Goal: Task Accomplishment & Management: Complete application form

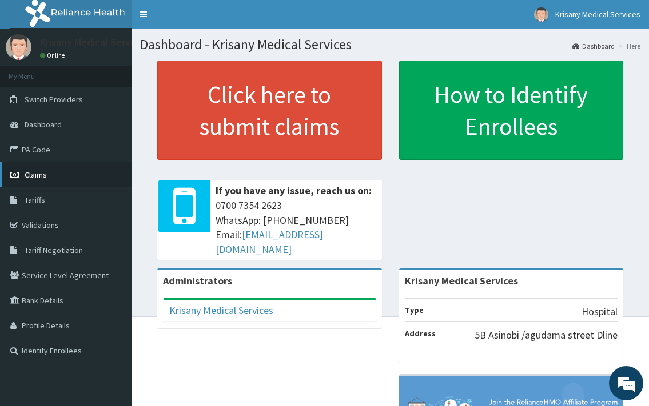
click at [37, 175] on span "Claims" at bounding box center [36, 175] width 22 height 10
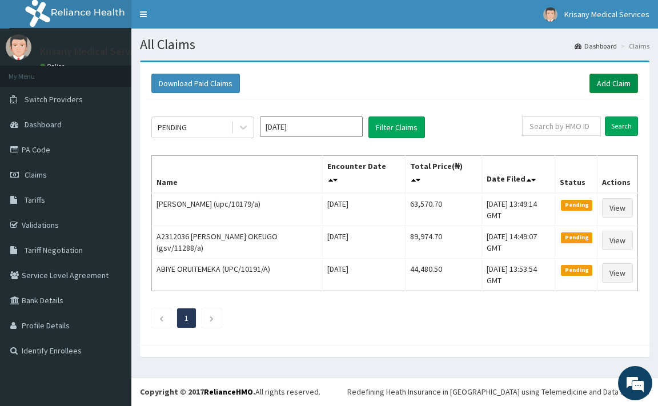
drag, startPoint x: 627, startPoint y: 83, endPoint x: 614, endPoint y: 86, distance: 13.6
click at [626, 83] on link "Add Claim" at bounding box center [614, 83] width 49 height 19
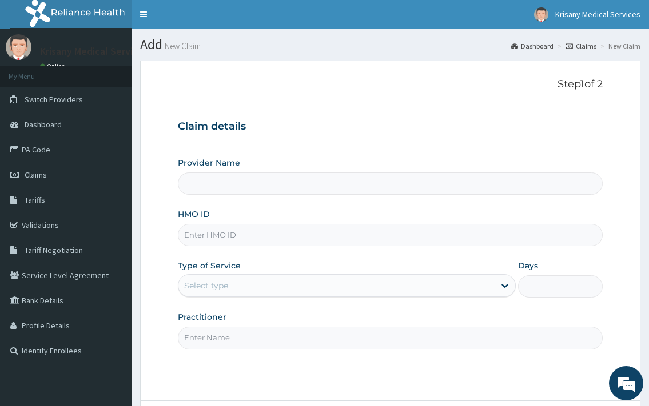
type input "Krisany Medical Services"
drag, startPoint x: 214, startPoint y: 242, endPoint x: 222, endPoint y: 219, distance: 24.4
click at [213, 234] on input "HMO ID" at bounding box center [390, 235] width 424 height 22
click at [219, 237] on input "HMO ID" at bounding box center [390, 235] width 424 height 22
type input "upc/10106/a"
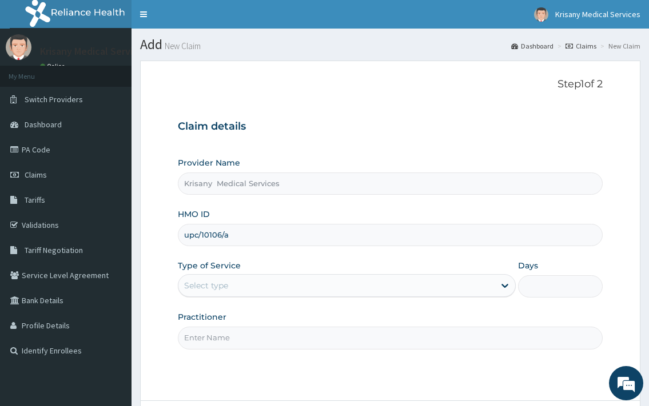
click at [247, 290] on div "Select type" at bounding box center [335, 286] width 315 height 18
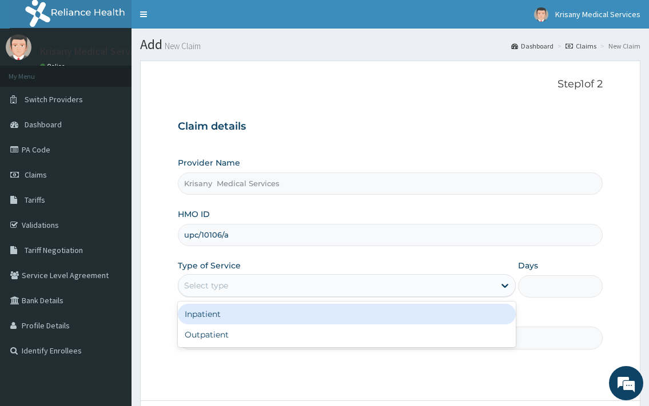
click at [223, 320] on div "Inpatient" at bounding box center [346, 314] width 337 height 21
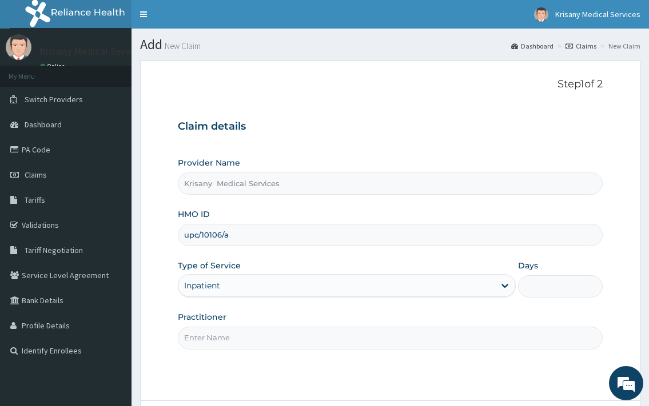
click at [541, 290] on input "Days" at bounding box center [560, 286] width 85 height 22
type input "1"
click at [254, 341] on input "Practitioner" at bounding box center [390, 338] width 424 height 22
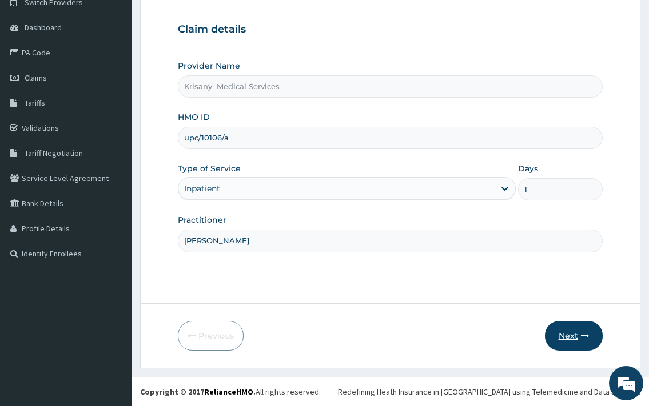
type input "[PERSON_NAME]"
click at [562, 335] on button "Next" at bounding box center [574, 336] width 58 height 30
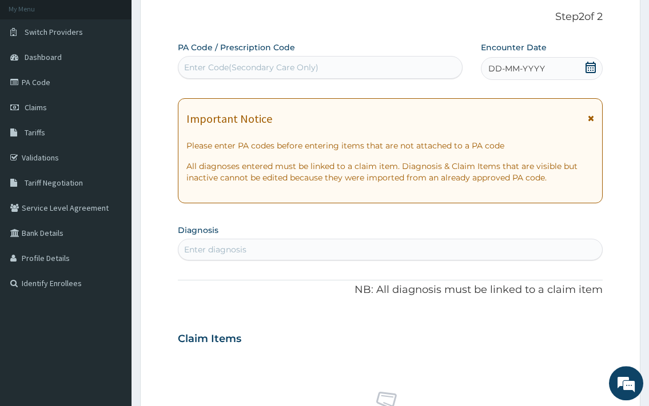
scroll to position [0, 0]
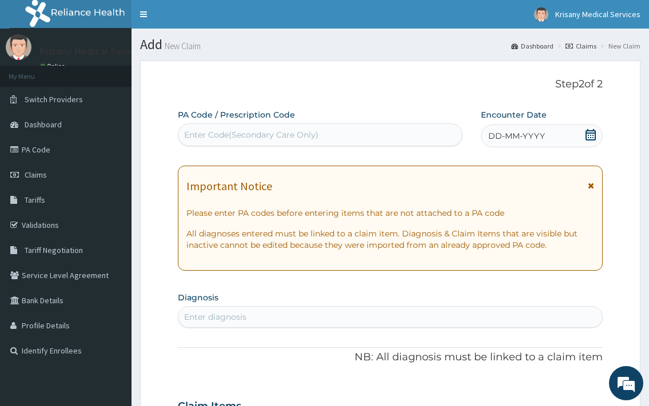
click at [219, 140] on div "Enter Code(Secondary Care Only)" at bounding box center [251, 134] width 134 height 11
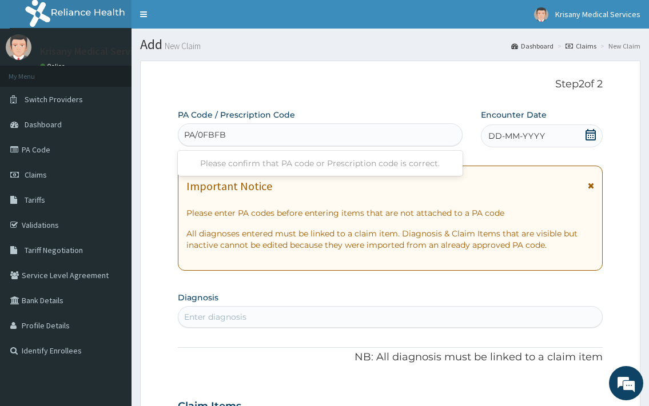
type input "PA/0FBFB9"
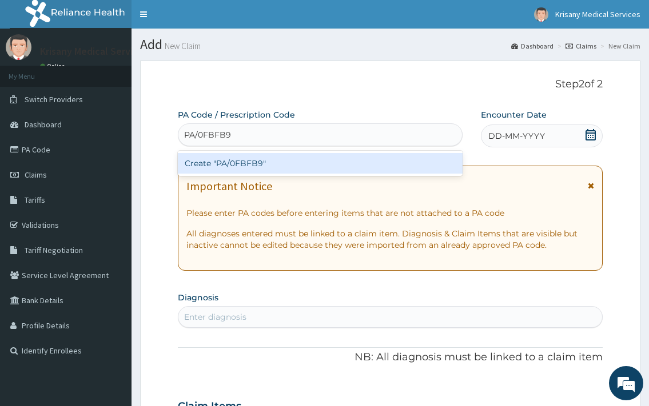
click at [282, 157] on div "Create "PA/0FBFB9"" at bounding box center [320, 163] width 284 height 21
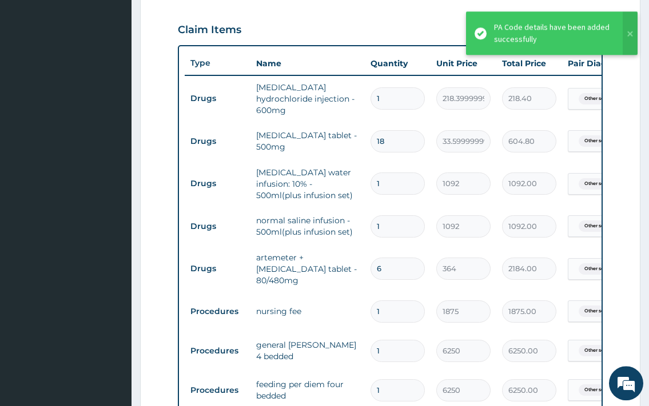
scroll to position [613, 0]
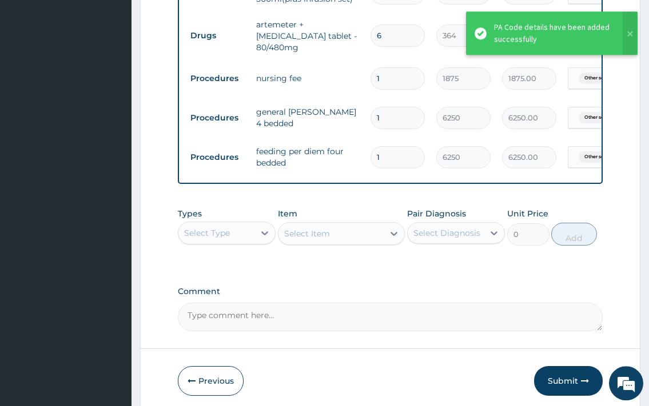
click at [239, 222] on div "Select Type" at bounding box center [227, 233] width 98 height 23
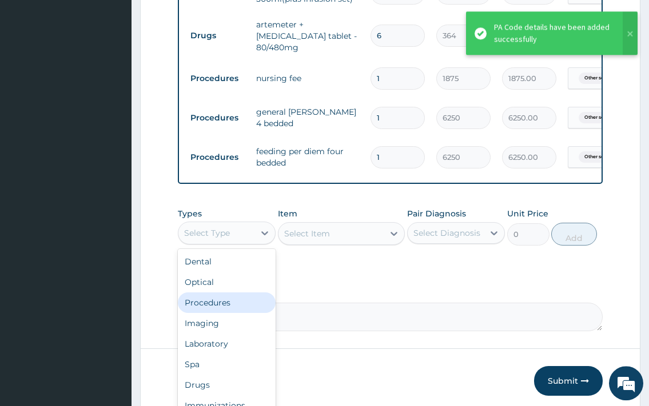
click at [224, 298] on div "Procedures" at bounding box center [227, 303] width 98 height 21
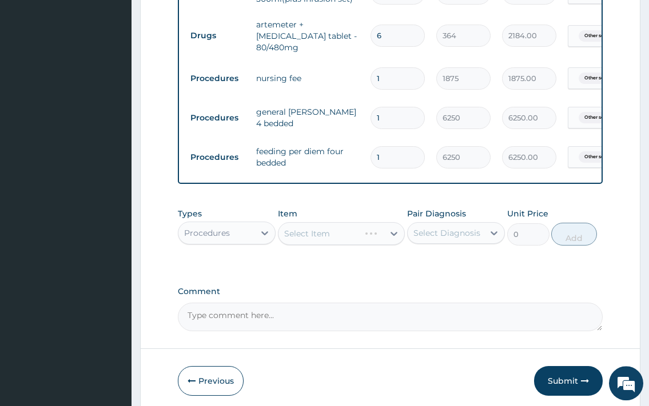
click at [339, 229] on div "Select Item" at bounding box center [341, 233] width 127 height 23
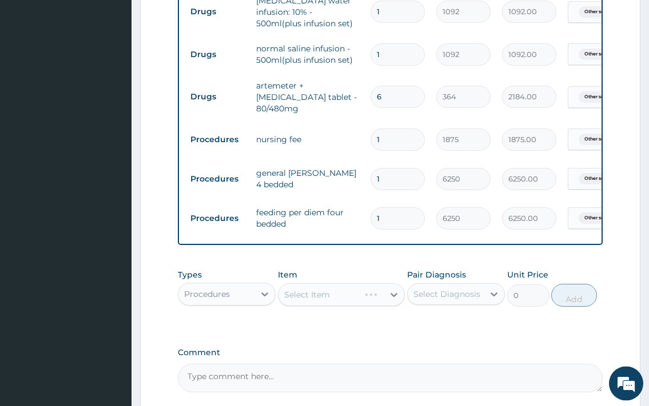
scroll to position [555, 0]
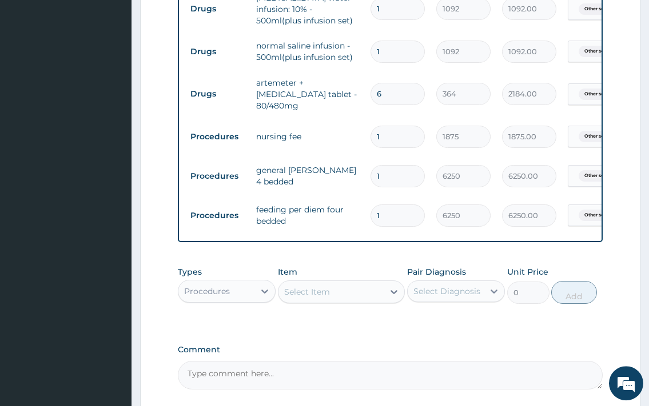
click at [321, 291] on div "Select Item" at bounding box center [307, 291] width 46 height 11
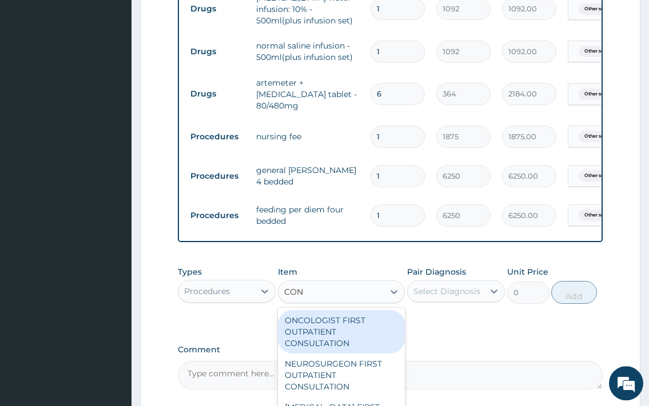
type input "CONS"
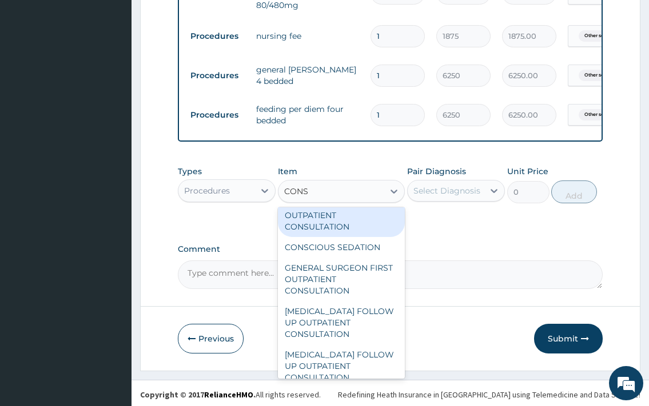
scroll to position [1728, 0]
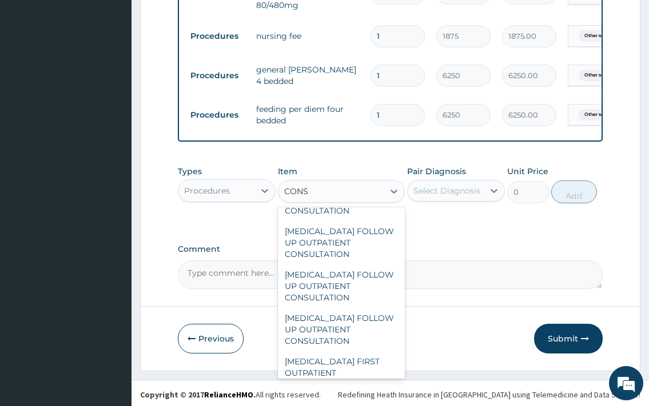
click at [353, 178] on div "GENERAL SURGEON FIRST OUTPATIENT CONSULTATION" at bounding box center [341, 155] width 127 height 43
type input "22500"
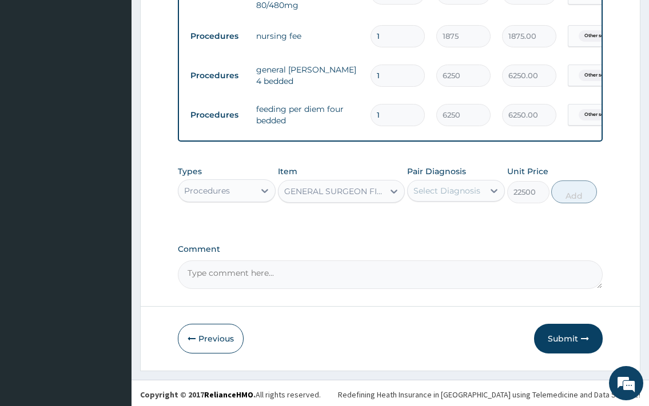
click at [353, 195] on div "GENERAL SURGEON FIRST OUTPATIENT CONSULTATION" at bounding box center [331, 191] width 106 height 18
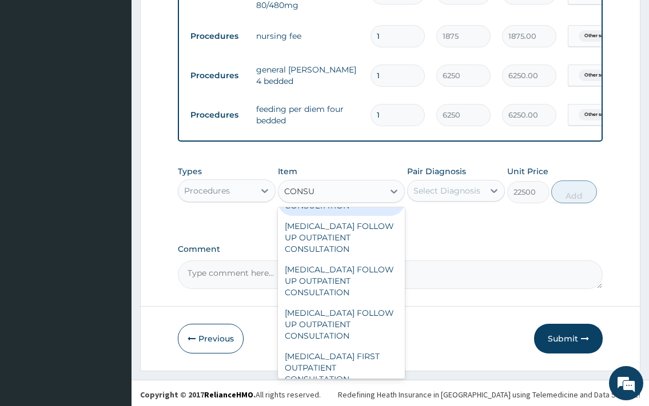
scroll to position [1692, 0]
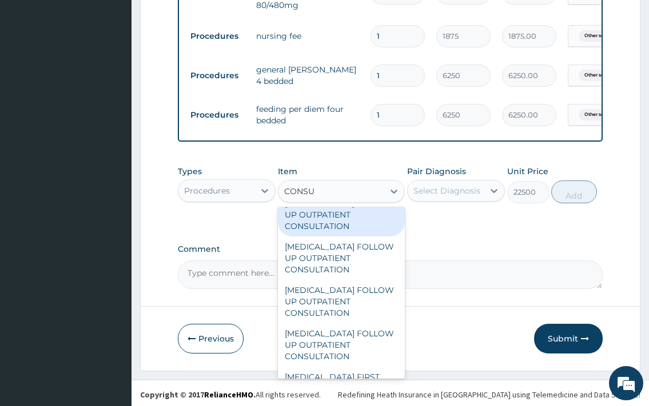
type input "CONSUL"
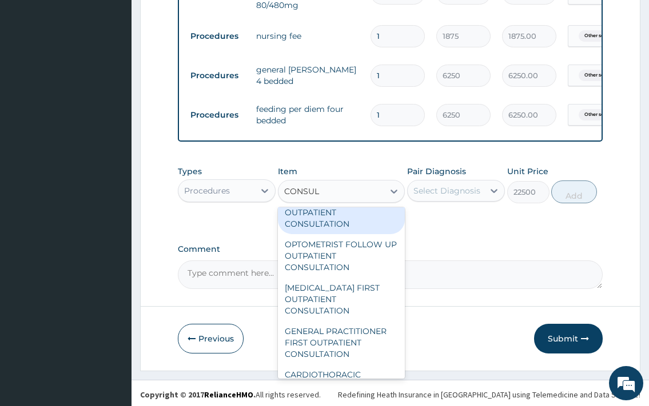
scroll to position [123, 0]
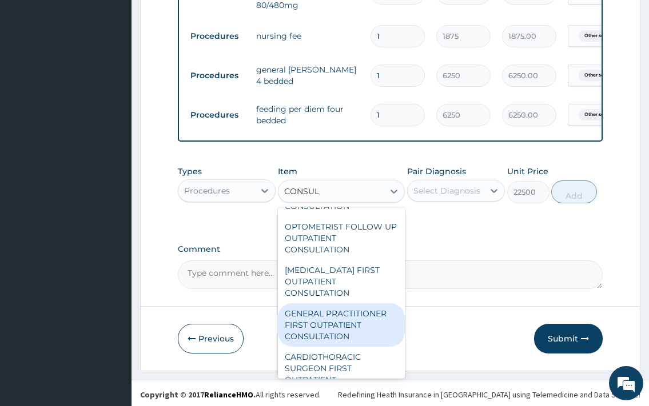
drag, startPoint x: 335, startPoint y: 312, endPoint x: 342, endPoint y: 307, distance: 8.1
click at [335, 313] on div "GENERAL PRACTITIONER FIRST OUTPATIENT CONSULTATION" at bounding box center [341, 324] width 127 height 43
type input "3750"
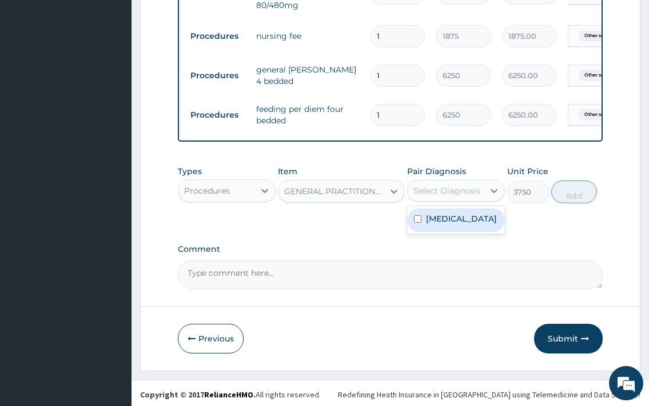
click at [462, 182] on div "Select Diagnosis" at bounding box center [445, 191] width 76 height 18
click at [452, 194] on div "Select Diagnosis" at bounding box center [445, 191] width 76 height 18
click at [451, 191] on div "Select Diagnosis" at bounding box center [446, 190] width 67 height 11
drag, startPoint x: 446, startPoint y: 233, endPoint x: 346, endPoint y: 269, distance: 107.0
click at [446, 225] on label "[MEDICAL_DATA]" at bounding box center [461, 218] width 71 height 11
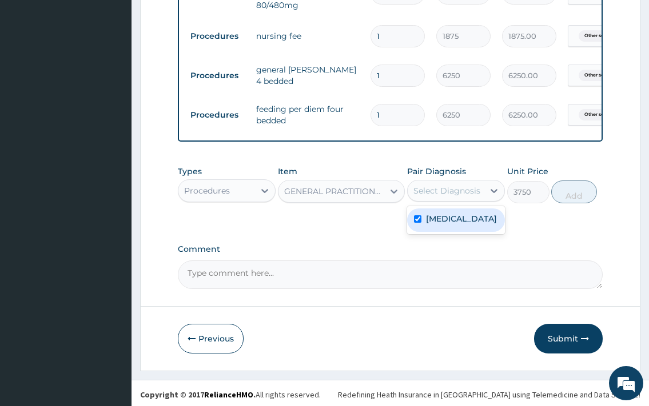
checkbox input "true"
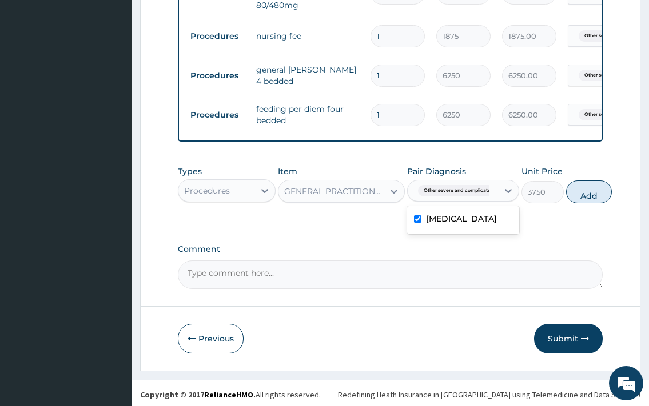
drag, startPoint x: 601, startPoint y: 195, endPoint x: 425, endPoint y: 240, distance: 182.3
click at [599, 195] on button "Add" at bounding box center [589, 192] width 46 height 23
type input "0"
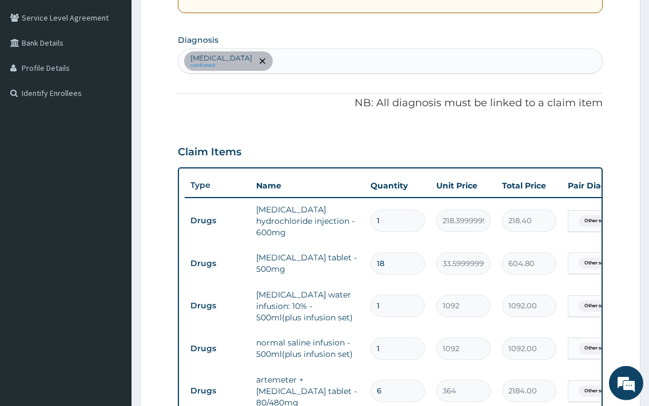
scroll to position [131, 0]
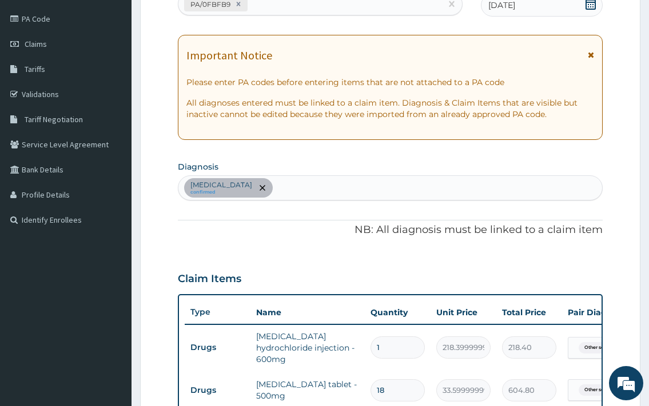
drag, startPoint x: 457, startPoint y: 192, endPoint x: 466, endPoint y: 189, distance: 9.8
click at [461, 189] on div "Other severe and complicated Plasmodium falciparum malaria confirmed" at bounding box center [389, 188] width 423 height 24
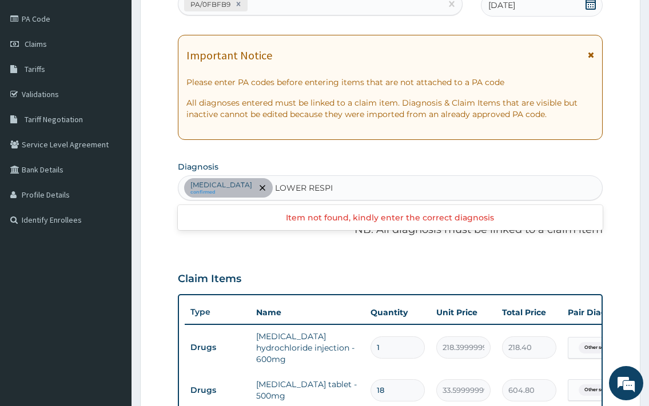
type input "LOWER RESPIRATORY"
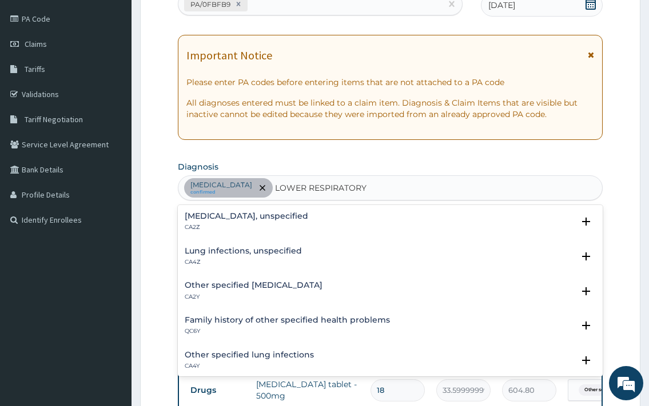
click at [307, 220] on h4 "Lower respiratory tract disease, unspecified" at bounding box center [246, 216] width 123 height 9
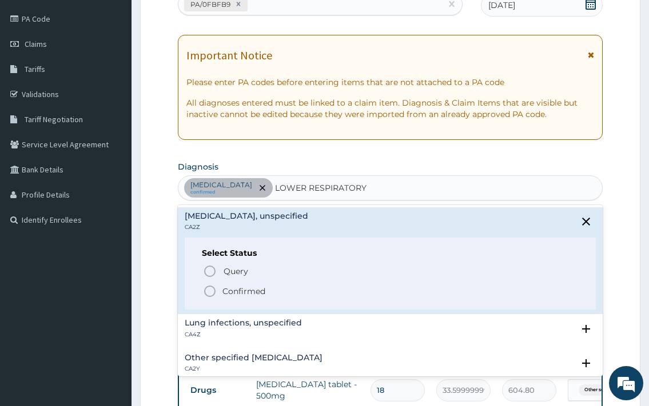
click at [268, 285] on span "Confirmed" at bounding box center [390, 292] width 375 height 14
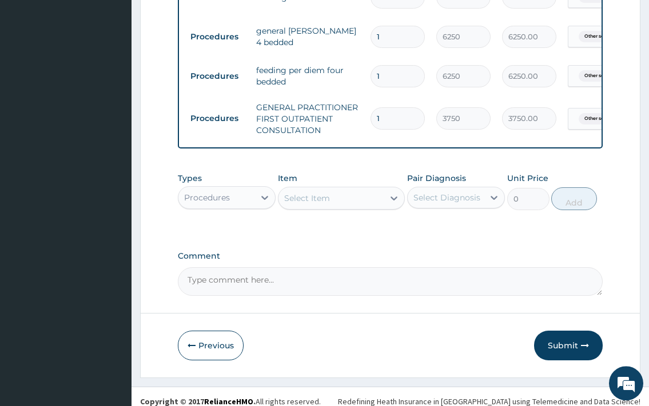
scroll to position [714, 0]
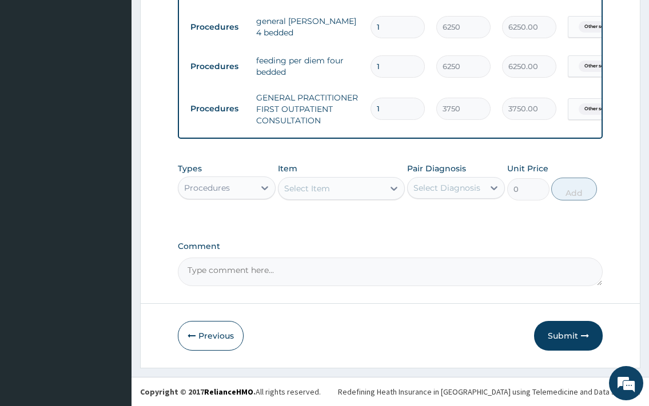
click at [210, 193] on div "Procedures" at bounding box center [207, 187] width 46 height 11
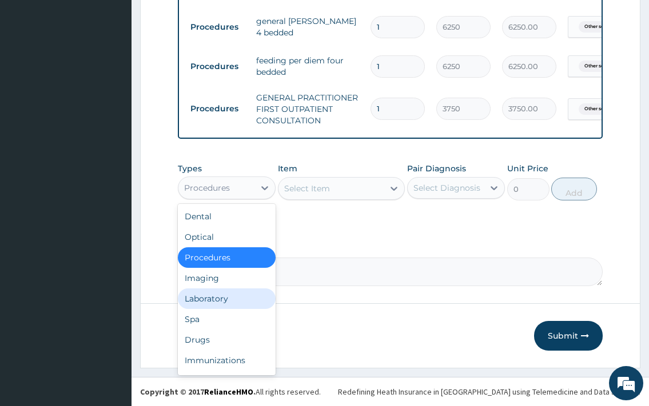
click at [221, 309] on div "Laboratory" at bounding box center [227, 299] width 98 height 21
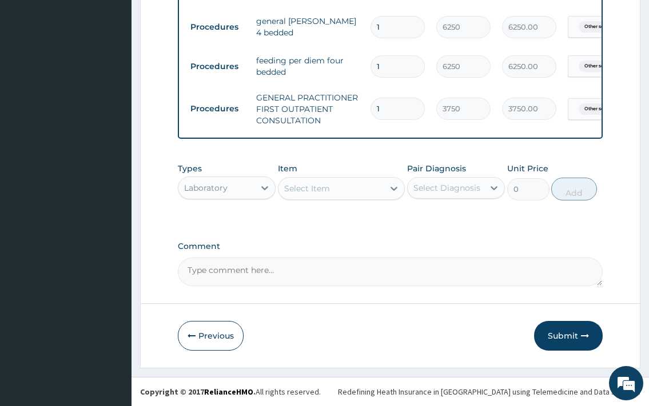
click at [333, 193] on div "Select Item" at bounding box center [331, 188] width 106 height 18
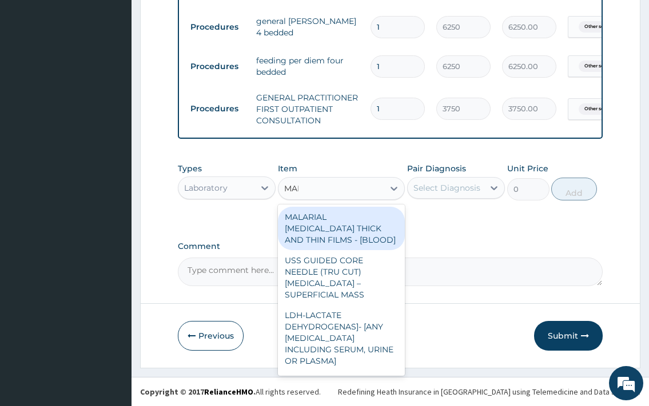
type input "MALA"
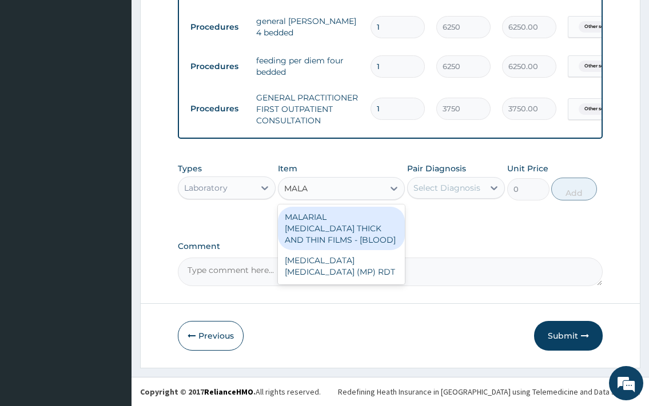
drag, startPoint x: 363, startPoint y: 230, endPoint x: 372, endPoint y: 236, distance: 11.1
click at [362, 230] on div "MALARIAL [MEDICAL_DATA] THICK AND THIN FILMS - [BLOOD]" at bounding box center [341, 228] width 127 height 43
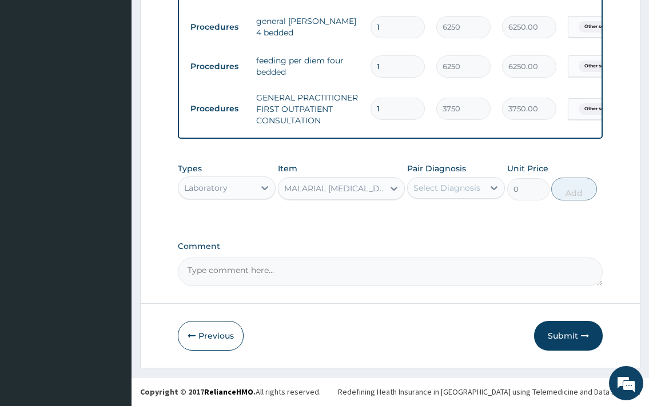
type input "2187.5"
click at [474, 194] on div "Select Diagnosis" at bounding box center [446, 187] width 67 height 11
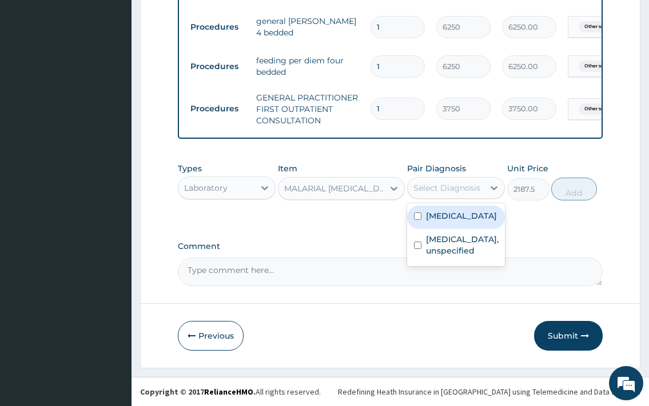
click at [453, 222] on label "[MEDICAL_DATA]" at bounding box center [461, 215] width 71 height 11
checkbox input "true"
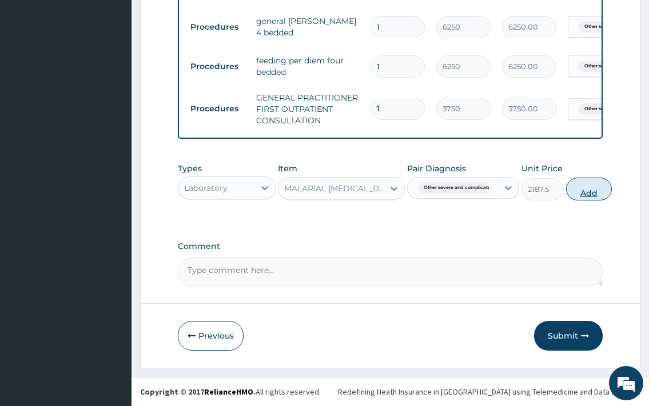
click at [606, 194] on button "Add" at bounding box center [589, 189] width 46 height 23
type input "0"
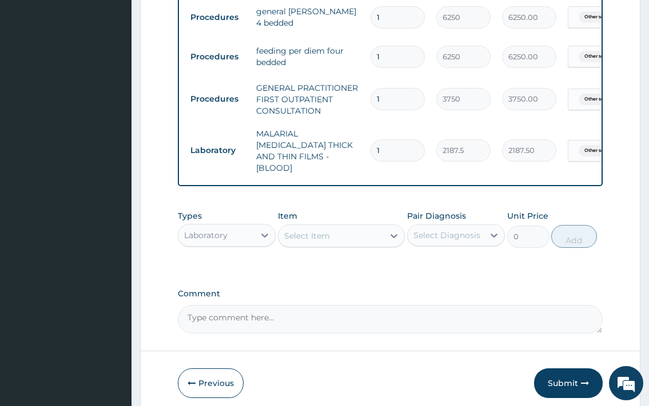
click at [329, 241] on div "Select Item" at bounding box center [307, 235] width 46 height 11
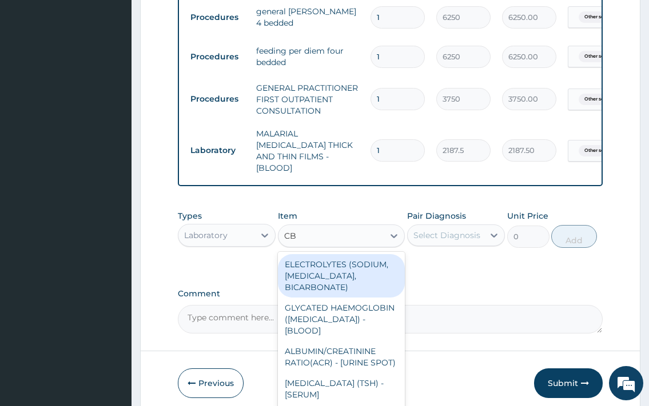
type input "CBC"
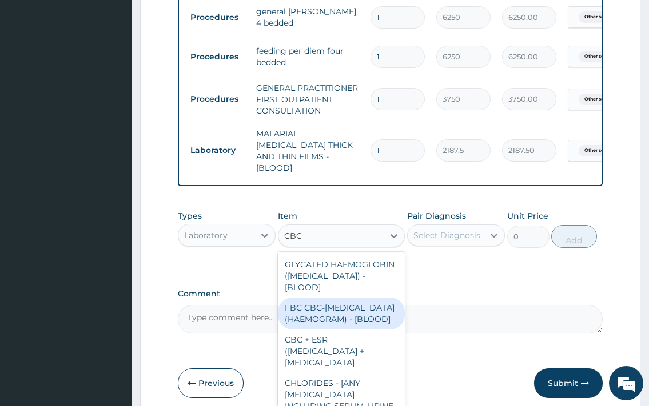
drag, startPoint x: 335, startPoint y: 324, endPoint x: 428, endPoint y: 243, distance: 123.2
click at [336, 323] on div "FBC CBC-[MEDICAL_DATA] (HAEMOGRAM) - [BLOOD]" at bounding box center [341, 314] width 127 height 32
type input "5000"
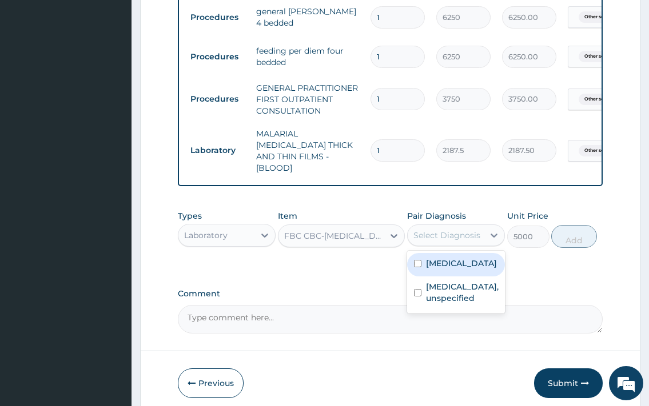
drag, startPoint x: 435, startPoint y: 246, endPoint x: 473, endPoint y: 285, distance: 54.2
click at [447, 241] on div "Select Diagnosis" at bounding box center [446, 235] width 67 height 11
drag, startPoint x: 473, startPoint y: 285, endPoint x: 558, endPoint y: 269, distance: 87.2
click at [473, 269] on label "[MEDICAL_DATA]" at bounding box center [461, 263] width 71 height 11
checkbox input "true"
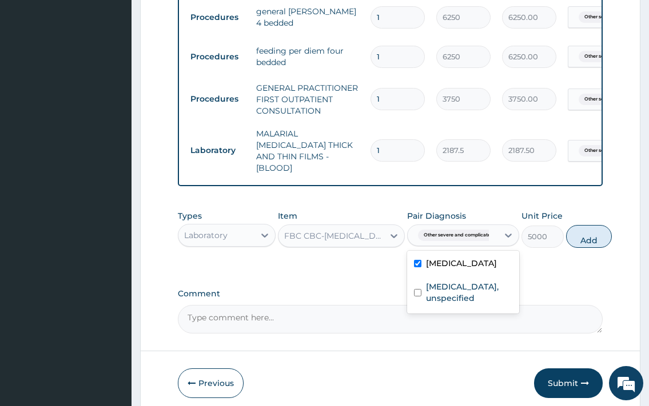
drag, startPoint x: 588, startPoint y: 249, endPoint x: 403, endPoint y: 243, distance: 185.2
click at [589, 248] on button "Add" at bounding box center [589, 236] width 46 height 23
type input "0"
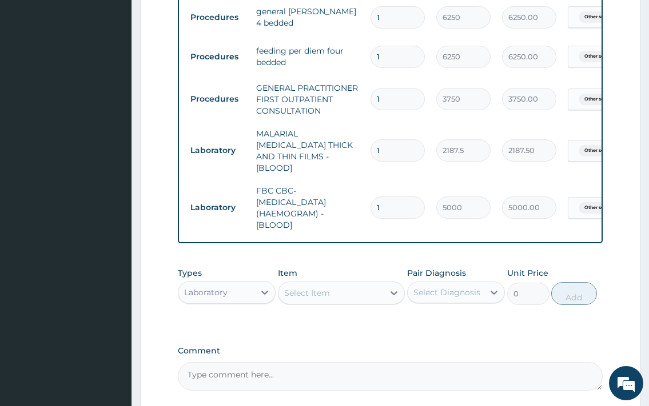
scroll to position [826, 0]
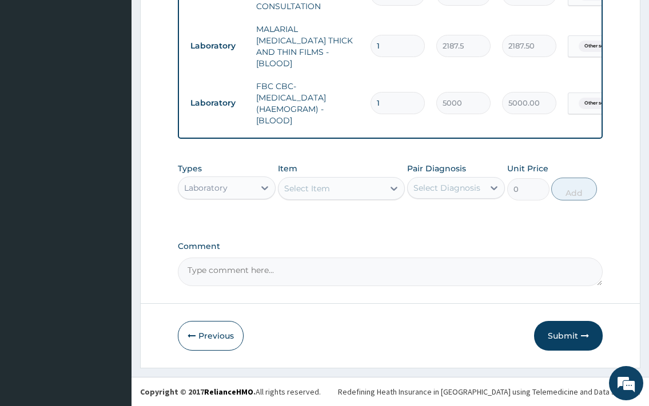
click at [337, 197] on div "Select Item" at bounding box center [341, 188] width 127 height 23
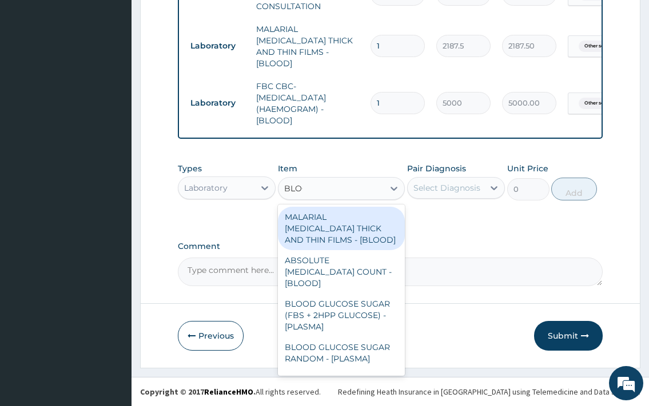
type input "BLOOD"
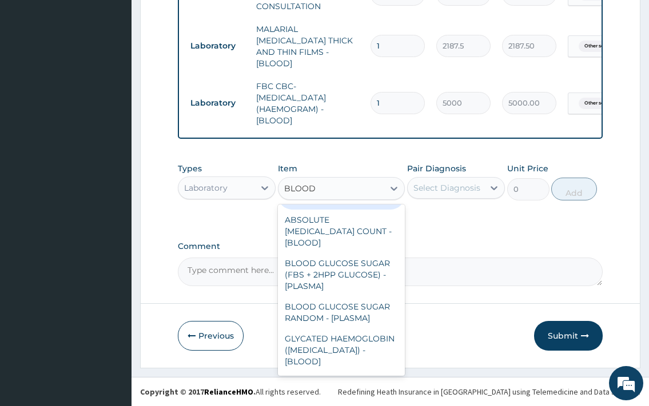
scroll to position [62, 0]
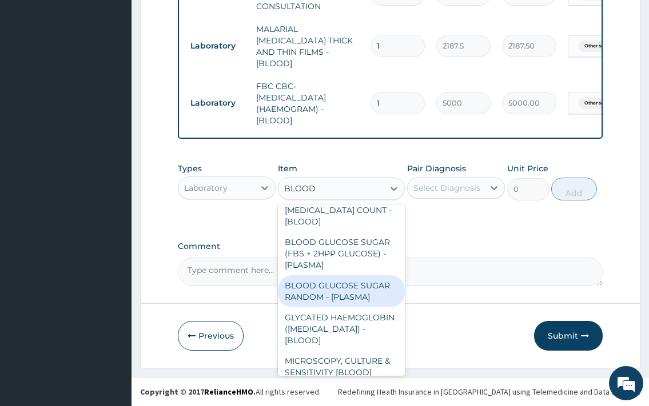
click at [347, 292] on div "BLOOD GLUCOSE SUGAR RANDOM - [PLASMA]" at bounding box center [341, 291] width 127 height 32
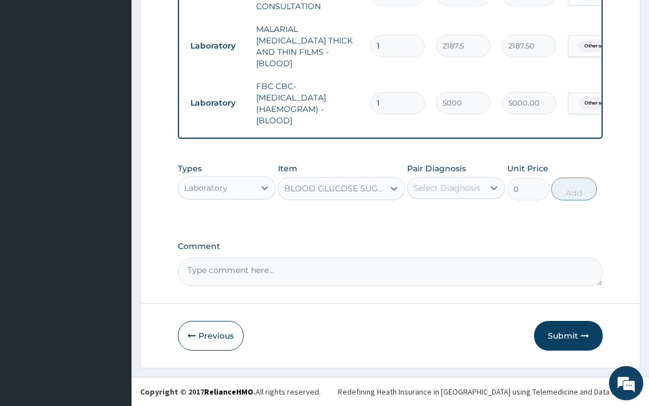
type input "1875"
click at [470, 194] on div "Select Diagnosis" at bounding box center [445, 188] width 76 height 18
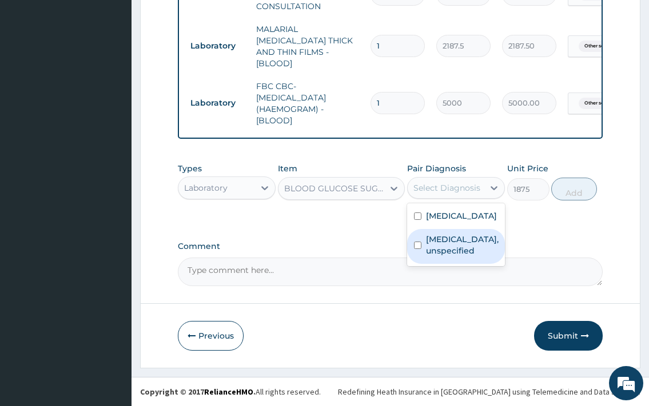
click at [465, 257] on label "Lower respiratory tract disease, unspecified" at bounding box center [462, 245] width 73 height 23
checkbox input "true"
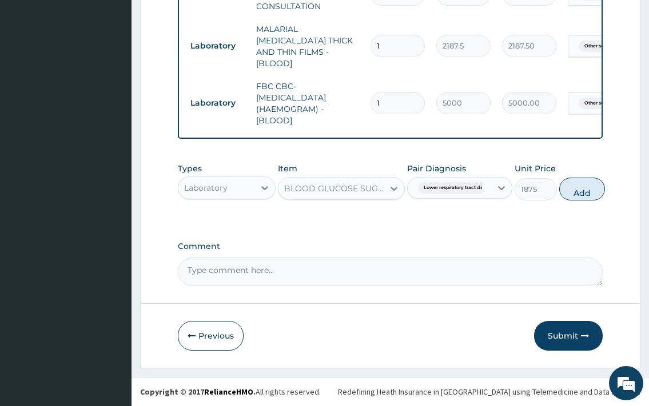
drag, startPoint x: 574, startPoint y: 190, endPoint x: 331, endPoint y: 233, distance: 246.7
click at [574, 190] on button "Add" at bounding box center [582, 189] width 46 height 23
type input "0"
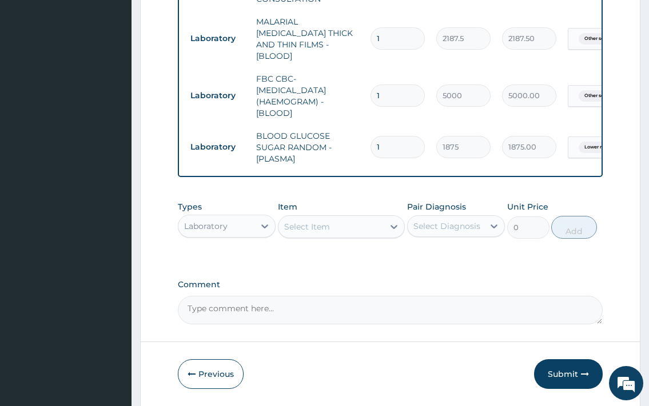
scroll to position [872, 0]
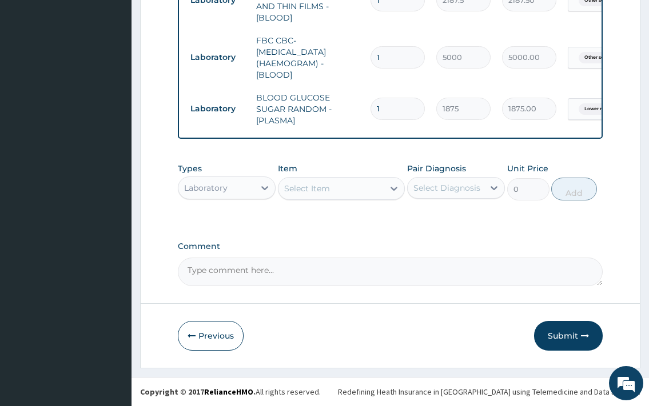
click at [238, 193] on div "Laboratory" at bounding box center [216, 188] width 76 height 18
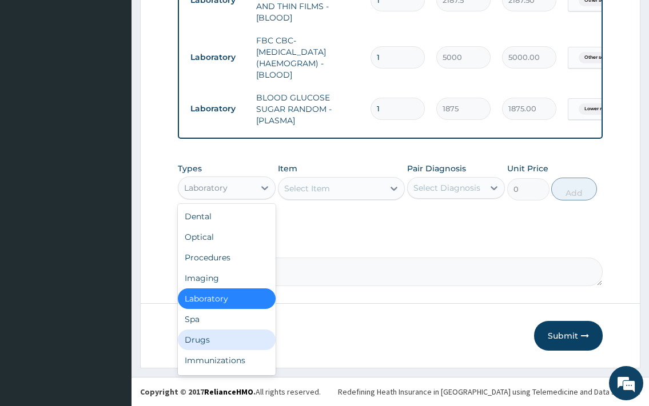
click at [207, 335] on div "Drugs" at bounding box center [227, 340] width 98 height 21
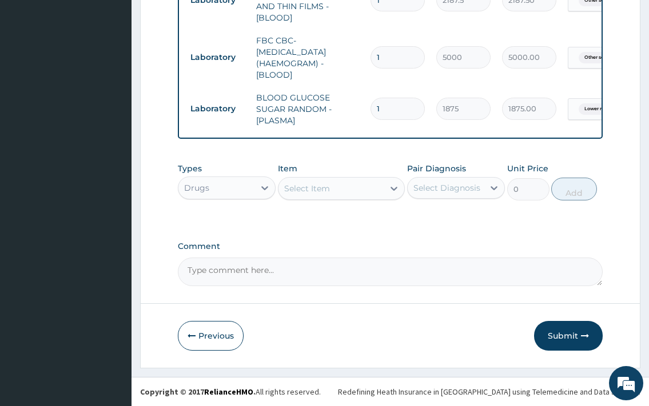
click at [298, 185] on div "Select Item" at bounding box center [307, 188] width 46 height 11
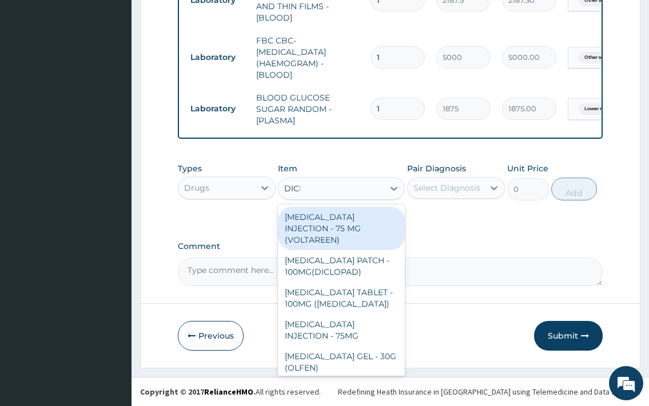
type input "DICLO"
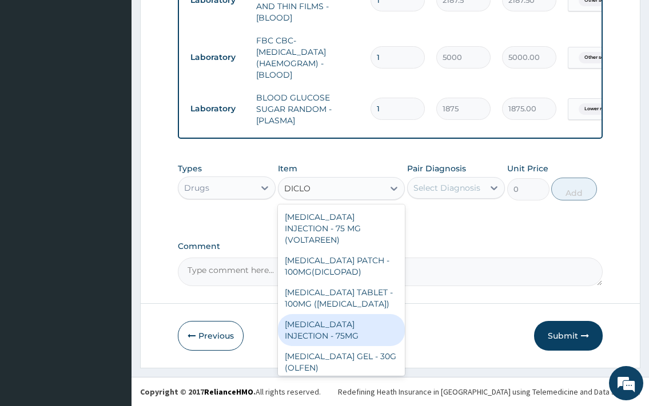
click at [353, 330] on div "[MEDICAL_DATA] INJECTION - 75MG" at bounding box center [341, 330] width 127 height 32
type input "420"
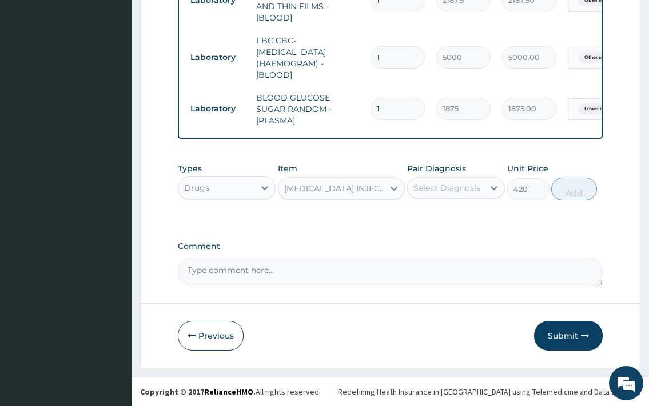
click at [469, 190] on div "Select Diagnosis" at bounding box center [446, 187] width 67 height 11
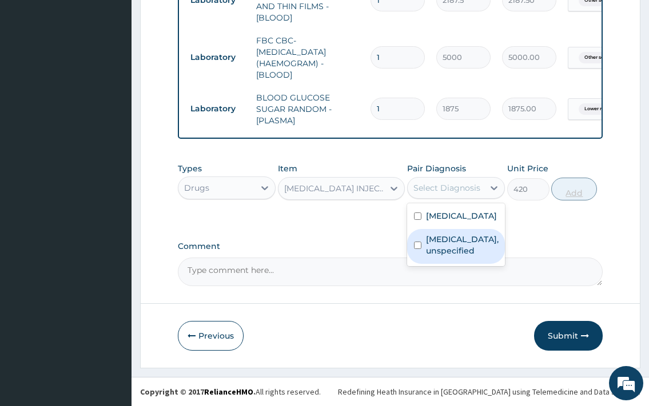
drag, startPoint x: 465, startPoint y: 293, endPoint x: 564, endPoint y: 195, distance: 139.0
click at [467, 257] on label "Lower respiratory tract disease, unspecified" at bounding box center [462, 245] width 73 height 23
checkbox input "true"
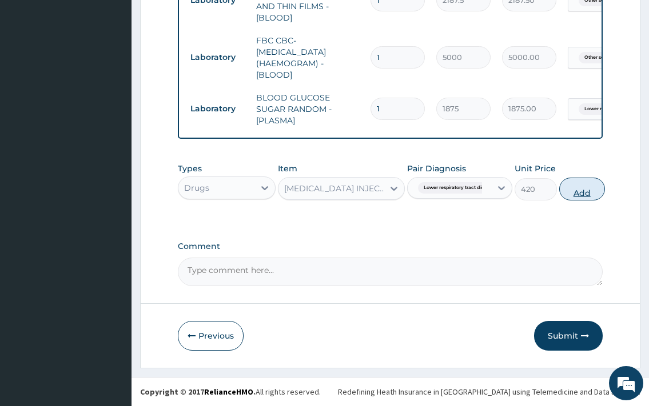
click at [578, 194] on button "Add" at bounding box center [582, 189] width 46 height 23
type input "0"
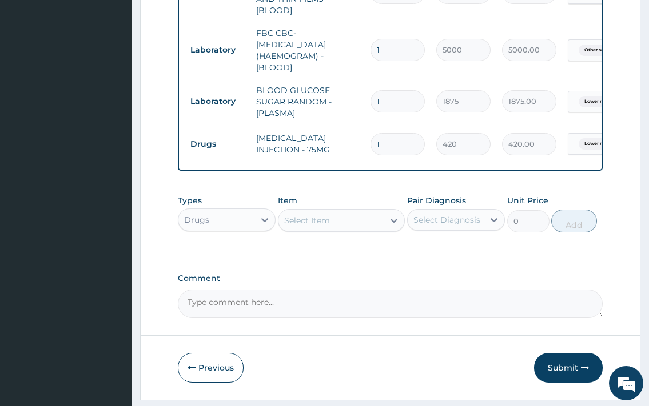
click at [309, 226] on div "Select Item" at bounding box center [307, 220] width 46 height 11
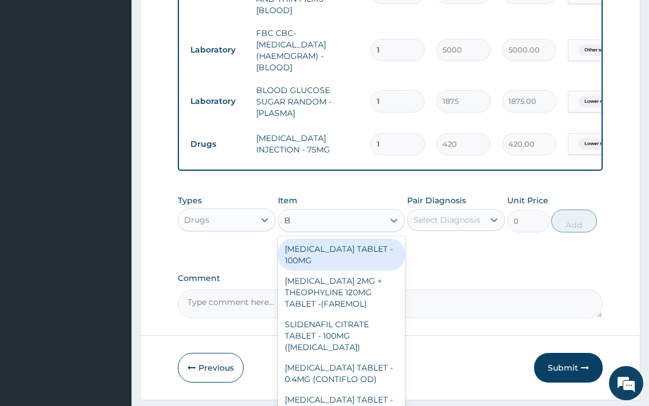
type input "B"
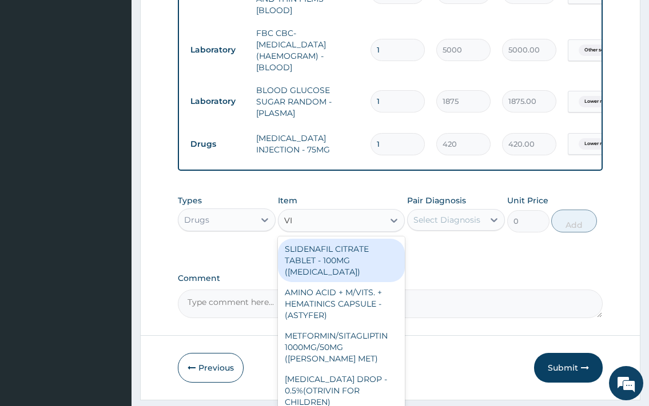
type input "VIT"
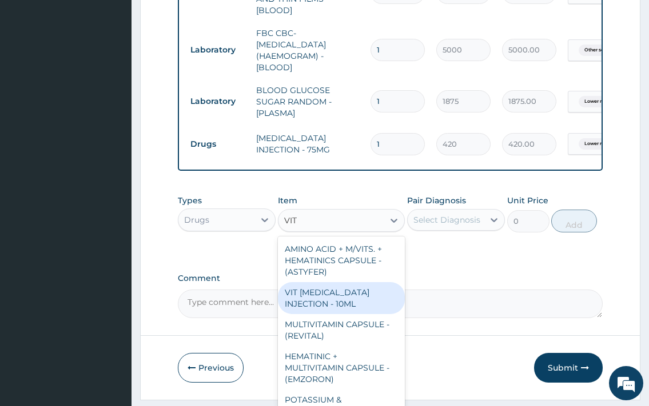
click at [356, 309] on div "VIT [MEDICAL_DATA] INJECTION - 10ML" at bounding box center [341, 298] width 127 height 32
type input "154"
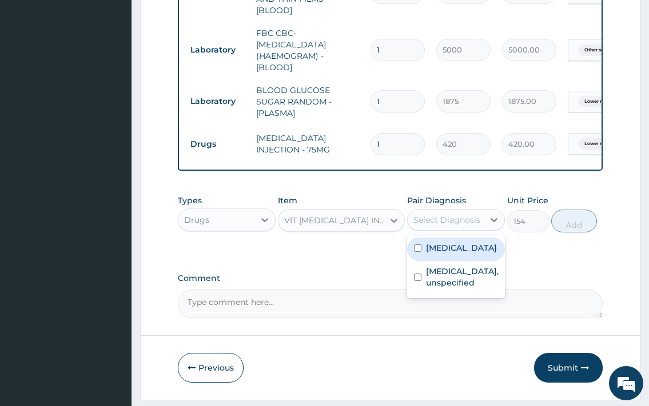
click at [477, 226] on div "Select Diagnosis" at bounding box center [446, 219] width 67 height 11
drag, startPoint x: 445, startPoint y: 277, endPoint x: 538, endPoint y: 247, distance: 97.1
click at [449, 254] on label "[MEDICAL_DATA]" at bounding box center [461, 247] width 71 height 11
checkbox input "true"
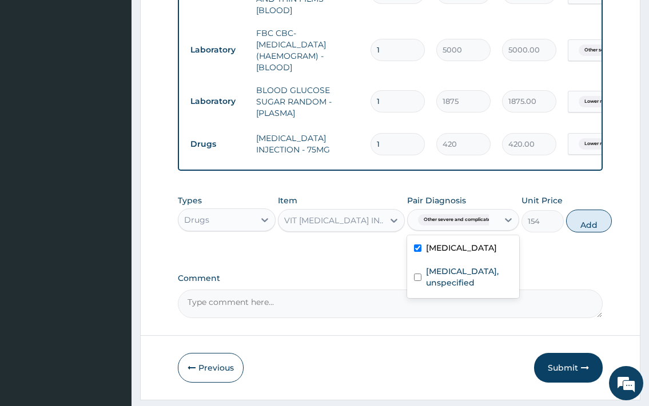
click at [575, 238] on div "Types Drugs Item VIT B- COMPLEX INJECTION - 10ML Pair Diagnosis option Other se…" at bounding box center [390, 213] width 424 height 49
click at [591, 231] on button "Add" at bounding box center [589, 221] width 46 height 23
type input "0"
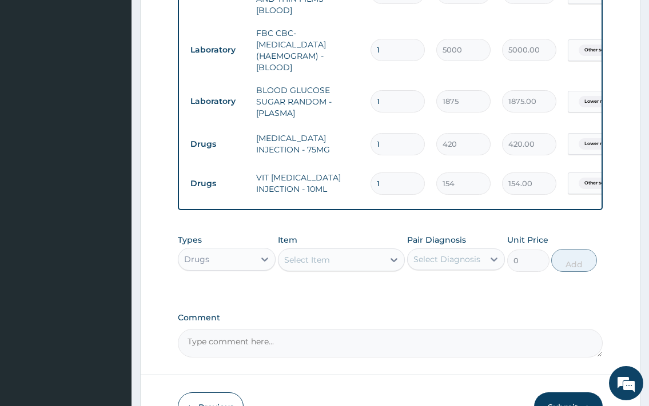
click at [329, 269] on div "Select Item" at bounding box center [331, 260] width 106 height 18
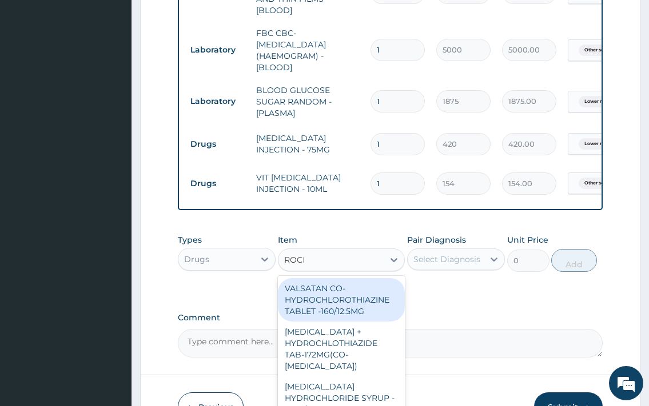
type input "ROCEP"
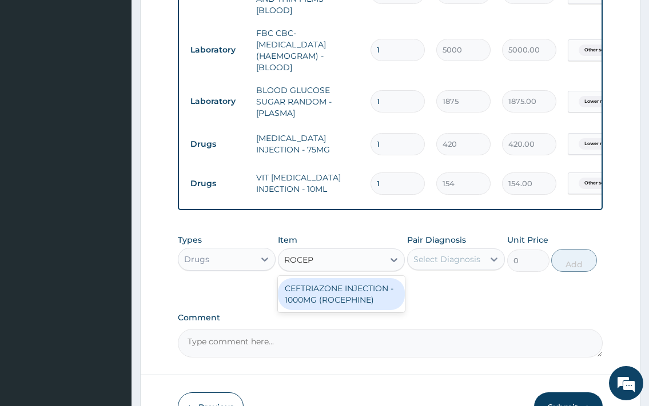
click at [359, 310] on div "CEFTRIAZONE INJECTION - 1000MG (ROCEPHINE)" at bounding box center [341, 294] width 127 height 32
type input "9520"
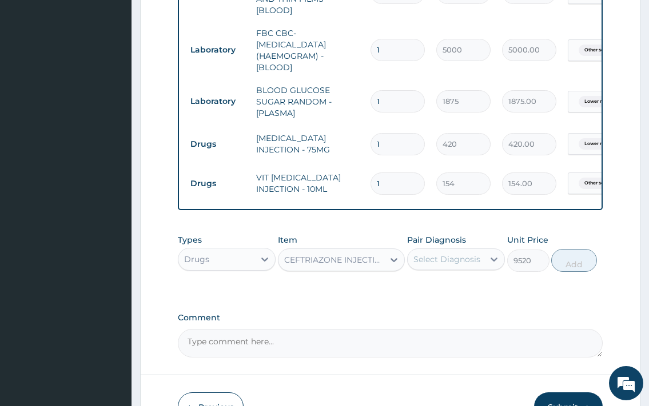
click at [455, 265] on div "Select Diagnosis" at bounding box center [446, 259] width 67 height 11
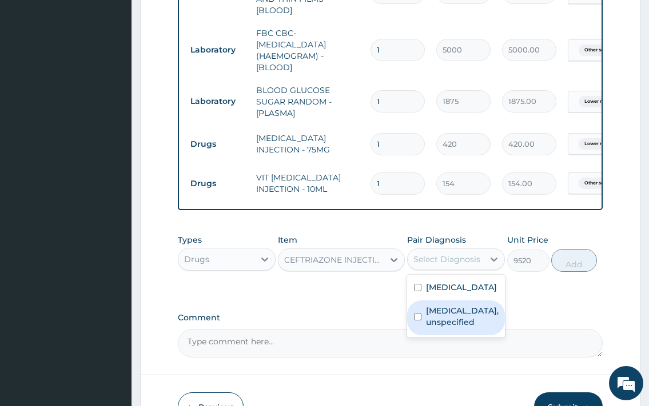
click at [468, 328] on label "Lower respiratory tract disease, unspecified" at bounding box center [462, 316] width 73 height 23
checkbox input "true"
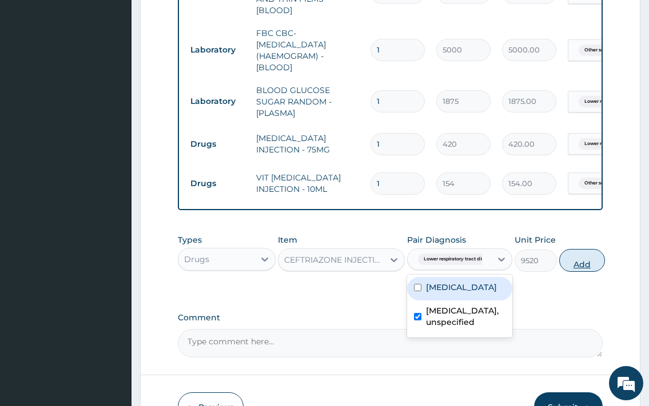
click at [577, 272] on button "Add" at bounding box center [582, 260] width 46 height 23
type input "0"
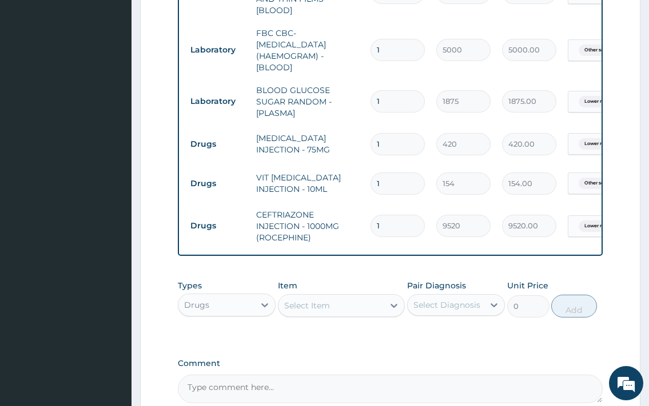
scroll to position [996, 0]
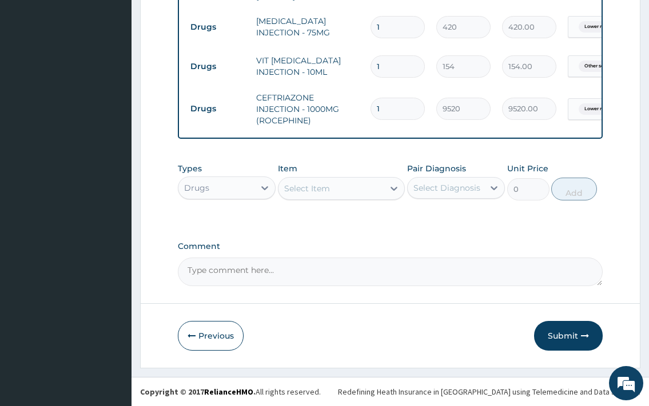
drag, startPoint x: 339, startPoint y: 193, endPoint x: 344, endPoint y: 185, distance: 9.7
click at [340, 190] on div "Select Item" at bounding box center [331, 188] width 106 height 18
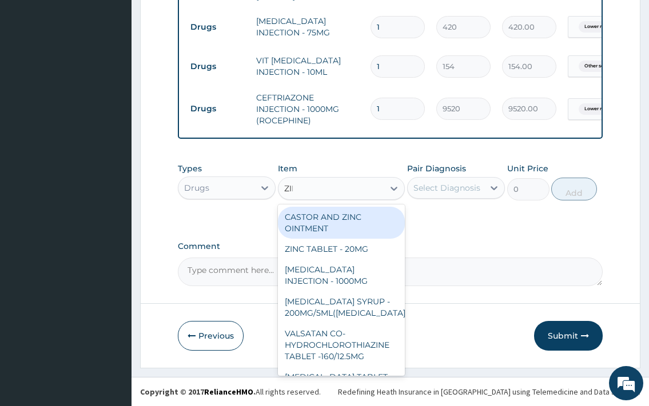
type input "ZINN"
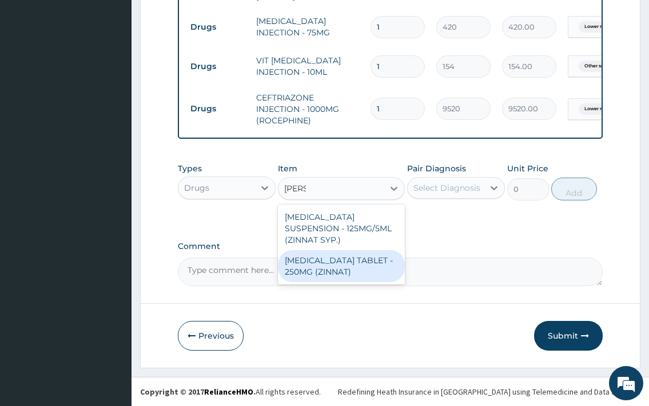
drag, startPoint x: 365, startPoint y: 259, endPoint x: 434, endPoint y: 189, distance: 98.6
click at [365, 257] on div "[MEDICAL_DATA] TABLET - 250MG (ZINNAT)" at bounding box center [341, 266] width 127 height 32
type input "1120"
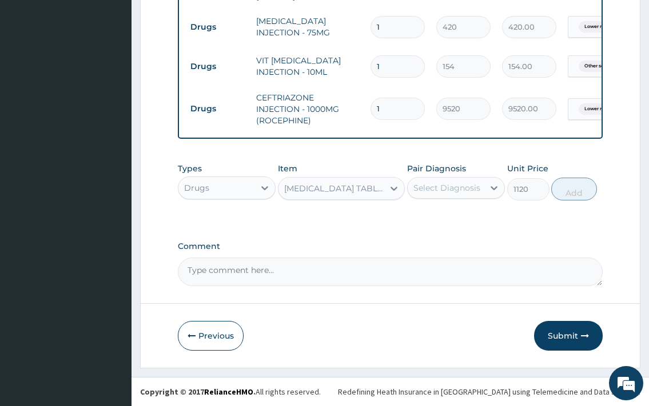
drag, startPoint x: 454, startPoint y: 200, endPoint x: 457, endPoint y: 219, distance: 19.1
click at [454, 199] on div "Pair Diagnosis Select Diagnosis" at bounding box center [456, 182] width 98 height 38
click at [459, 198] on div "Select Diagnosis" at bounding box center [456, 188] width 98 height 22
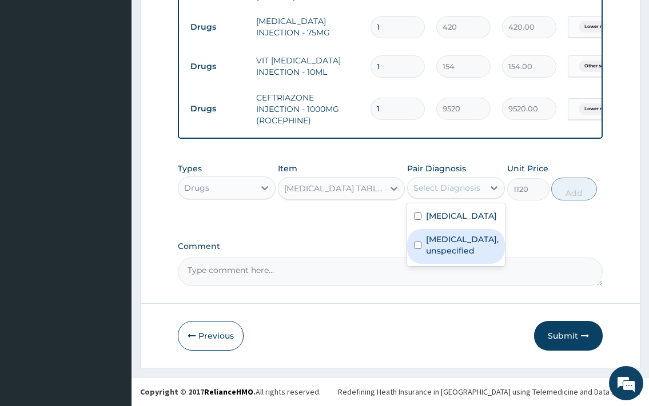
drag, startPoint x: 466, startPoint y: 293, endPoint x: 550, endPoint y: 242, distance: 97.7
click at [469, 257] on label "Lower respiratory tract disease, unspecified" at bounding box center [462, 245] width 73 height 23
checkbox input "true"
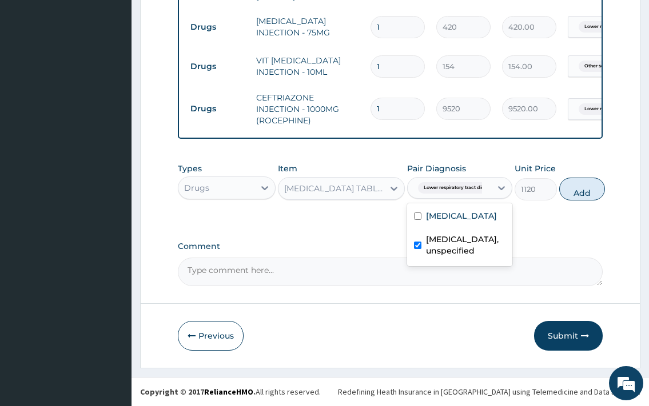
click at [582, 192] on button "Add" at bounding box center [582, 189] width 46 height 23
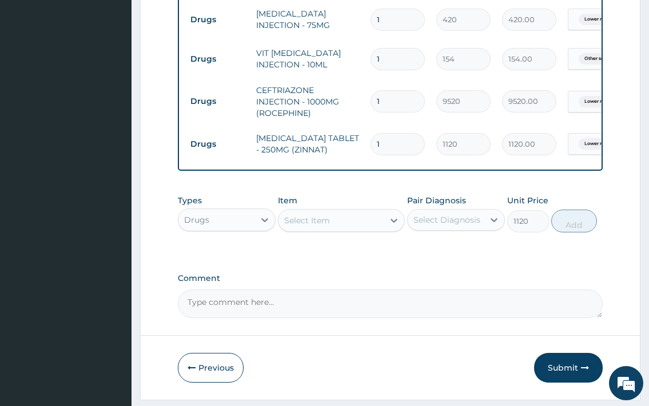
type input "0"
type input "0.00"
type input "2"
type input "2240.00"
type input "20"
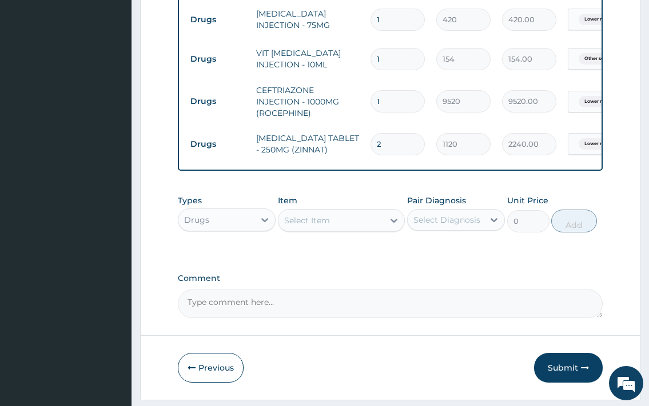
type input "22400.00"
type input "20"
click at [339, 230] on div "Select Item" at bounding box center [331, 220] width 106 height 18
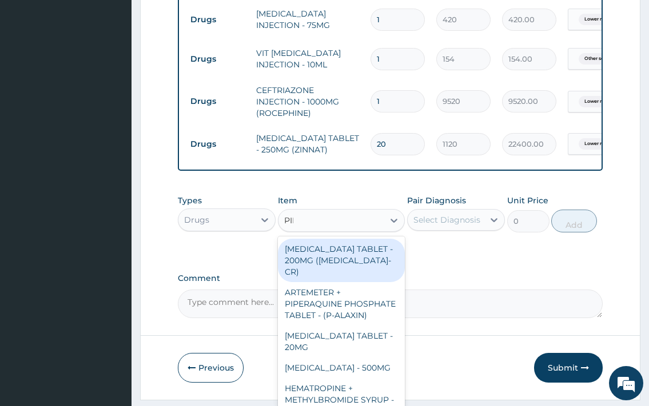
type input "PIRI"
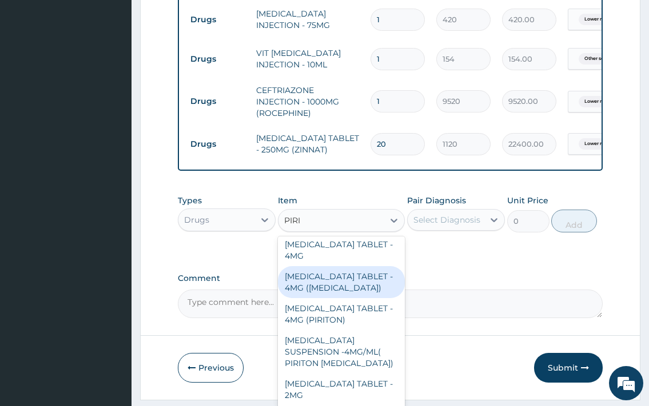
scroll to position [155, 0]
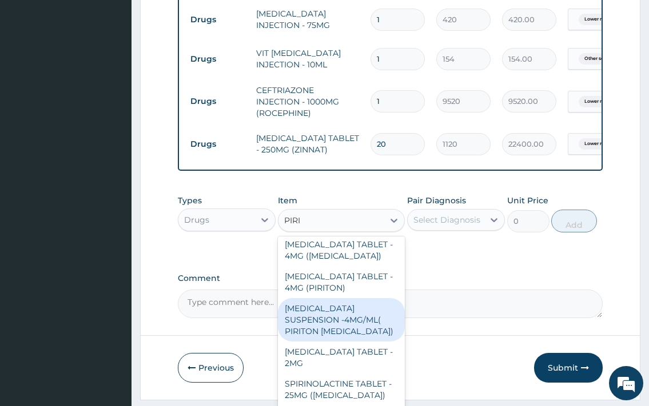
click at [357, 334] on div "[MEDICAL_DATA] SUSPENSION -4MG/ML( PIRITON [MEDICAL_DATA])" at bounding box center [341, 319] width 127 height 43
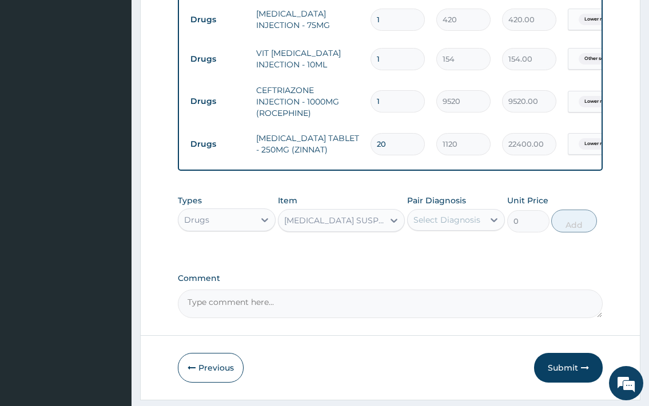
type input "1372"
drag, startPoint x: 464, startPoint y: 229, endPoint x: 458, endPoint y: 240, distance: 12.5
click at [464, 226] on div "Select Diagnosis" at bounding box center [446, 219] width 67 height 11
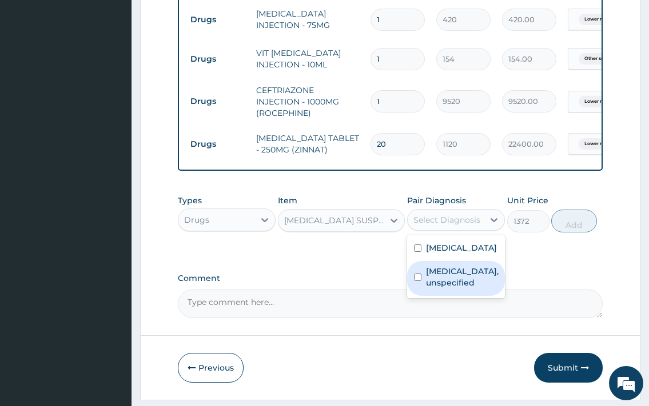
drag, startPoint x: 476, startPoint y: 348, endPoint x: 513, endPoint y: 318, distance: 48.4
click at [481, 289] on label "Lower respiratory tract disease, unspecified" at bounding box center [462, 277] width 73 height 23
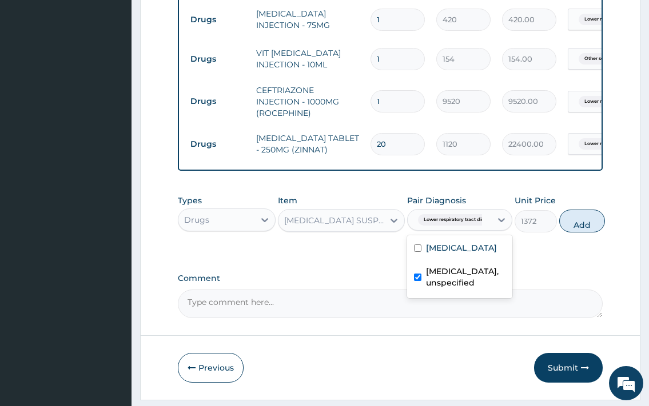
checkbox input "true"
drag, startPoint x: 575, startPoint y: 236, endPoint x: 390, endPoint y: 250, distance: 185.2
click at [576, 233] on button "Add" at bounding box center [582, 221] width 46 height 23
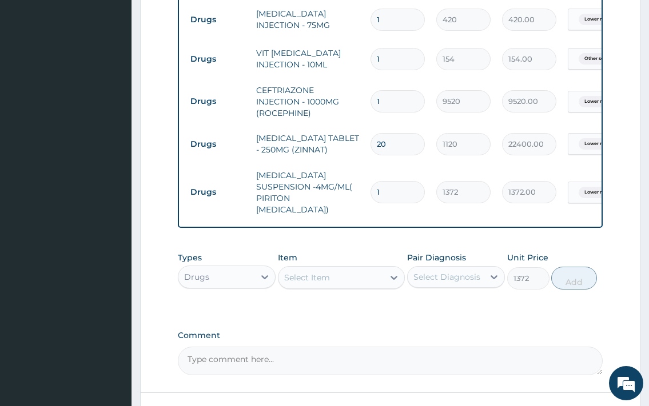
type input "0"
click at [347, 272] on div "Select Item" at bounding box center [331, 278] width 106 height 18
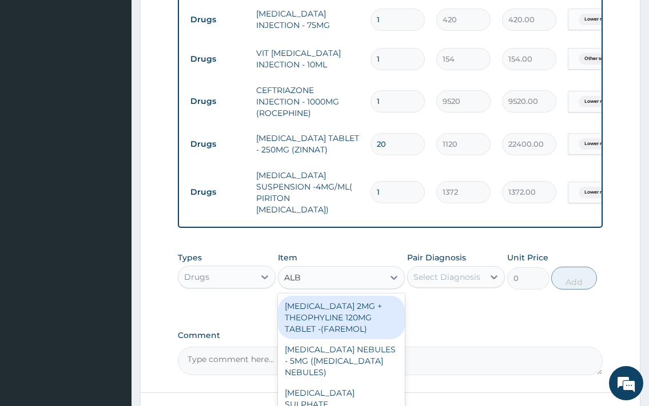
type input "ALBE"
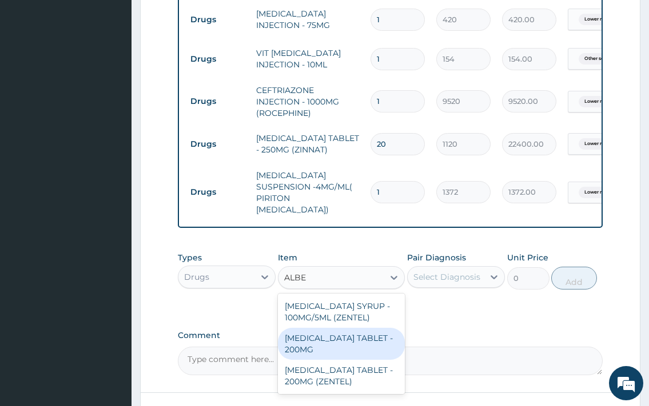
click at [354, 338] on div "[MEDICAL_DATA] TABLET - 200MG" at bounding box center [341, 344] width 127 height 32
type input "280"
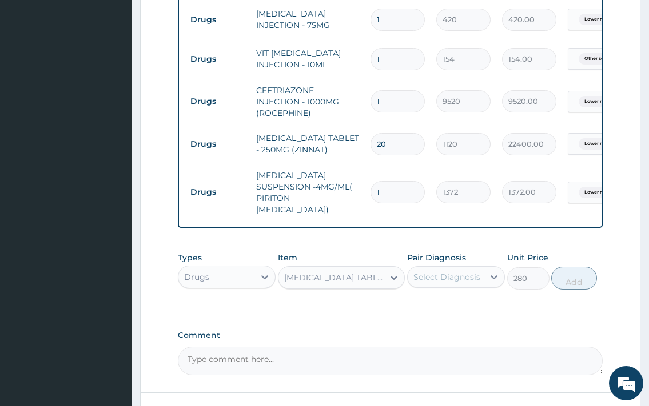
click at [441, 277] on div "Select Diagnosis" at bounding box center [446, 276] width 67 height 11
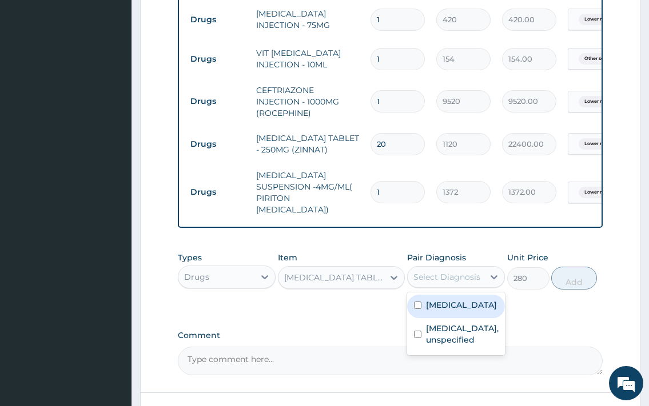
click at [463, 346] on label "Lower respiratory tract disease, unspecified" at bounding box center [462, 334] width 73 height 23
checkbox input "true"
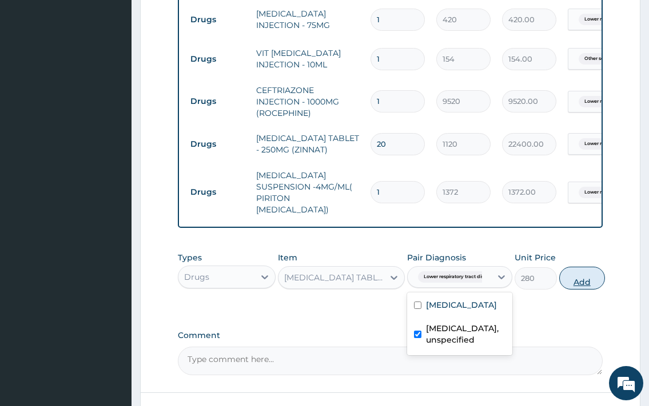
click at [572, 279] on button "Add" at bounding box center [582, 278] width 46 height 23
type input "0"
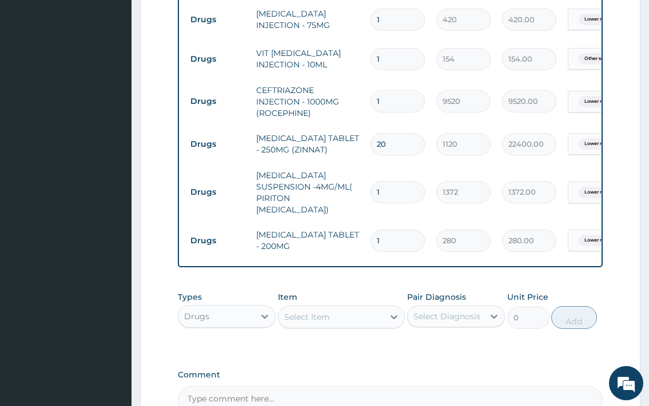
type input "0.00"
type input "2"
type input "560.00"
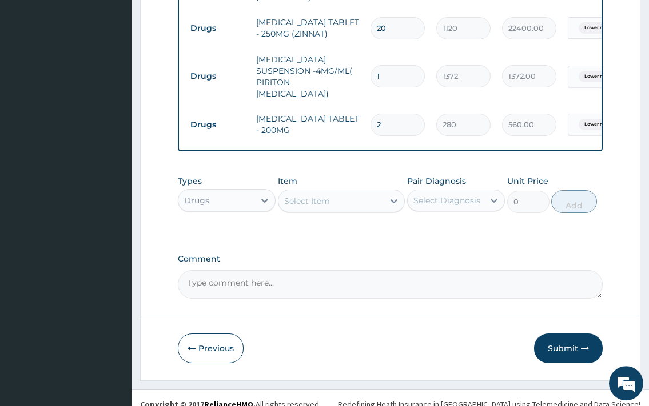
scroll to position [1113, 0]
type input "2"
click at [331, 201] on div "Select Item" at bounding box center [331, 200] width 106 height 18
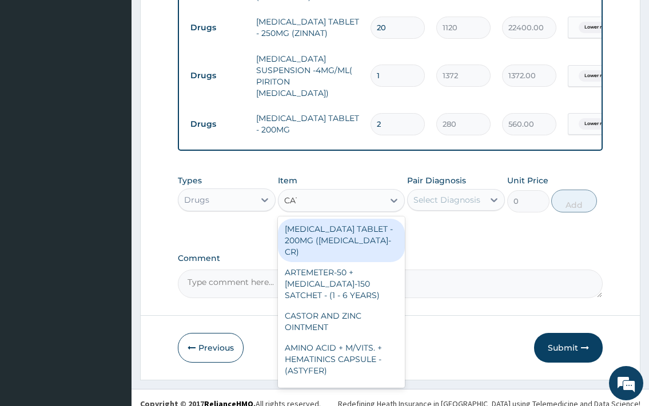
type input "CATA"
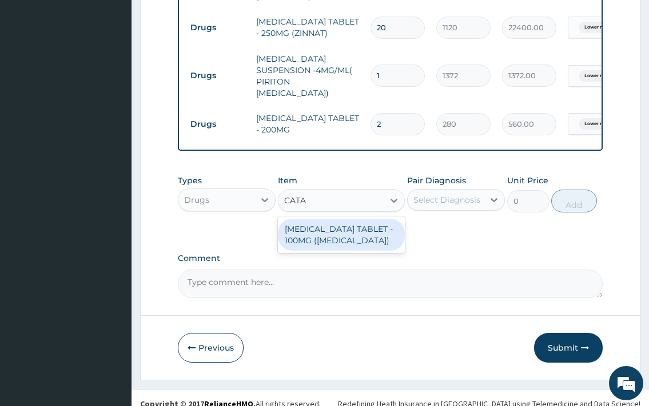
click at [357, 223] on div "[MEDICAL_DATA] TABLET - 100MG ([MEDICAL_DATA])" at bounding box center [341, 235] width 127 height 32
type input "78.39999999999999"
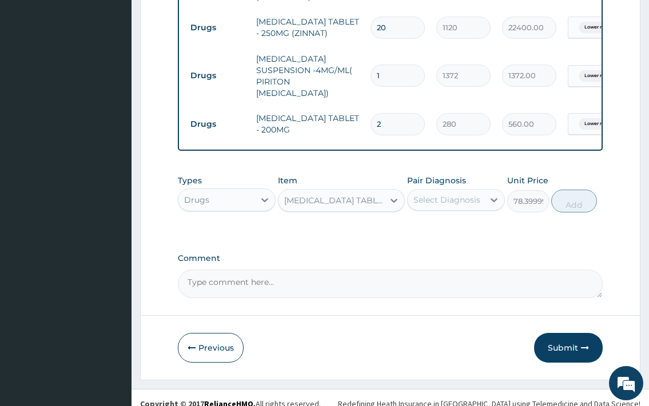
click at [445, 195] on div "Select Diagnosis" at bounding box center [446, 199] width 67 height 11
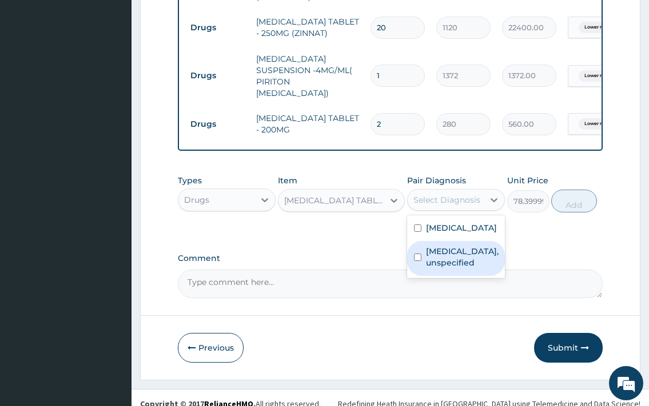
click at [475, 269] on label "Lower respiratory tract disease, unspecified" at bounding box center [462, 257] width 73 height 23
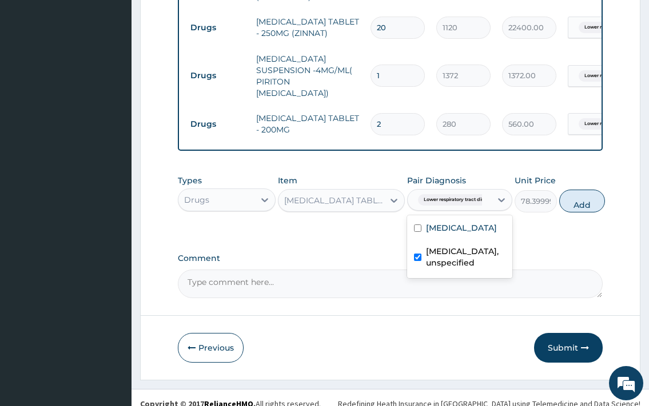
click at [473, 269] on label "Lower respiratory tract disease, unspecified" at bounding box center [465, 257] width 79 height 23
checkbox input "false"
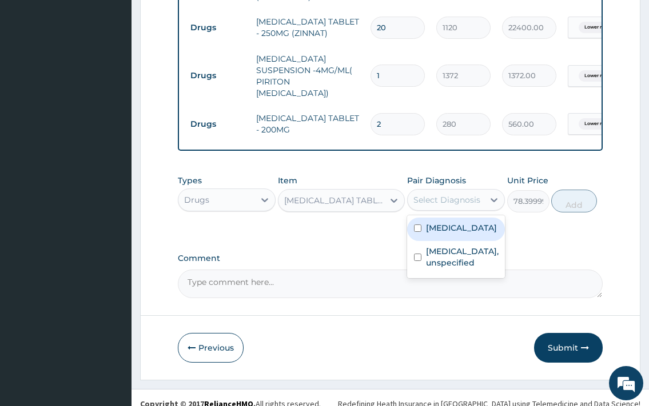
click at [453, 234] on label "[MEDICAL_DATA]" at bounding box center [461, 227] width 71 height 11
checkbox input "true"
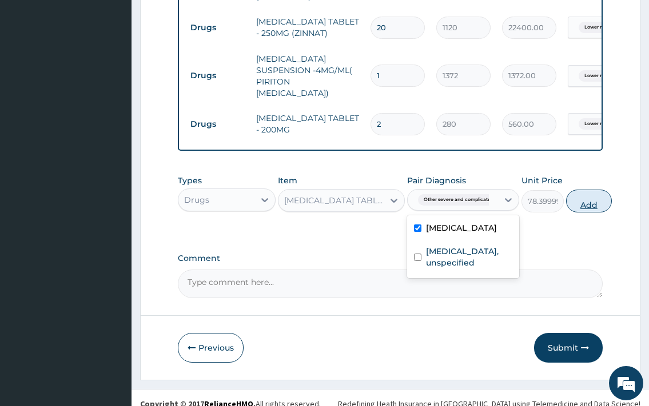
click at [572, 191] on button "Add" at bounding box center [589, 201] width 46 height 23
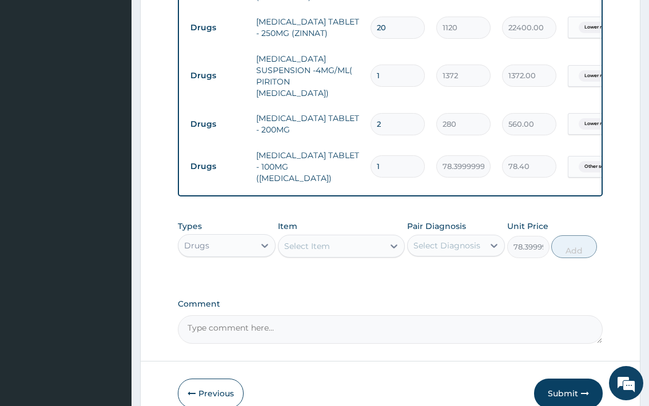
type input "0"
type input "10"
type input "784.00"
type input "10"
click at [323, 241] on div "Select Item" at bounding box center [331, 246] width 106 height 18
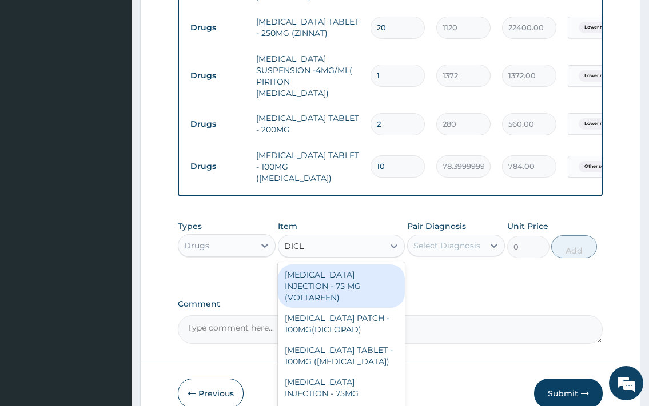
type input "DICLO"
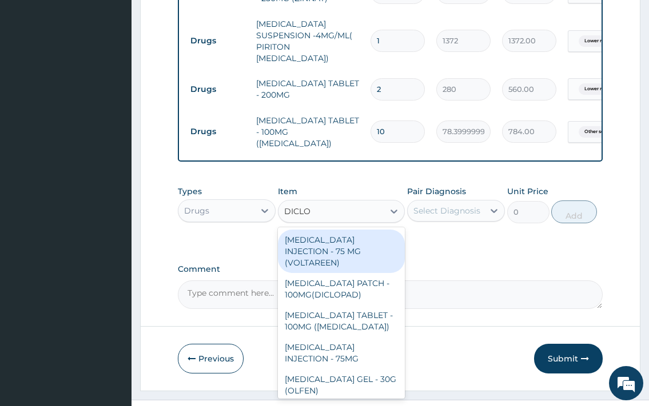
scroll to position [1160, 0]
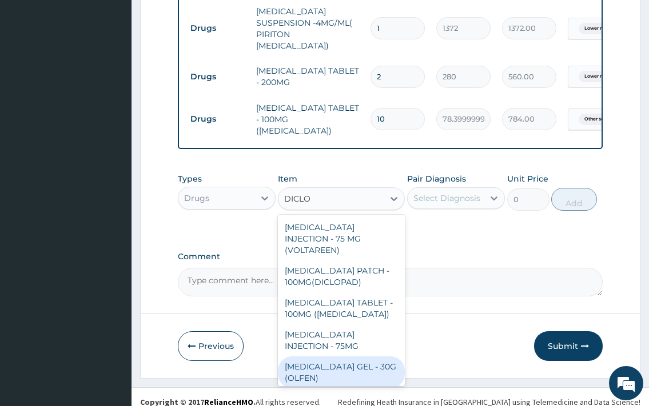
click at [353, 357] on div "[MEDICAL_DATA] GEL - 30G (OLFEN)" at bounding box center [341, 373] width 127 height 32
type input "1120"
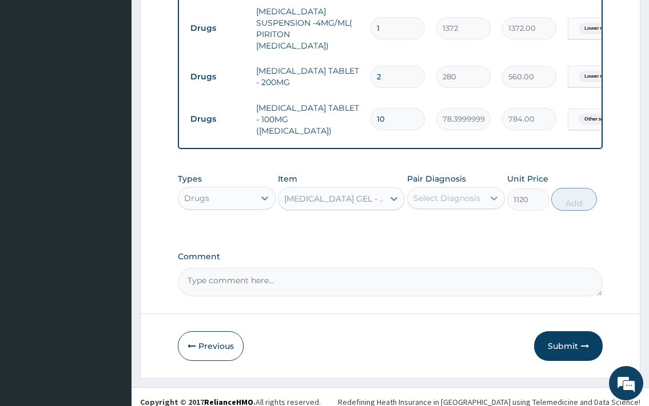
click at [496, 193] on icon at bounding box center [493, 198] width 11 height 11
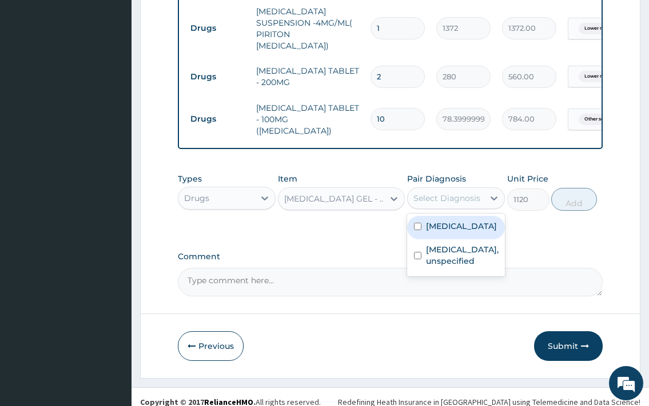
drag, startPoint x: 463, startPoint y: 250, endPoint x: 545, endPoint y: 207, distance: 92.3
click at [469, 232] on label "[MEDICAL_DATA]" at bounding box center [461, 226] width 71 height 11
checkbox input "true"
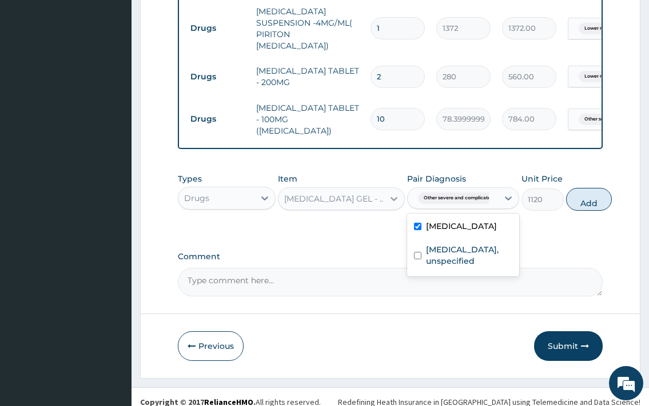
drag, startPoint x: 590, startPoint y: 190, endPoint x: 386, endPoint y: 219, distance: 205.6
click at [591, 190] on button "Add" at bounding box center [589, 199] width 46 height 23
type input "0"
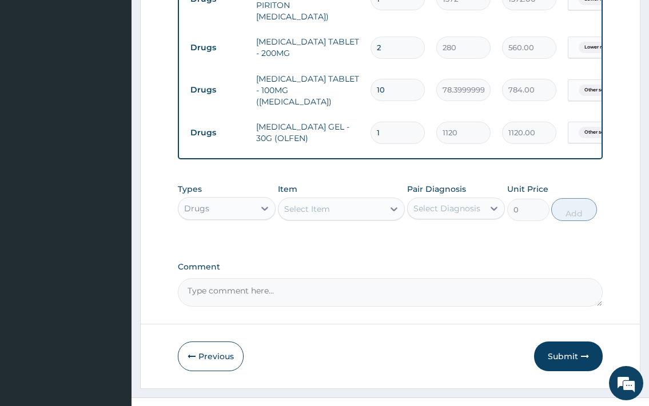
scroll to position [1200, 0]
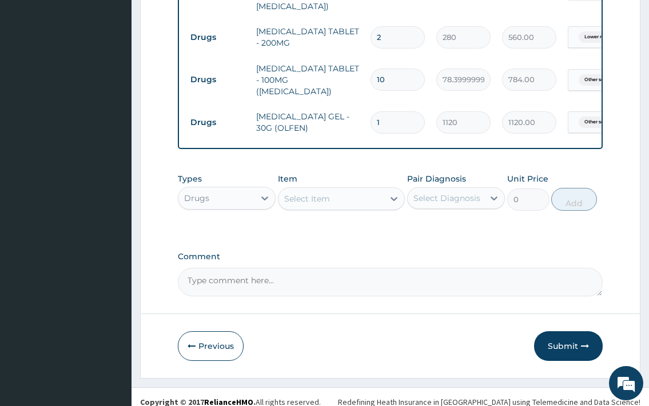
drag, startPoint x: 558, startPoint y: 334, endPoint x: 561, endPoint y: 339, distance: 5.9
click at [560, 334] on button "Submit" at bounding box center [568, 346] width 69 height 30
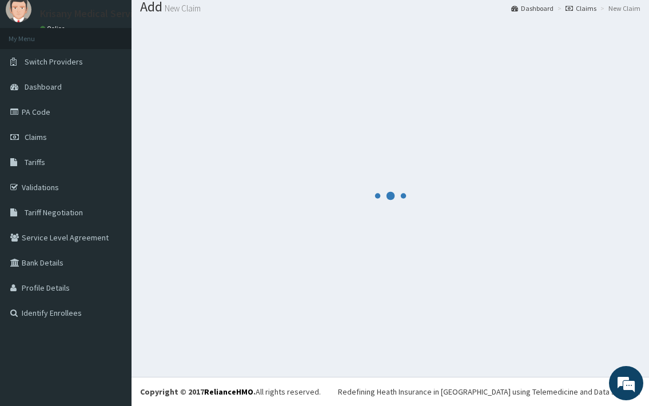
scroll to position [38, 0]
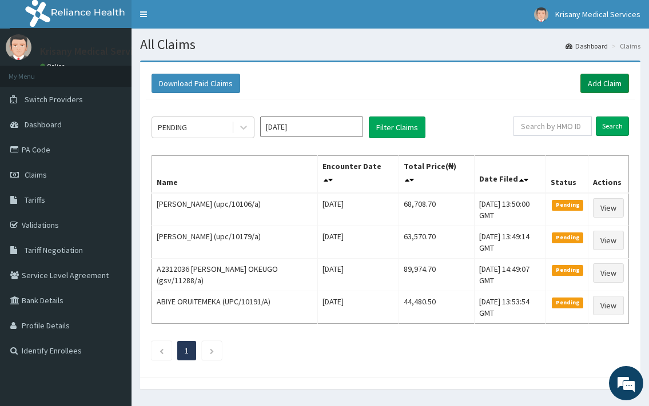
click at [607, 84] on link "Add Claim" at bounding box center [604, 83] width 49 height 19
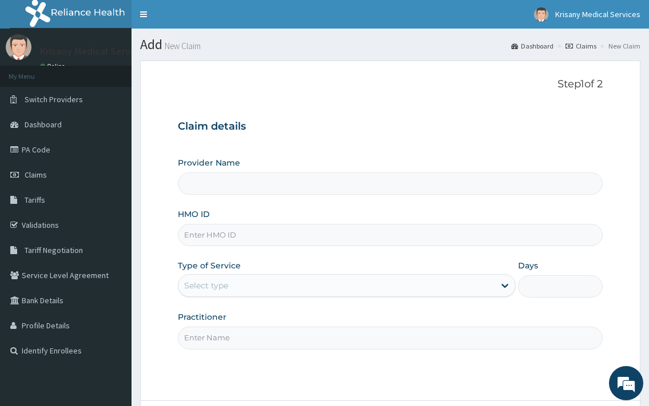
type input "Krisany Medical Services"
click at [267, 230] on input "HMO ID" at bounding box center [390, 235] width 424 height 22
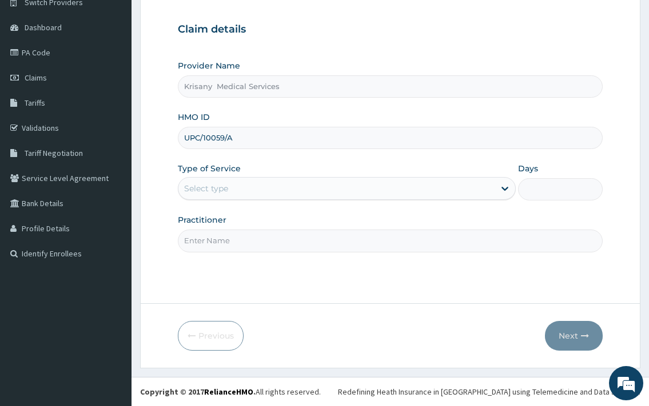
type input "UPC/10059/A"
click at [338, 192] on div "Select type" at bounding box center [335, 188] width 315 height 18
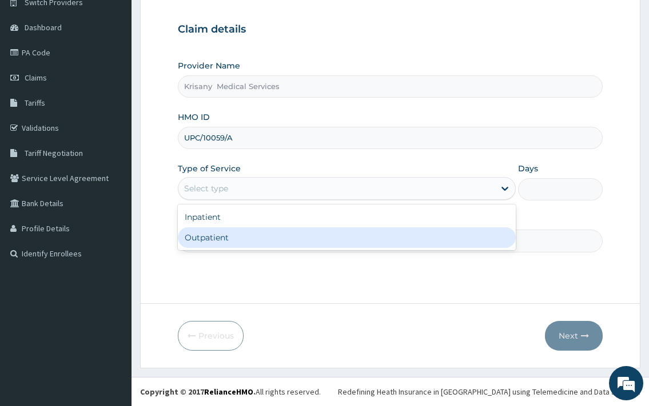
click at [232, 240] on div "Outpatient" at bounding box center [346, 237] width 337 height 21
type input "1"
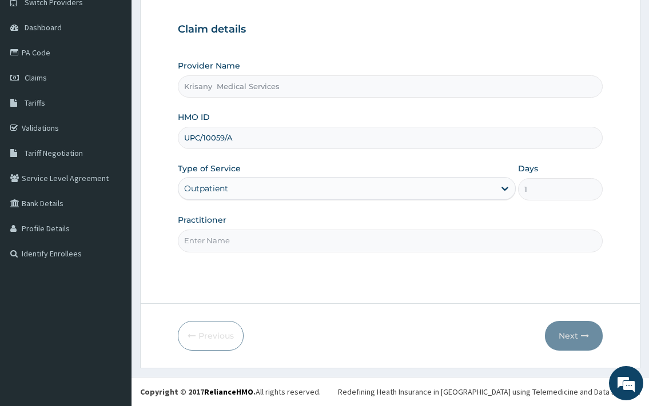
click at [245, 239] on input "Practitioner" at bounding box center [390, 241] width 424 height 22
type input "[PERSON_NAME]"
click at [558, 344] on button "Next" at bounding box center [574, 336] width 58 height 30
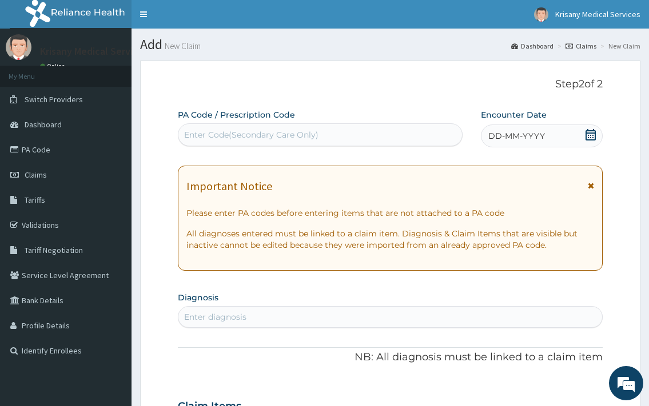
click at [282, 129] on div "Enter Code(Secondary Care Only)" at bounding box center [319, 135] width 283 height 18
click at [588, 133] on icon at bounding box center [590, 134] width 10 height 11
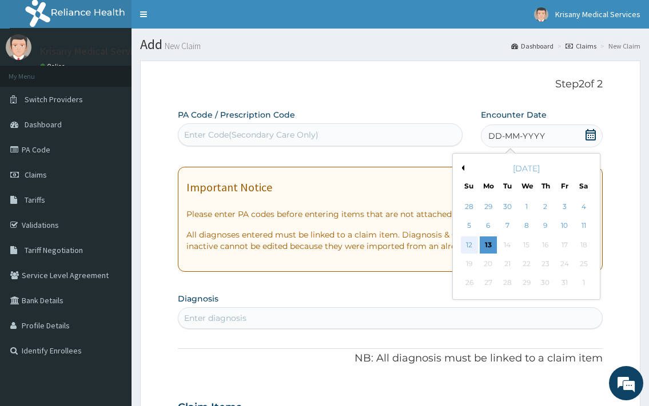
click at [470, 243] on div "12" at bounding box center [468, 245] width 17 height 17
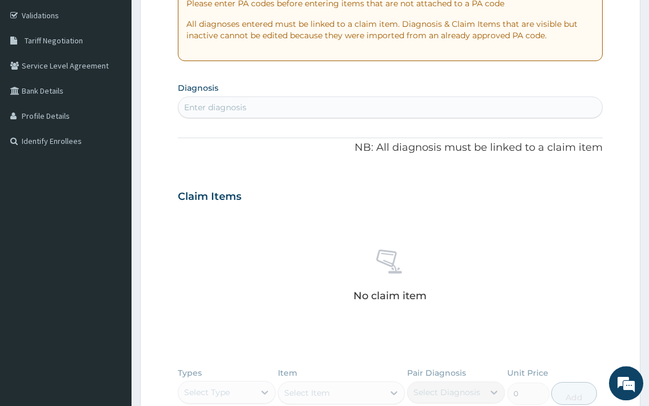
scroll to position [233, 0]
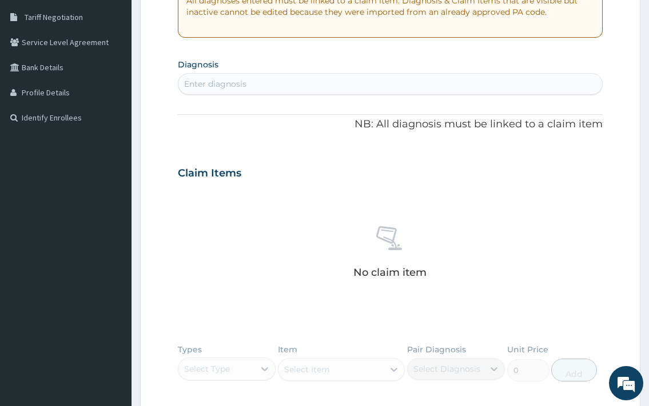
click at [215, 78] on div "Enter diagnosis" at bounding box center [389, 84] width 423 height 18
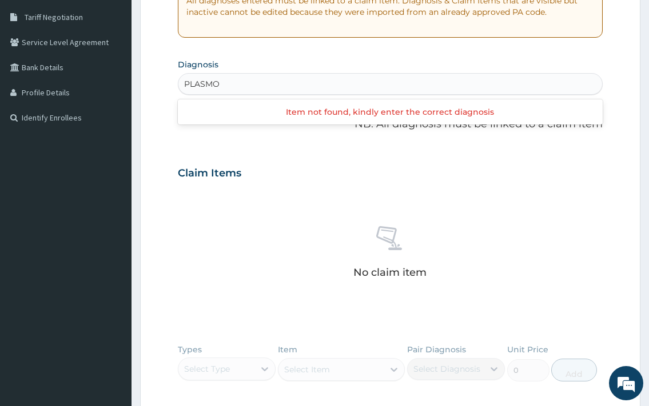
type input "[MEDICAL_DATA]"
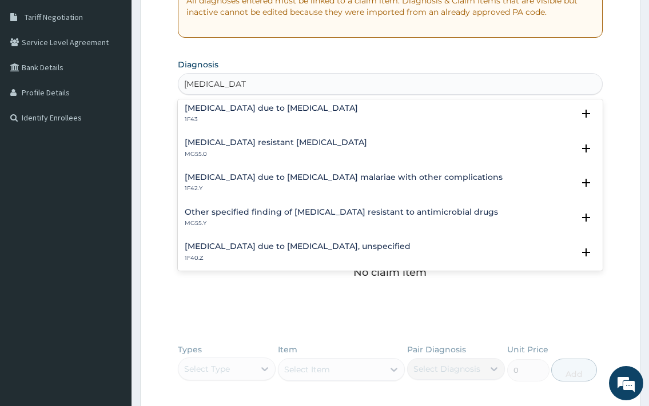
scroll to position [195, 0]
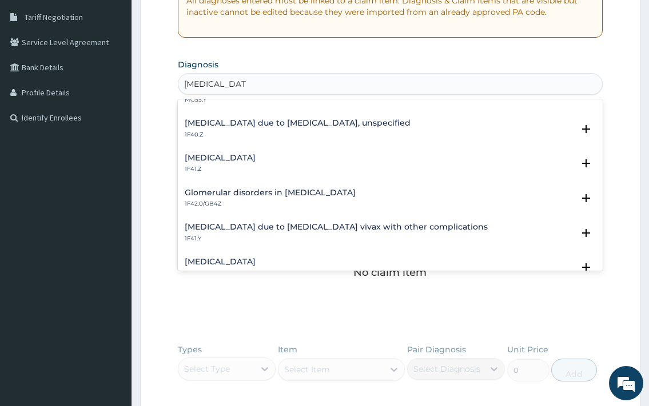
click at [255, 158] on h4 "[MEDICAL_DATA]" at bounding box center [220, 158] width 71 height 9
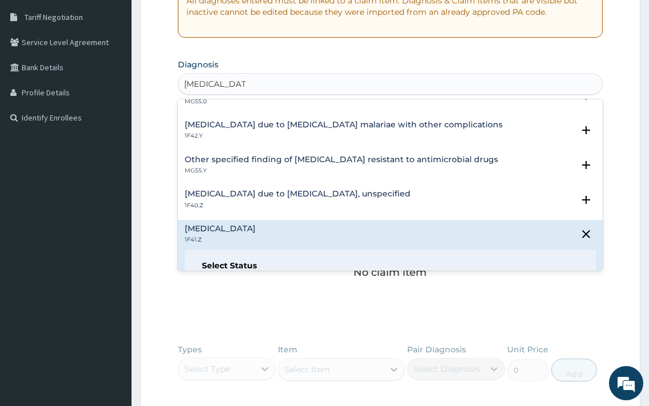
scroll to position [72, 0]
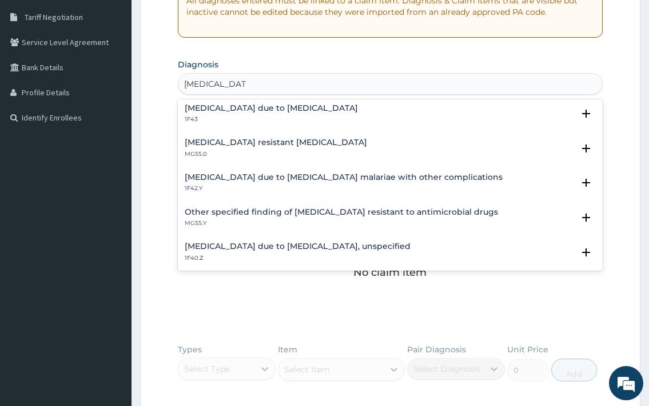
click at [293, 248] on h4 "[MEDICAL_DATA] due to [MEDICAL_DATA], unspecified" at bounding box center [298, 246] width 226 height 9
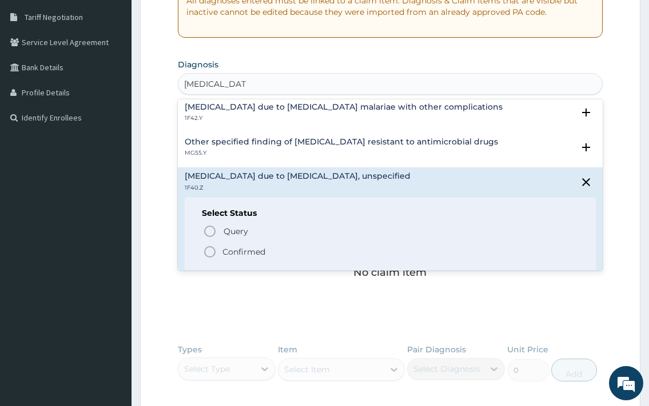
scroll to position [195, 0]
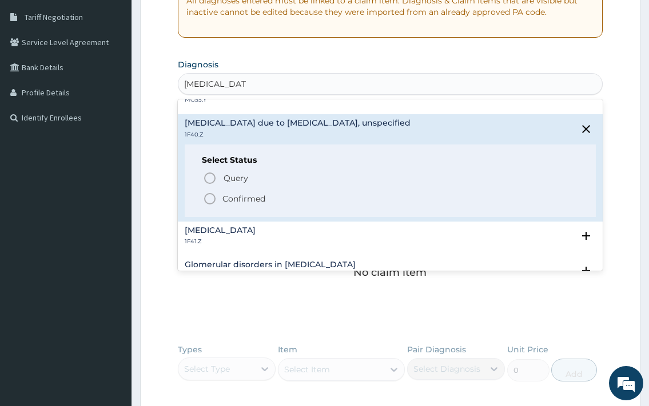
drag, startPoint x: 242, startPoint y: 192, endPoint x: 254, endPoint y: 198, distance: 12.8
click at [243, 192] on span "Confirmed" at bounding box center [390, 199] width 375 height 14
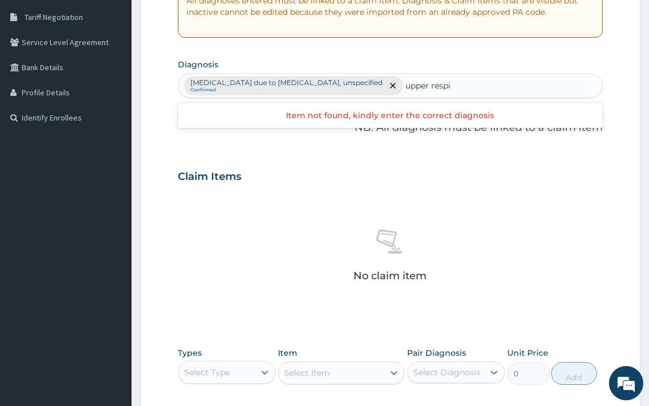
type input "upper respiratory"
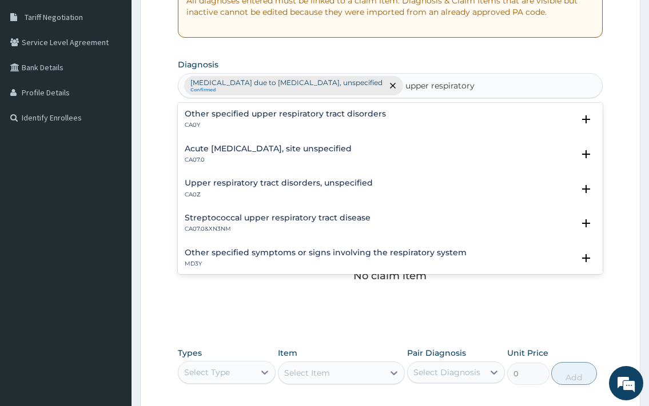
click at [281, 151] on h4 "Acute [MEDICAL_DATA], site unspecified" at bounding box center [268, 149] width 167 height 9
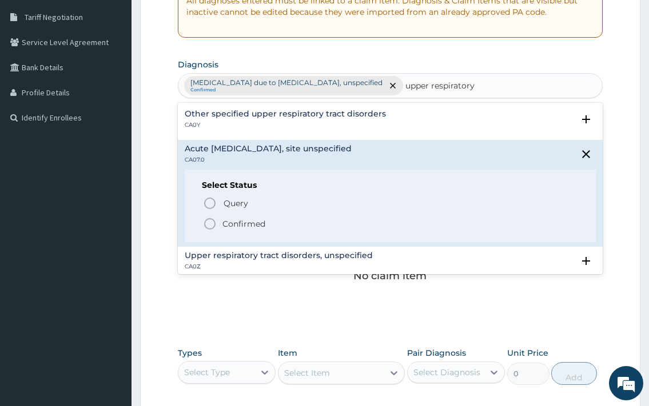
click at [253, 222] on p "Confirmed" at bounding box center [243, 223] width 43 height 11
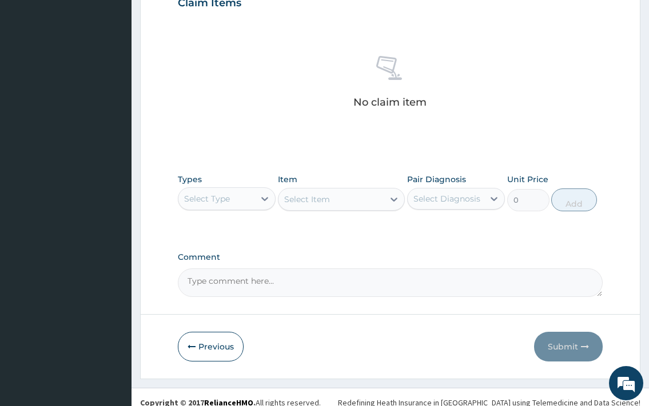
scroll to position [418, 0]
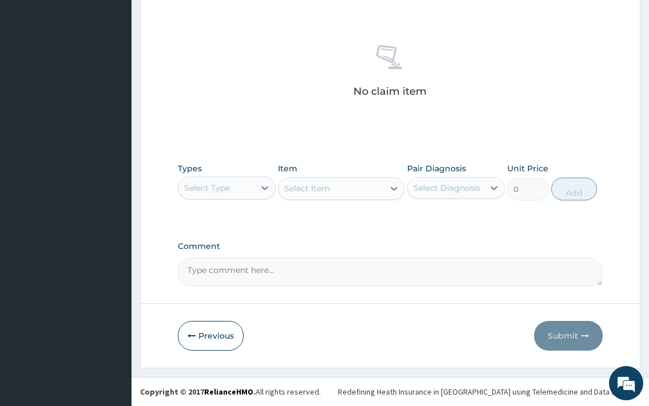
click at [215, 191] on div "Select Type" at bounding box center [207, 187] width 46 height 11
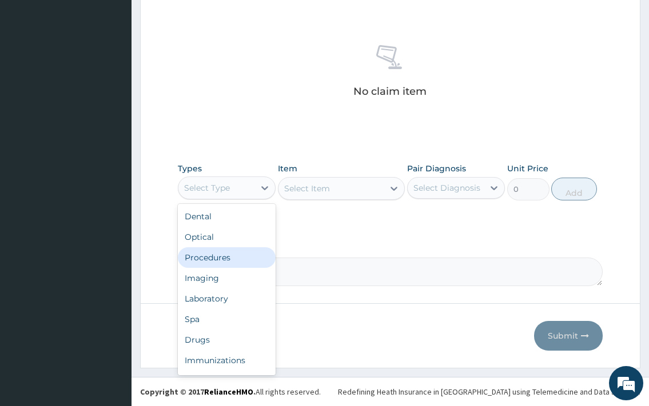
click at [198, 259] on div "Procedures" at bounding box center [227, 257] width 98 height 21
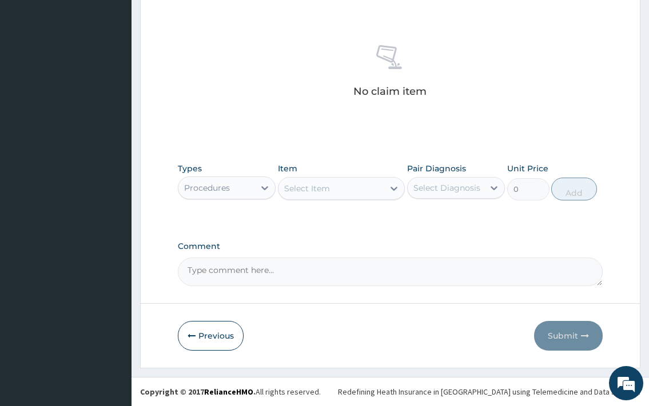
click at [330, 192] on div "Select Item" at bounding box center [331, 188] width 106 height 18
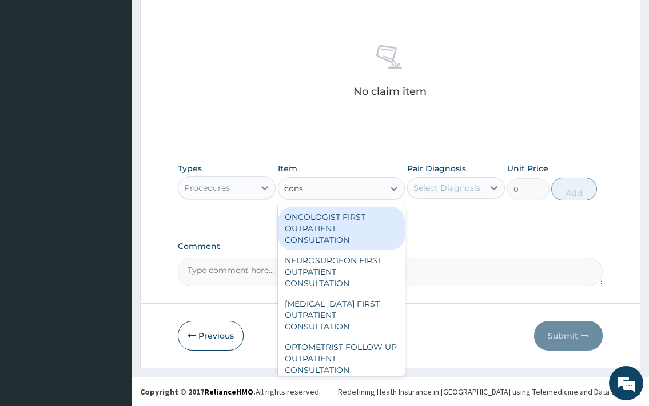
type input "consu"
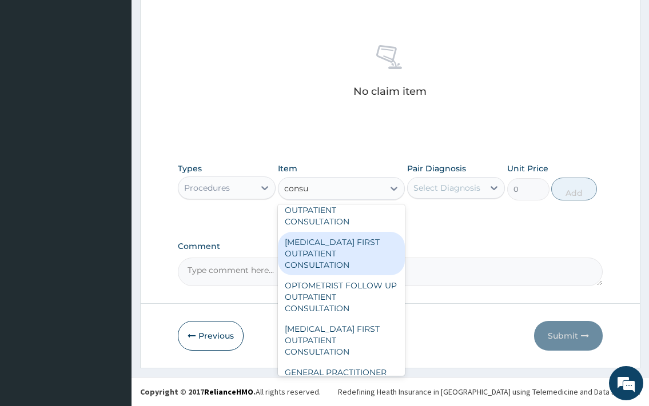
scroll to position [123, 0]
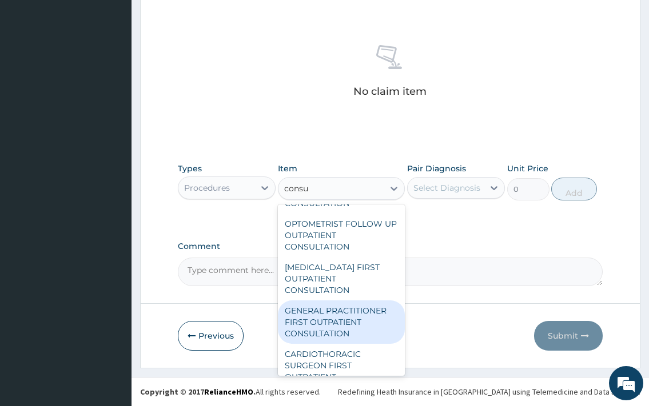
drag, startPoint x: 345, startPoint y: 316, endPoint x: 362, endPoint y: 309, distance: 19.2
click at [345, 316] on div "GENERAL PRACTITIONER FIRST OUTPATIENT CONSULTATION" at bounding box center [341, 322] width 127 height 43
type input "3750"
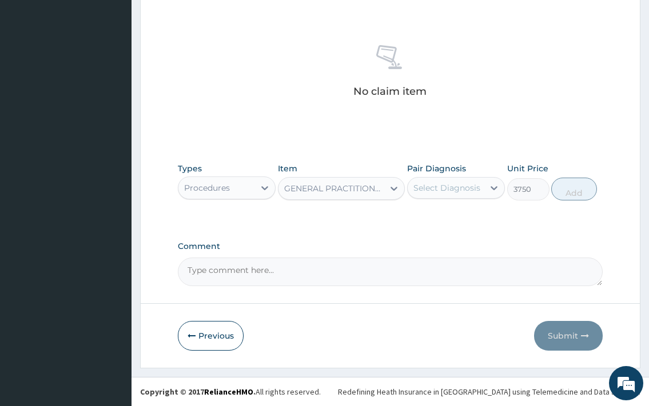
click at [461, 193] on div "Select Diagnosis" at bounding box center [446, 187] width 67 height 11
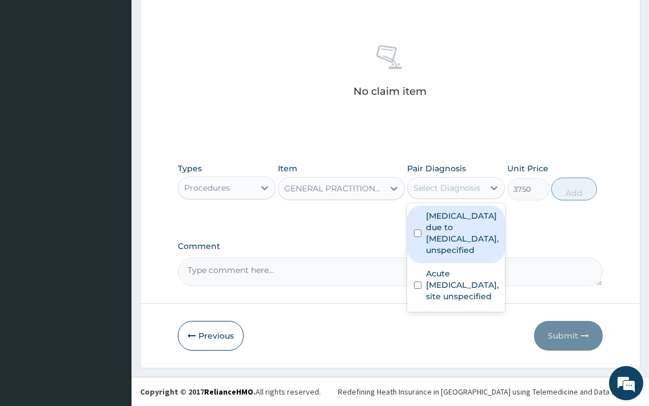
drag, startPoint x: 455, startPoint y: 236, endPoint x: 461, endPoint y: 238, distance: 6.0
click at [455, 236] on label "[MEDICAL_DATA] due to [MEDICAL_DATA], unspecified" at bounding box center [462, 233] width 73 height 46
checkbox input "true"
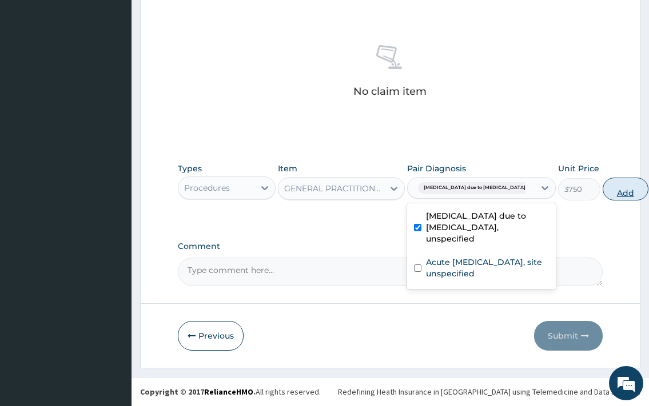
click at [602, 193] on button "Add" at bounding box center [625, 189] width 46 height 23
type input "0"
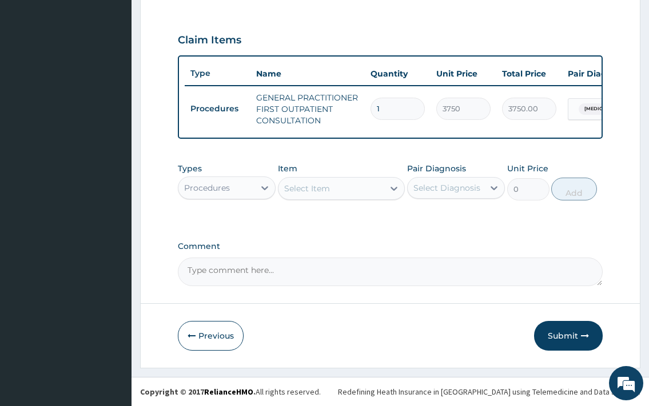
scroll to position [379, 0]
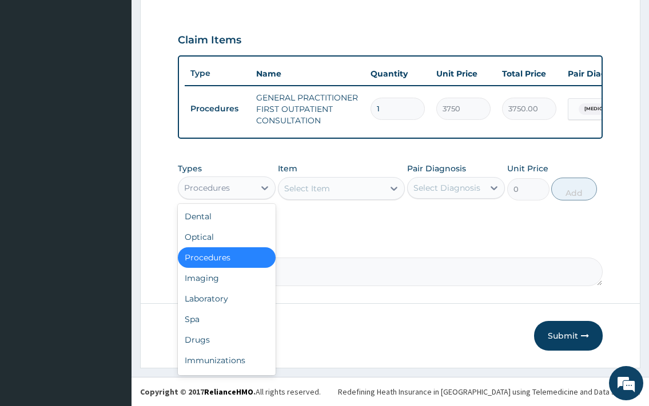
drag, startPoint x: 218, startPoint y: 189, endPoint x: 220, endPoint y: 251, distance: 62.3
click at [219, 190] on div "Procedures" at bounding box center [207, 187] width 46 height 11
click at [216, 301] on div "Laboratory" at bounding box center [227, 299] width 98 height 21
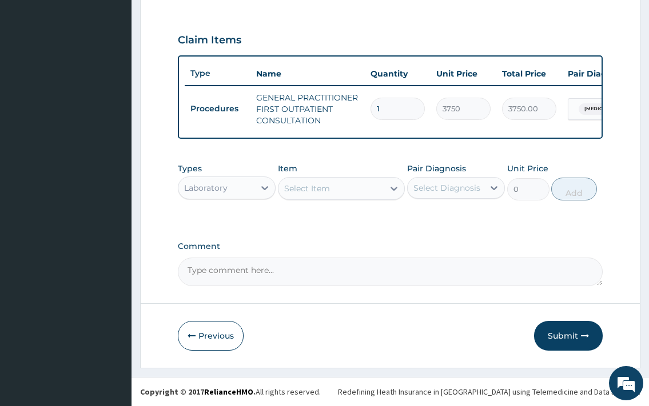
click at [358, 182] on div "Select Item" at bounding box center [331, 188] width 106 height 18
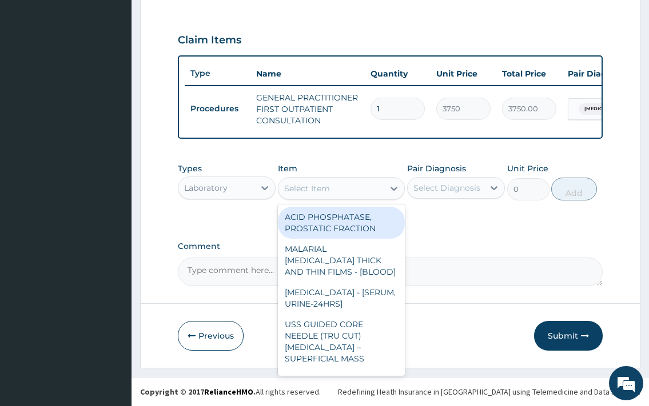
type input "mala"
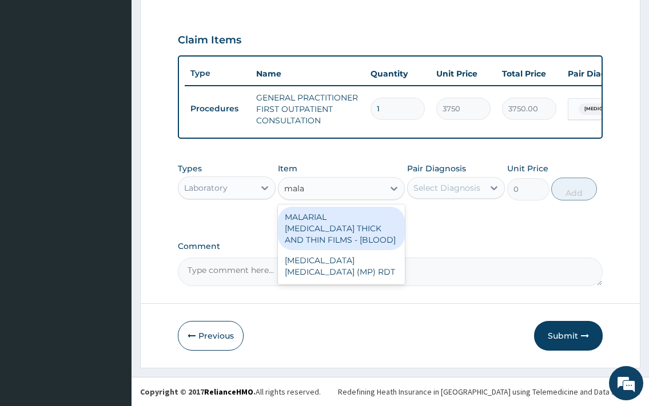
drag, startPoint x: 384, startPoint y: 234, endPoint x: 426, endPoint y: 182, distance: 66.6
click at [384, 233] on div "MALARIAL [MEDICAL_DATA] THICK AND THIN FILMS - [BLOOD]" at bounding box center [341, 228] width 127 height 43
type input "2187.5"
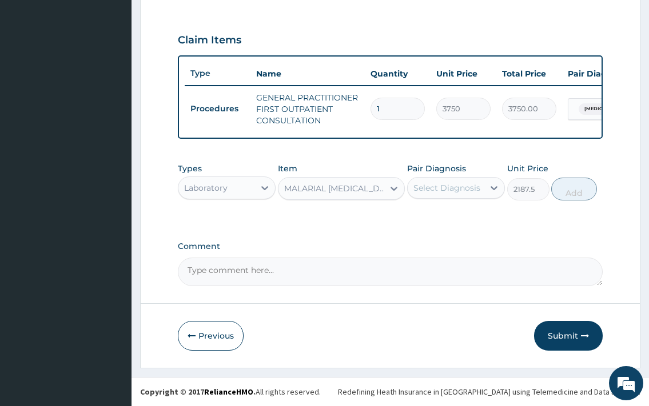
click at [447, 189] on div "Select Diagnosis" at bounding box center [446, 187] width 67 height 11
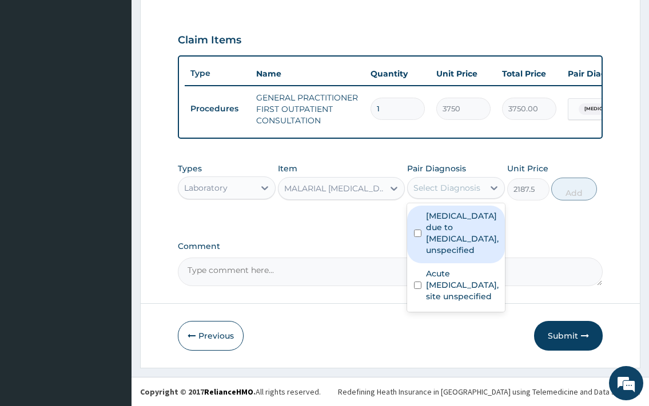
click at [454, 237] on label "[MEDICAL_DATA] due to [MEDICAL_DATA], unspecified" at bounding box center [462, 233] width 73 height 46
checkbox input "true"
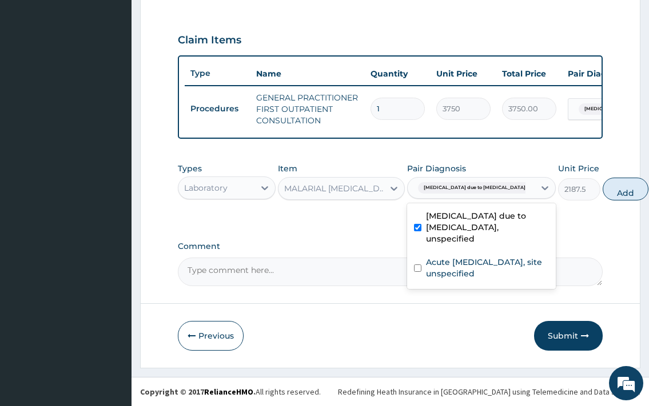
drag, startPoint x: 584, startPoint y: 201, endPoint x: 475, endPoint y: 220, distance: 110.8
click at [585, 201] on div "Types Laboratory Item MALARIAL PARASITE THICK AND THIN FILMS - [BLOOD] Pair Dia…" at bounding box center [390, 181] width 424 height 49
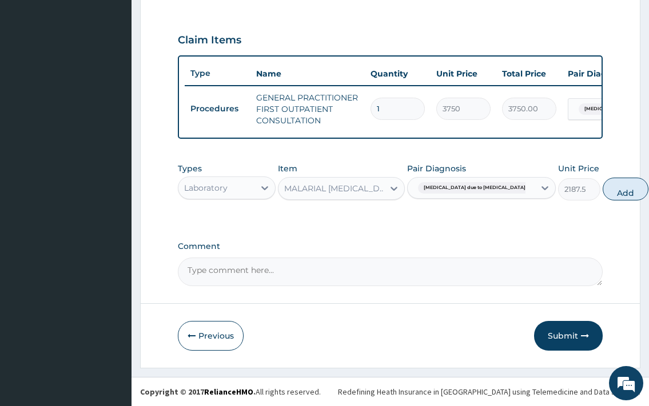
drag, startPoint x: 598, startPoint y: 198, endPoint x: 339, endPoint y: 187, distance: 258.5
click at [602, 198] on button "Add" at bounding box center [625, 189] width 46 height 23
type input "0"
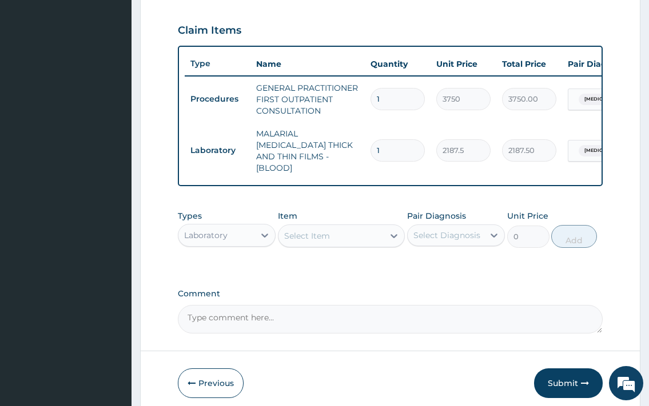
click at [320, 227] on div "Select Item" at bounding box center [331, 236] width 106 height 18
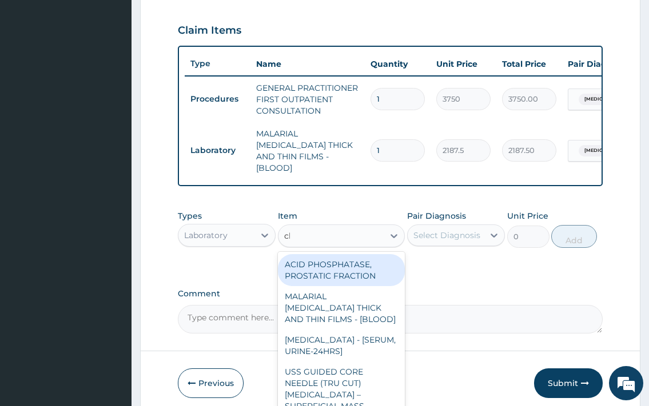
type input "cbc"
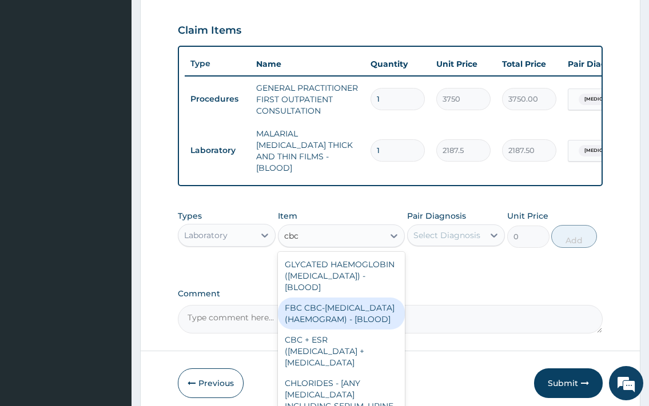
drag, startPoint x: 333, startPoint y: 329, endPoint x: 443, endPoint y: 270, distance: 125.8
click at [333, 329] on div "FBC CBC-[MEDICAL_DATA] (HAEMOGRAM) - [BLOOD]" at bounding box center [341, 314] width 127 height 32
type input "5000"
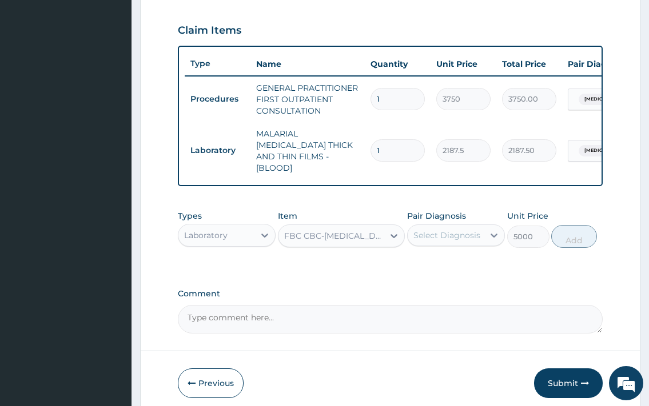
click at [466, 237] on div "Select Diagnosis" at bounding box center [446, 235] width 67 height 11
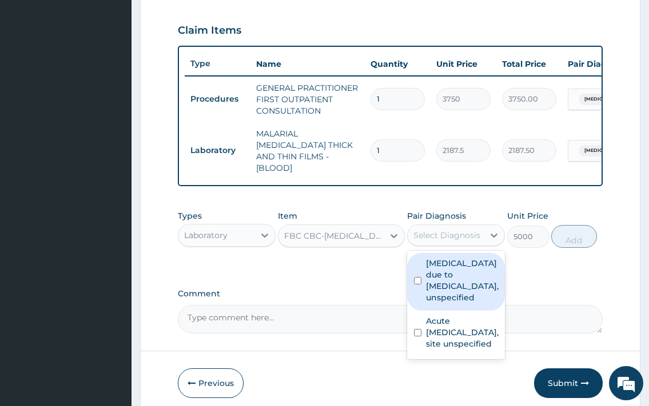
click at [465, 281] on label "[MEDICAL_DATA] due to [MEDICAL_DATA], unspecified" at bounding box center [462, 281] width 73 height 46
checkbox input "true"
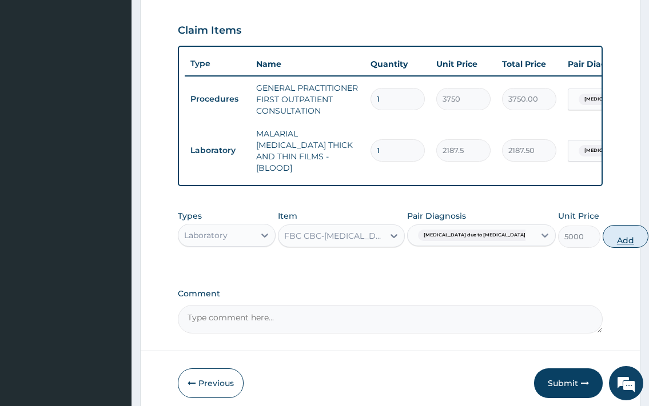
click at [602, 242] on button "Add" at bounding box center [625, 236] width 46 height 23
type input "0"
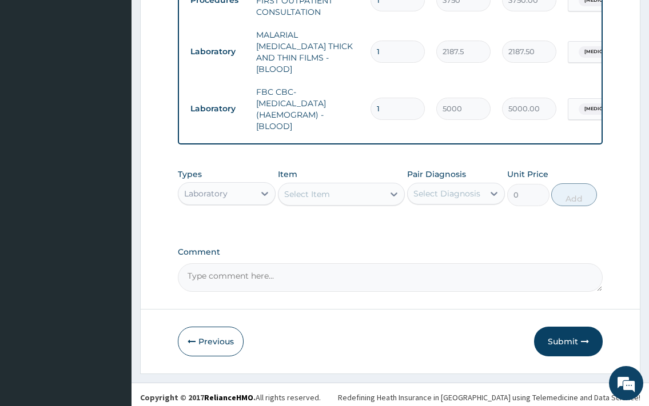
scroll to position [482, 0]
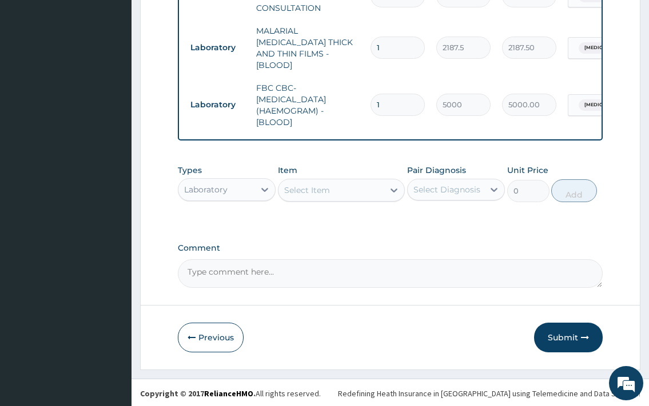
drag, startPoint x: 338, startPoint y: 187, endPoint x: 345, endPoint y: 190, distance: 7.7
click at [339, 186] on div "Select Item" at bounding box center [331, 190] width 106 height 18
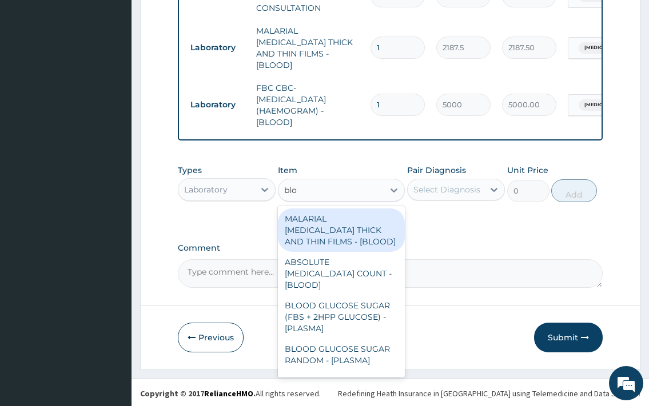
type input "bloo"
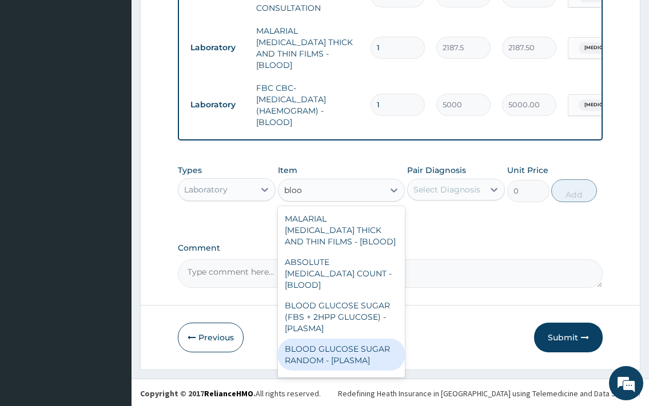
drag, startPoint x: 357, startPoint y: 349, endPoint x: 422, endPoint y: 269, distance: 103.1
click at [358, 347] on div "BLOOD GLUCOSE SUGAR RANDOM - [PLASMA]" at bounding box center [341, 355] width 127 height 32
type input "1875"
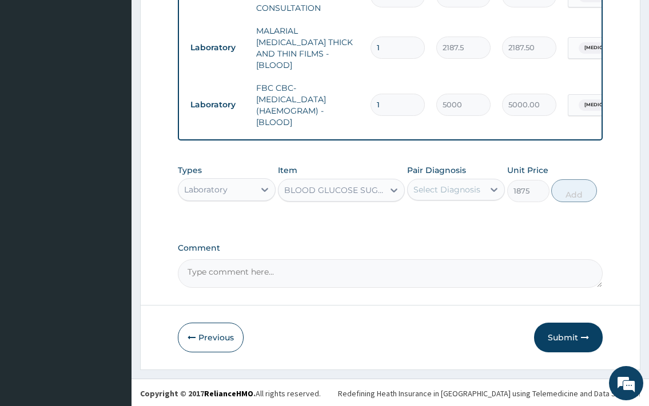
drag, startPoint x: 435, startPoint y: 189, endPoint x: 437, endPoint y: 203, distance: 13.8
click at [435, 191] on div "Select Diagnosis" at bounding box center [446, 189] width 67 height 11
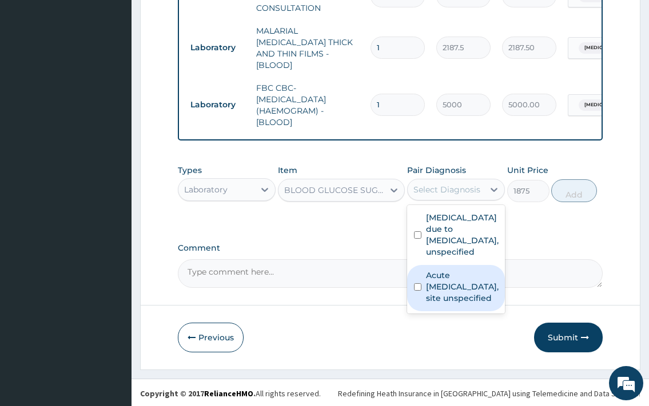
click at [457, 279] on label "Acute [MEDICAL_DATA], site unspecified" at bounding box center [462, 287] width 73 height 34
checkbox input "true"
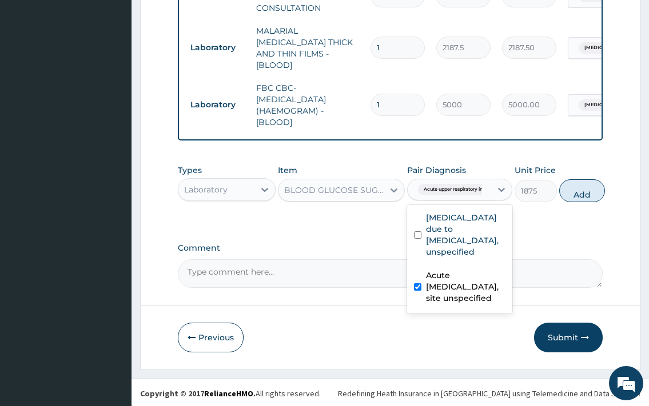
drag, startPoint x: 577, startPoint y: 179, endPoint x: 503, endPoint y: 200, distance: 76.5
click at [576, 181] on button "Add" at bounding box center [582, 190] width 46 height 23
type input "0"
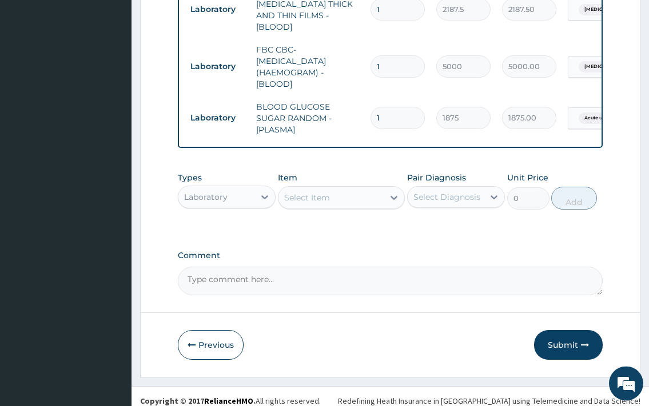
scroll to position [528, 0]
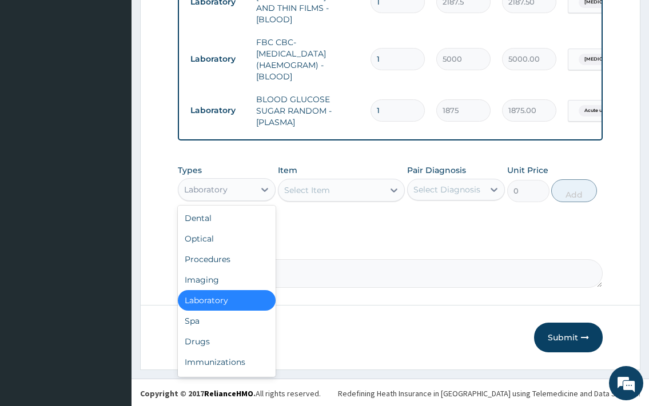
click at [241, 186] on div "Laboratory" at bounding box center [216, 190] width 76 height 18
drag, startPoint x: 233, startPoint y: 338, endPoint x: 255, endPoint y: 273, distance: 69.0
click at [233, 337] on div "Drugs" at bounding box center [227, 341] width 98 height 21
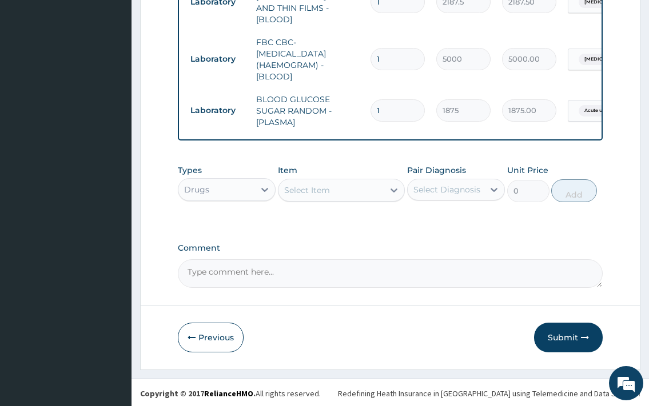
click at [339, 193] on div "Select Item" at bounding box center [331, 190] width 106 height 18
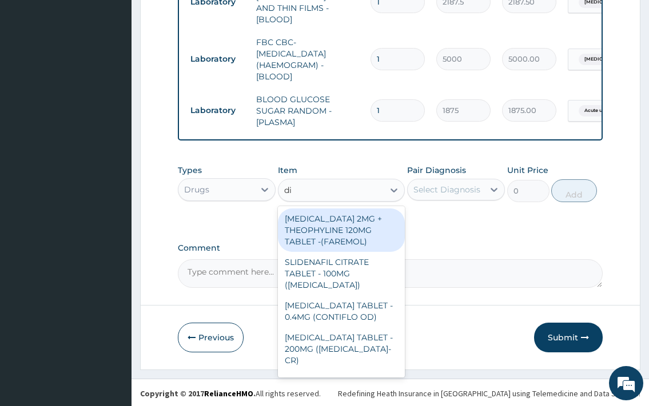
type input "dic"
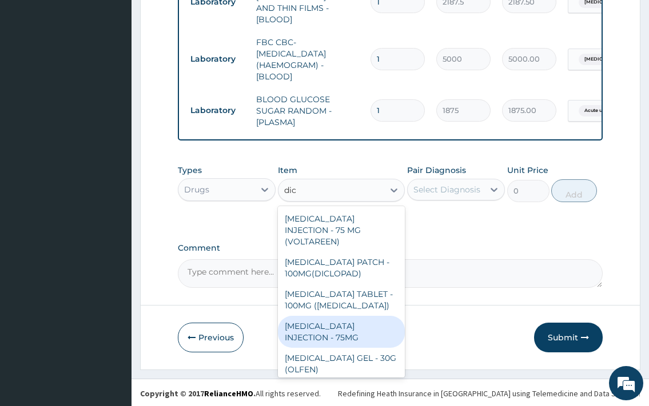
click at [378, 316] on div "[MEDICAL_DATA] INJECTION - 75MG" at bounding box center [341, 332] width 127 height 32
type input "420"
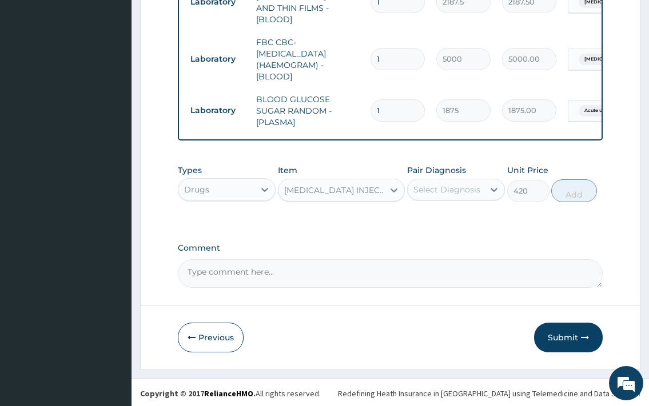
click at [457, 171] on label "Pair Diagnosis" at bounding box center [436, 170] width 59 height 11
click at [457, 186] on div "Select Diagnosis" at bounding box center [446, 189] width 67 height 11
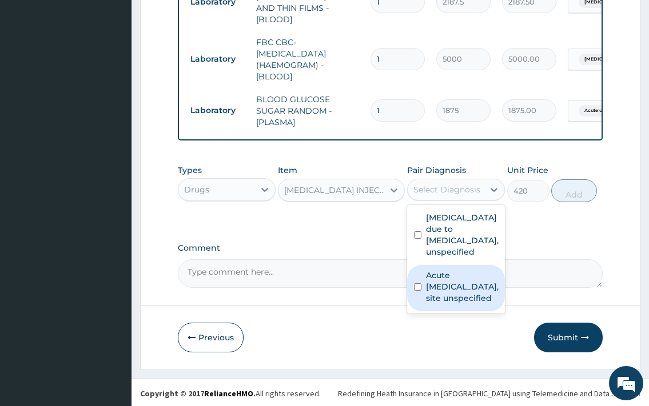
drag, startPoint x: 469, startPoint y: 293, endPoint x: 561, endPoint y: 225, distance: 114.3
click at [475, 292] on label "Acute [MEDICAL_DATA], site unspecified" at bounding box center [462, 287] width 73 height 34
checkbox input "true"
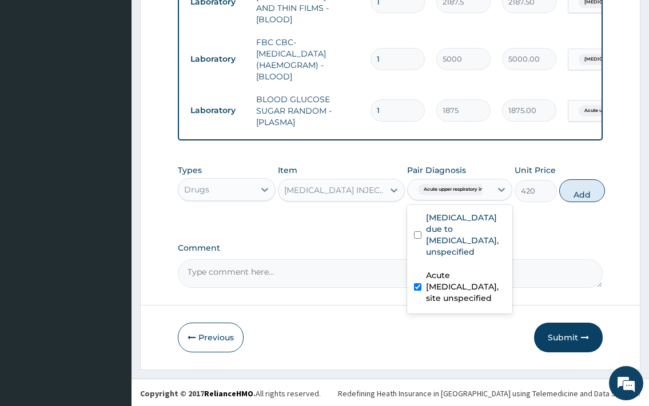
click at [588, 196] on button "Add" at bounding box center [582, 190] width 46 height 23
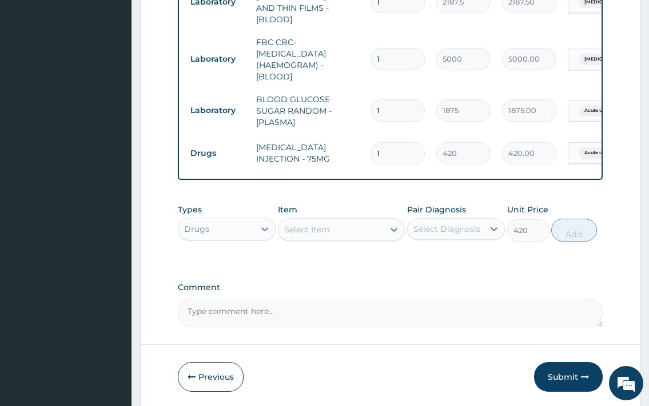
type input "0"
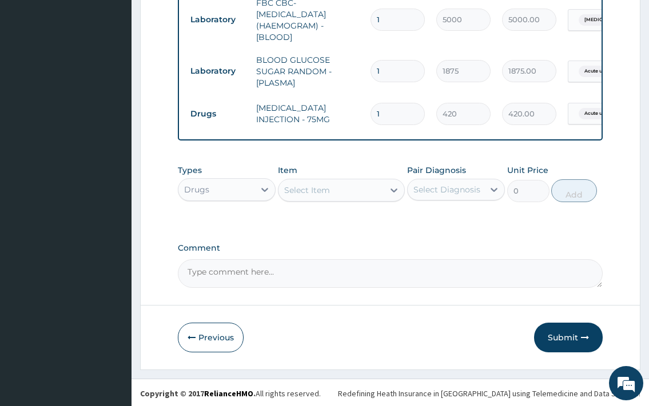
click at [343, 195] on div "Select Item" at bounding box center [331, 190] width 106 height 18
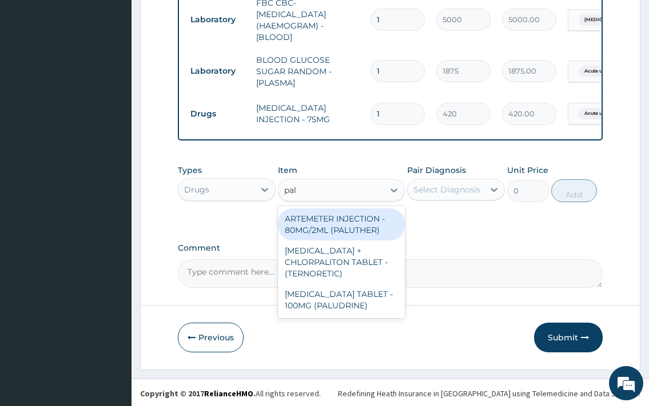
type input "palu"
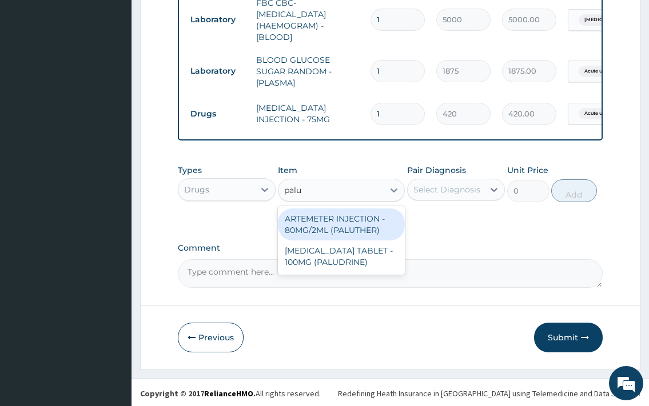
click at [369, 226] on div "ARTEMETER INJECTION - 80MG/2ML (PALUTHER)" at bounding box center [341, 225] width 127 height 32
type input "700"
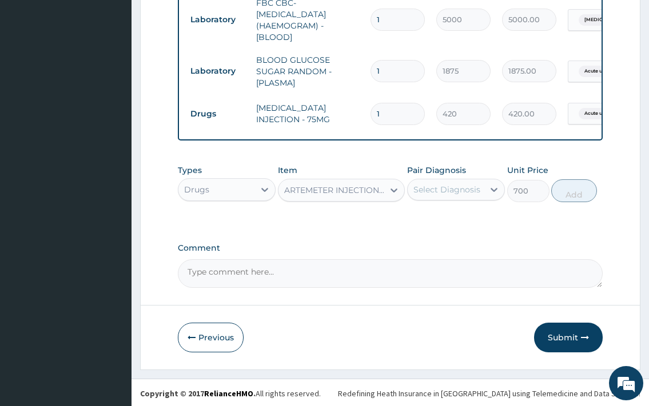
click at [447, 197] on div "Select Diagnosis" at bounding box center [456, 190] width 98 height 22
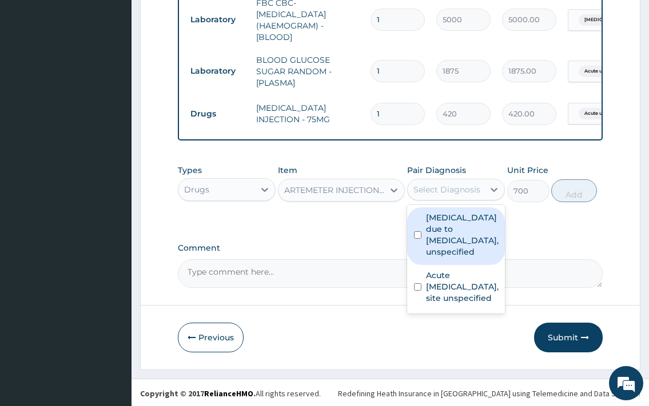
click at [453, 239] on label "[MEDICAL_DATA] due to [MEDICAL_DATA], unspecified" at bounding box center [462, 235] width 73 height 46
checkbox input "true"
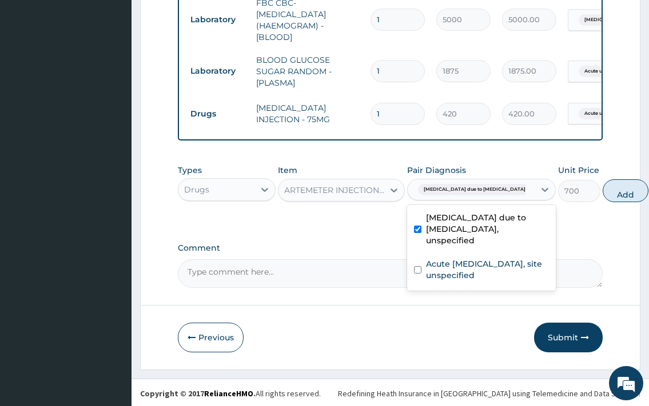
click at [602, 191] on button "Add" at bounding box center [625, 190] width 46 height 23
type input "0"
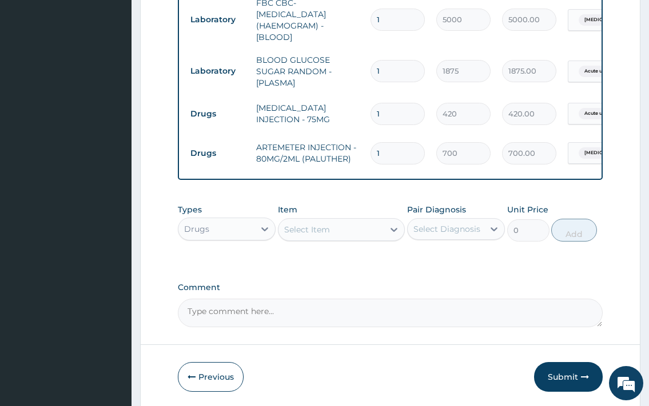
type input "0.00"
type input "2"
type input "1400.00"
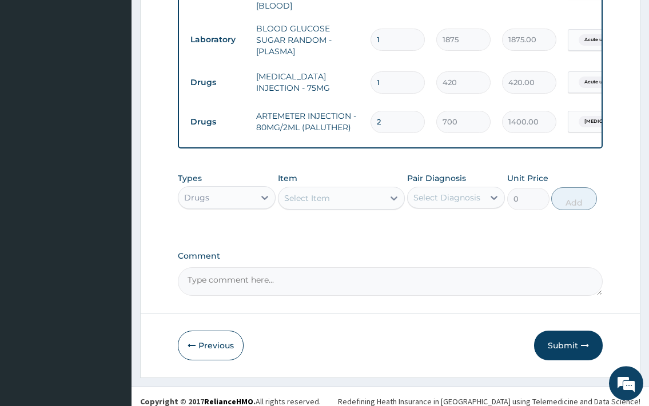
scroll to position [607, 0]
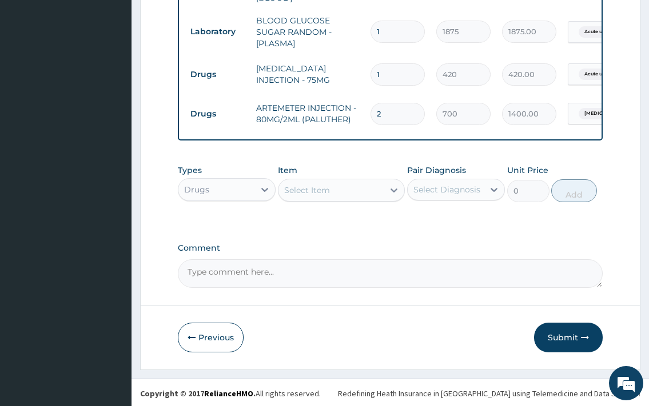
type input "2"
click at [341, 190] on div "Select Item" at bounding box center [331, 190] width 106 height 18
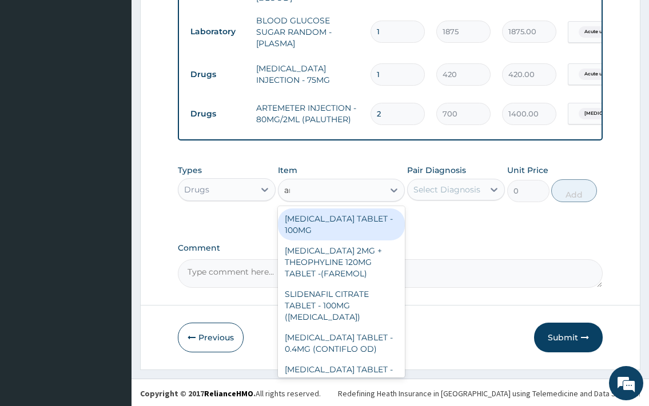
type input "art"
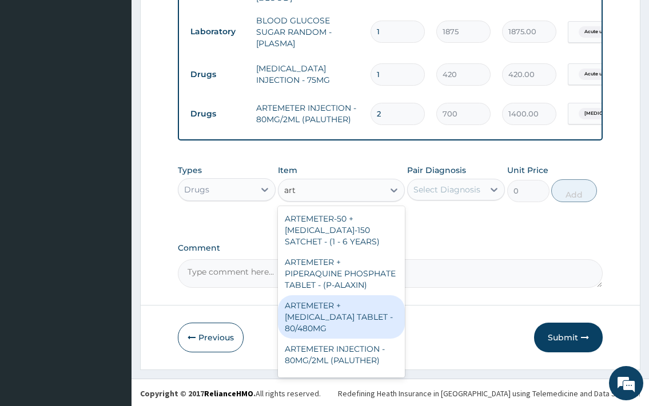
click at [367, 323] on div "ARTEMETER + [MEDICAL_DATA] TABLET - 80/480MG" at bounding box center [341, 316] width 127 height 43
type input "364"
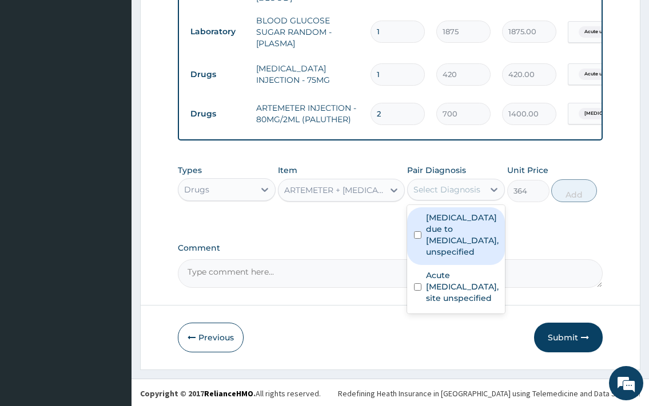
drag, startPoint x: 434, startPoint y: 196, endPoint x: 490, endPoint y: 251, distance: 78.4
click at [435, 196] on div "Select Diagnosis" at bounding box center [445, 190] width 76 height 18
drag, startPoint x: 468, startPoint y: 231, endPoint x: 580, endPoint y: 185, distance: 121.7
click at [469, 227] on label "[MEDICAL_DATA] due to [MEDICAL_DATA], unspecified" at bounding box center [462, 235] width 73 height 46
checkbox input "true"
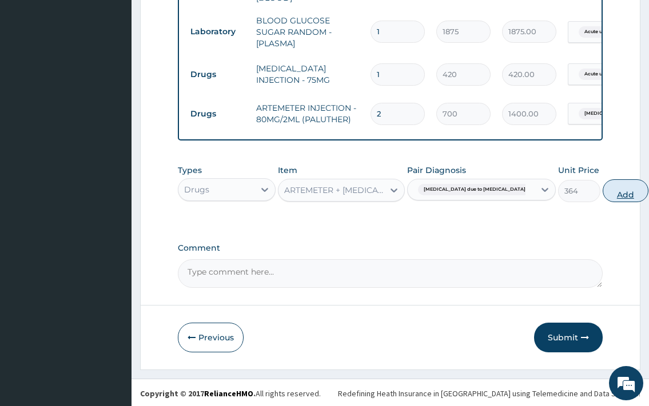
click at [602, 191] on button "Add" at bounding box center [625, 190] width 46 height 23
type input "0"
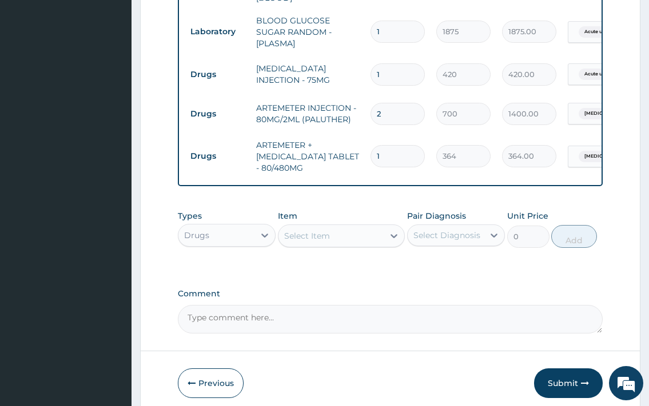
type input "0.00"
type input "6"
type input "2184.00"
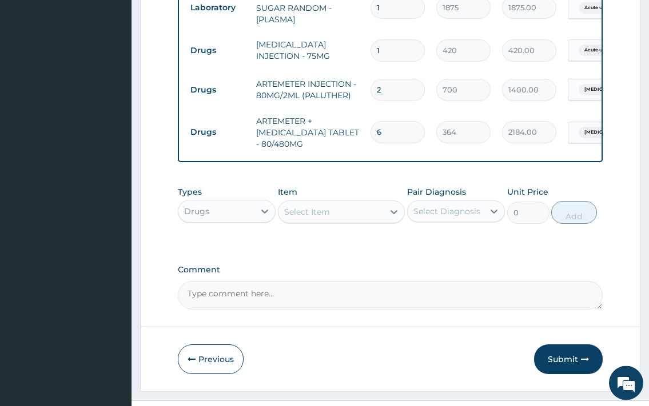
scroll to position [653, 0]
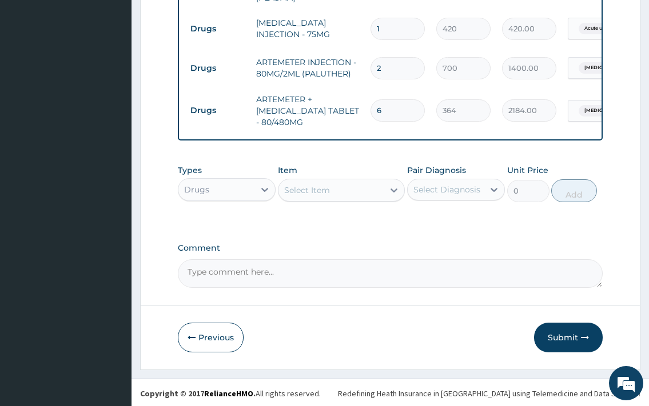
type input "6"
click at [340, 195] on div "Select Item" at bounding box center [331, 190] width 106 height 18
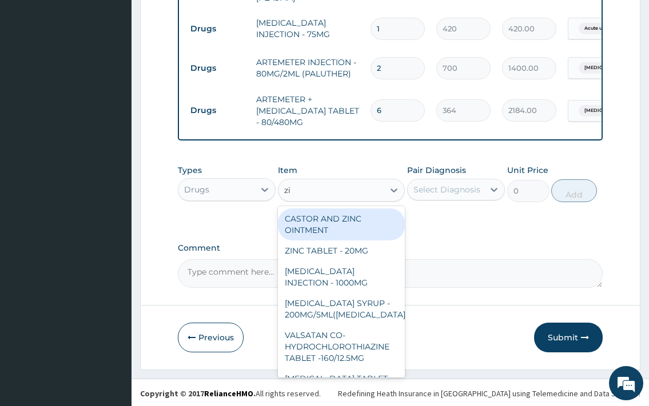
type input "zit"
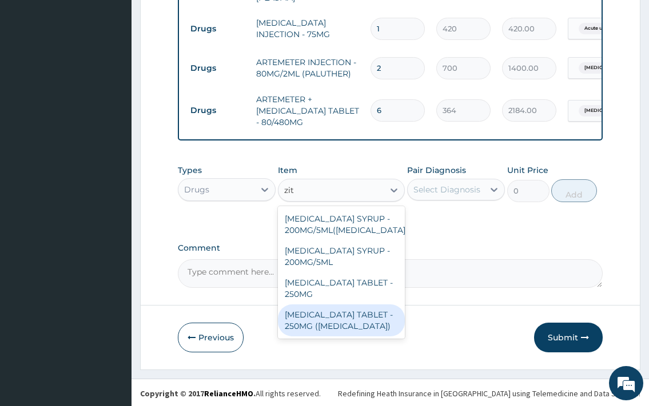
drag, startPoint x: 365, startPoint y: 312, endPoint x: 465, endPoint y: 230, distance: 129.6
click at [369, 311] on div "[MEDICAL_DATA] TABLET - 250MG ([MEDICAL_DATA])" at bounding box center [341, 321] width 127 height 32
type input "1959.9999999999998"
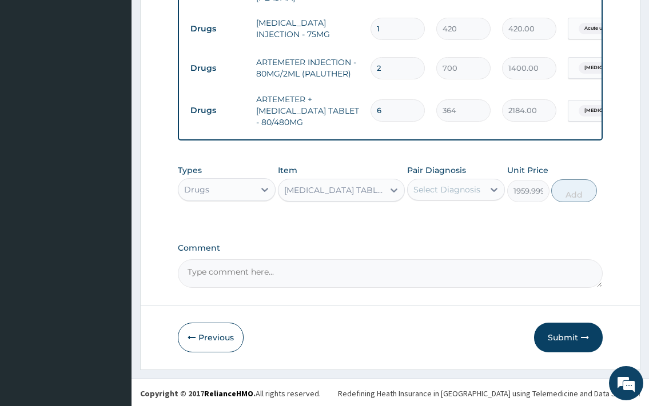
click at [463, 186] on div "Select Diagnosis" at bounding box center [446, 189] width 67 height 11
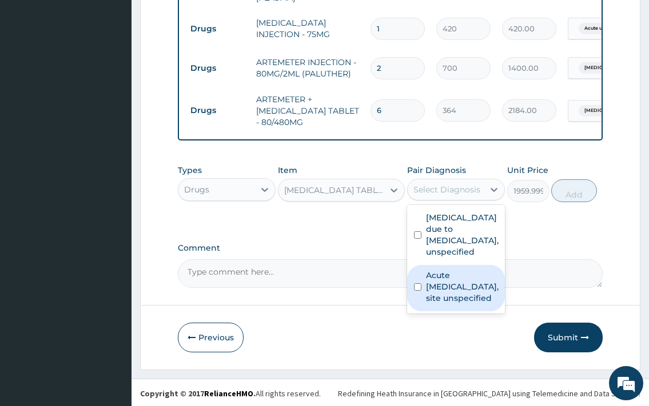
drag, startPoint x: 471, startPoint y: 286, endPoint x: 544, endPoint y: 206, distance: 108.4
click at [474, 285] on label "Acute [MEDICAL_DATA], site unspecified" at bounding box center [462, 287] width 73 height 34
checkbox input "true"
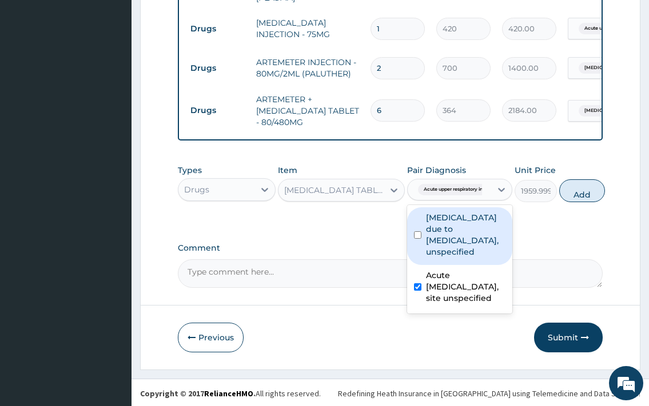
drag, startPoint x: 598, startPoint y: 195, endPoint x: 566, endPoint y: 199, distance: 31.8
click at [597, 195] on button "Add" at bounding box center [582, 190] width 46 height 23
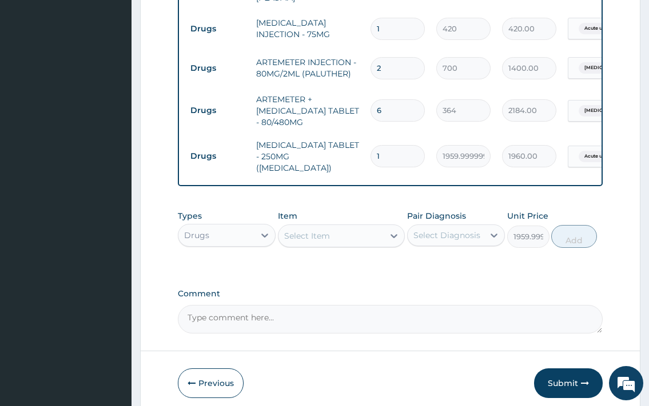
type input "0"
type input "10"
type input "19600.00"
type input "10"
click at [347, 227] on div "Select Item" at bounding box center [331, 236] width 106 height 18
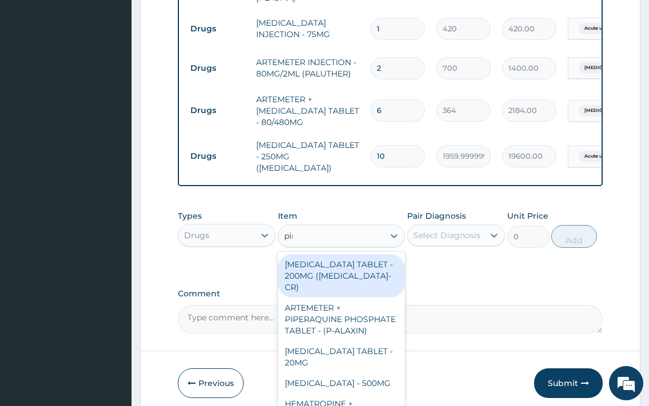
type input "piri"
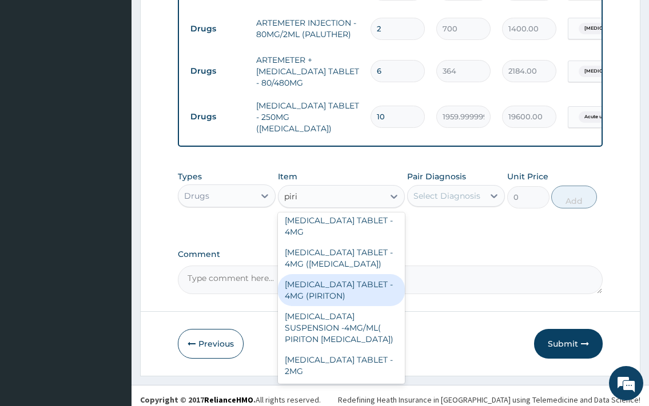
scroll to position [155, 0]
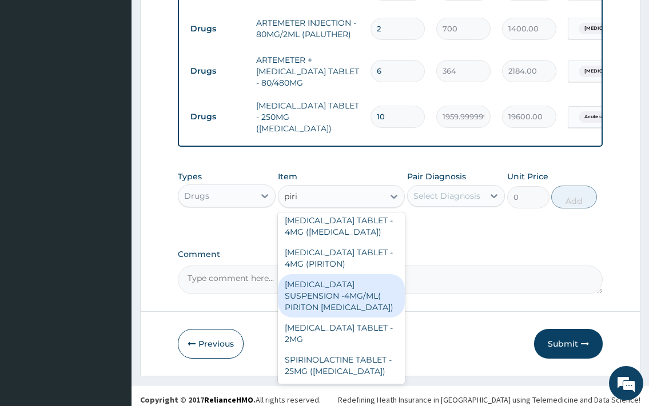
click at [337, 291] on div "[MEDICAL_DATA] SUSPENSION -4MG/ML( PIRITON [MEDICAL_DATA])" at bounding box center [341, 295] width 127 height 43
type input "1372"
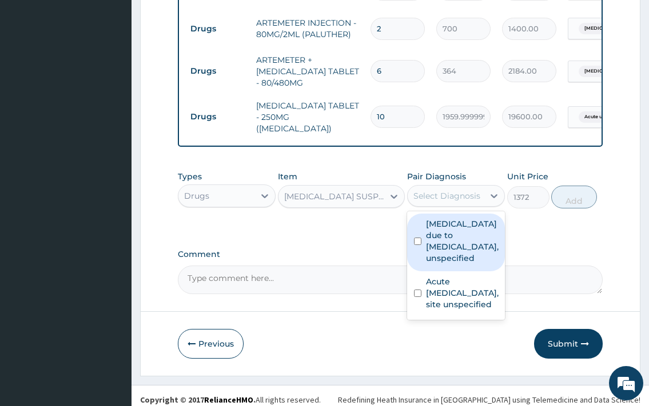
click at [471, 191] on div "Select Diagnosis" at bounding box center [446, 195] width 67 height 11
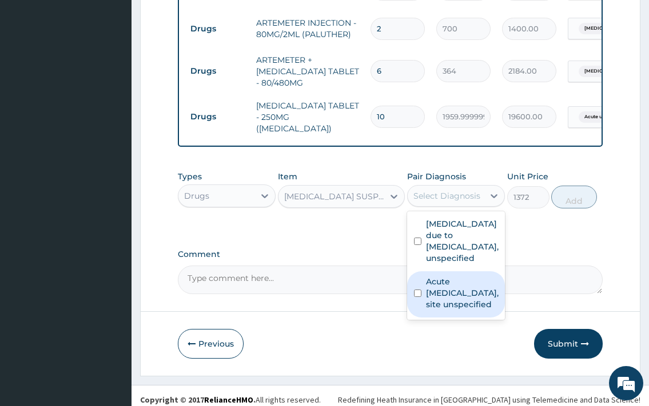
click at [457, 277] on label "Acute [MEDICAL_DATA], site unspecified" at bounding box center [462, 293] width 73 height 34
checkbox input "true"
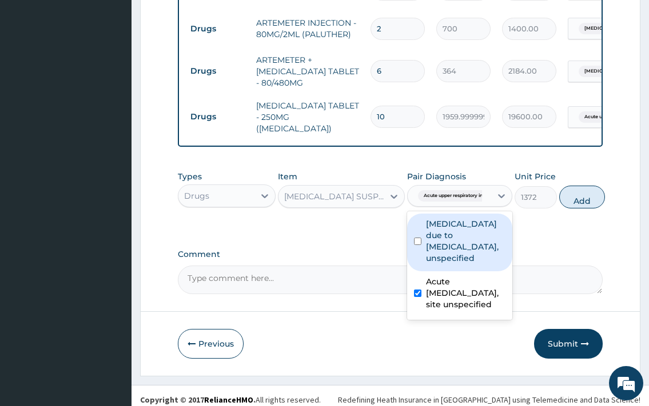
drag, startPoint x: 580, startPoint y: 191, endPoint x: 405, endPoint y: 210, distance: 176.0
click at [576, 193] on button "Add" at bounding box center [582, 197] width 46 height 23
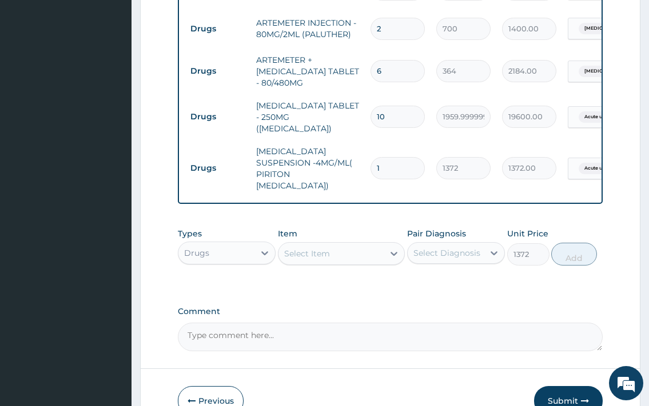
type input "0"
click at [342, 249] on div "Types Drugs Item Select Item Pair Diagnosis Select Diagnosis Unit Price 0 Add" at bounding box center [390, 246] width 424 height 49
click at [355, 245] on div "Select Item" at bounding box center [331, 254] width 106 height 18
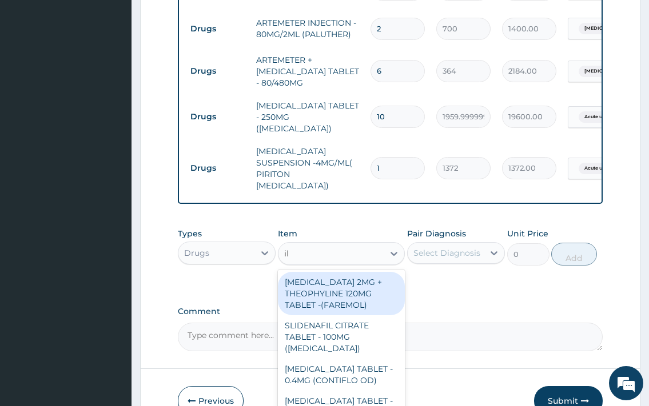
type input "ibu"
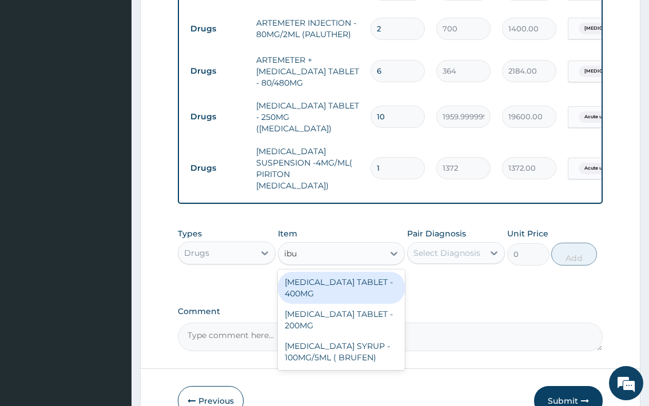
click at [338, 272] on div "[MEDICAL_DATA] TABLET - 400MG" at bounding box center [341, 288] width 127 height 32
type input "560"
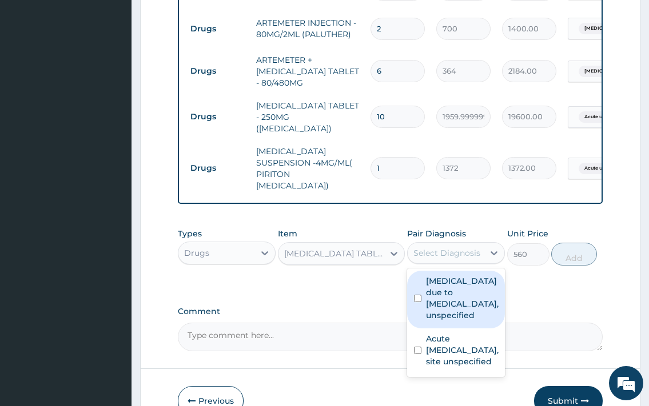
click at [452, 247] on div "Select Diagnosis" at bounding box center [446, 252] width 67 height 11
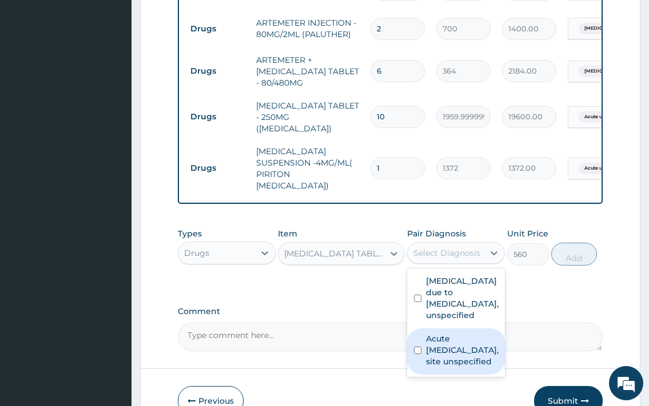
drag, startPoint x: 452, startPoint y: 341, endPoint x: 488, endPoint y: 318, distance: 42.6
click at [452, 339] on label "Acute [MEDICAL_DATA], site unspecified" at bounding box center [462, 350] width 73 height 34
checkbox input "true"
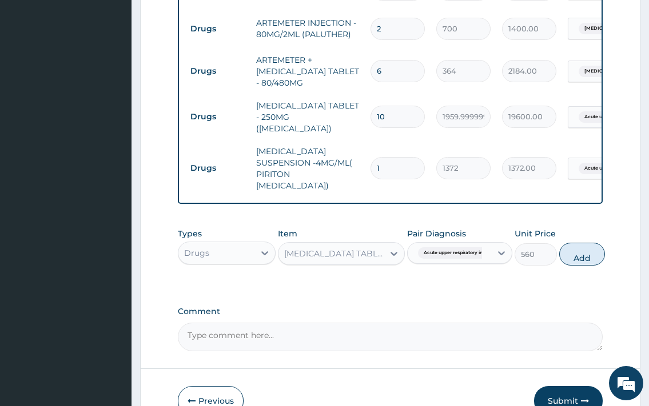
drag, startPoint x: 584, startPoint y: 236, endPoint x: 429, endPoint y: 282, distance: 162.0
click at [584, 243] on button "Add" at bounding box center [582, 254] width 46 height 23
type input "0"
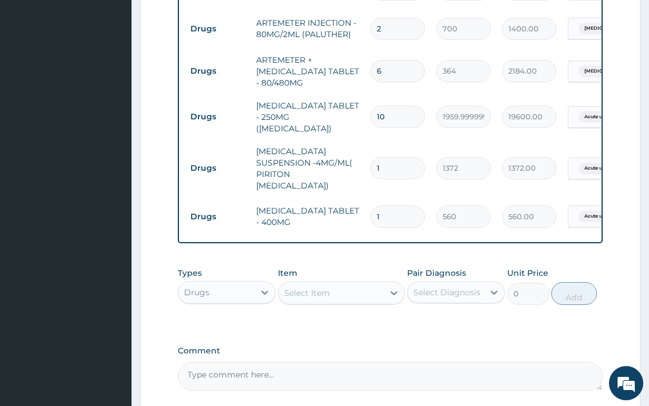
type input "10"
type input "5600.00"
type input "10"
click at [319, 287] on div "Select Item" at bounding box center [307, 292] width 46 height 11
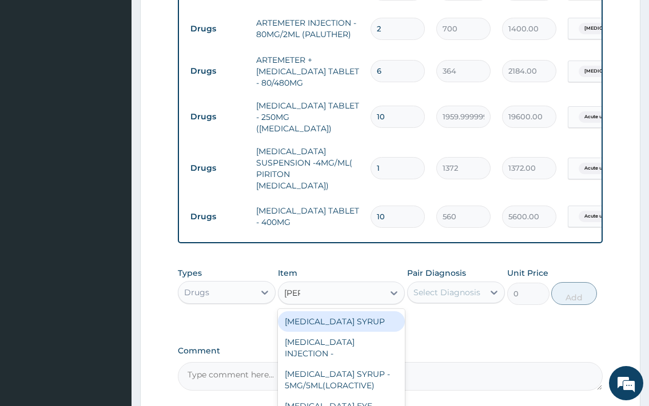
type input "lorat"
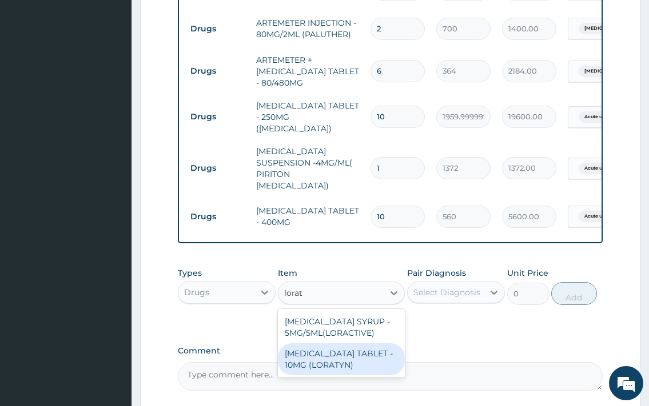
drag, startPoint x: 330, startPoint y: 345, endPoint x: 403, endPoint y: 321, distance: 77.2
click at [349, 343] on div "[MEDICAL_DATA] TABLET - 10MG (LORATYN)" at bounding box center [341, 359] width 127 height 32
type input "98"
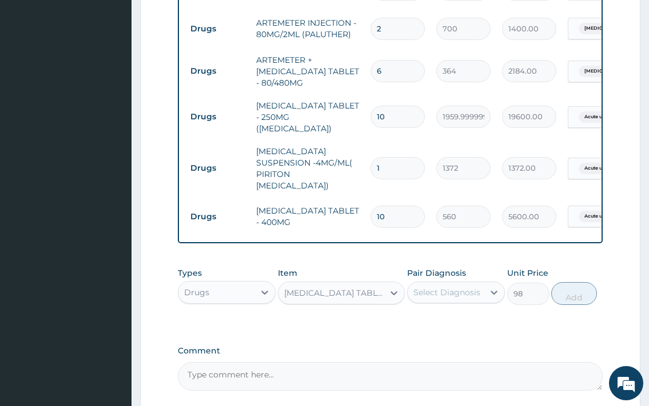
drag, startPoint x: 433, startPoint y: 274, endPoint x: 435, endPoint y: 279, distance: 6.2
click at [433, 287] on div "Select Diagnosis" at bounding box center [446, 292] width 67 height 11
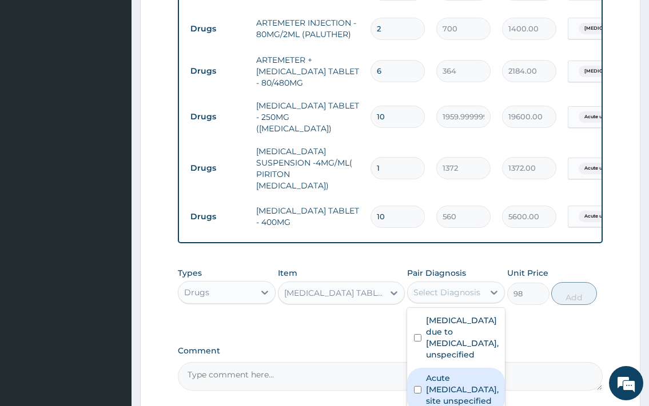
drag, startPoint x: 451, startPoint y: 365, endPoint x: 564, endPoint y: 305, distance: 127.9
click at [460, 373] on label "Acute [MEDICAL_DATA], site unspecified" at bounding box center [462, 390] width 73 height 34
checkbox input "true"
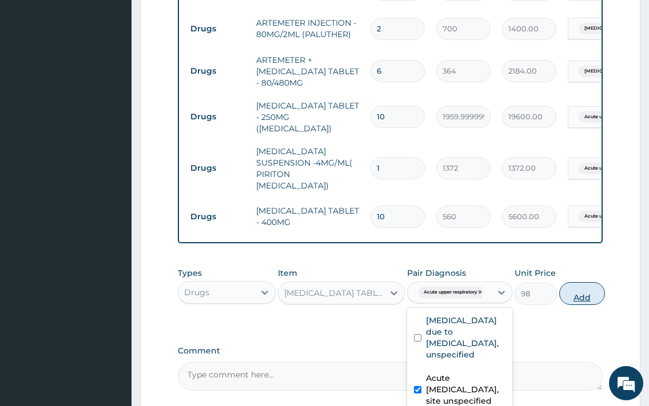
click at [572, 282] on button "Add" at bounding box center [582, 293] width 46 height 23
type input "0"
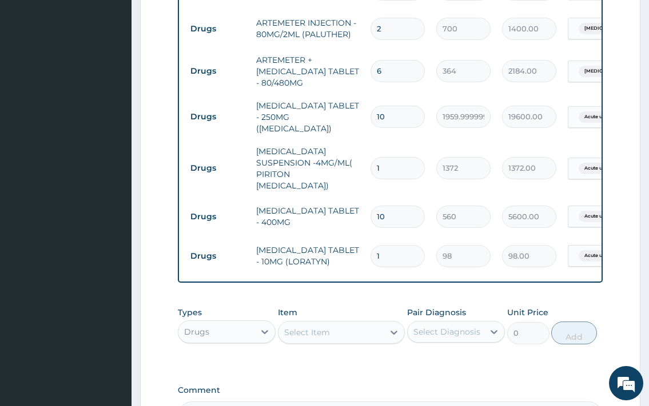
type input "0.00"
type input "5"
type input "490.00"
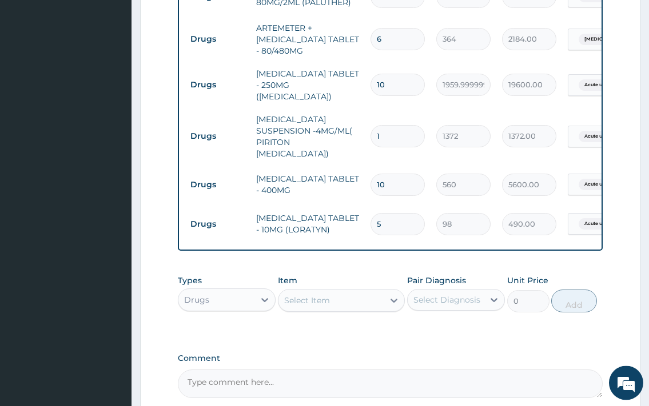
scroll to position [750, 0]
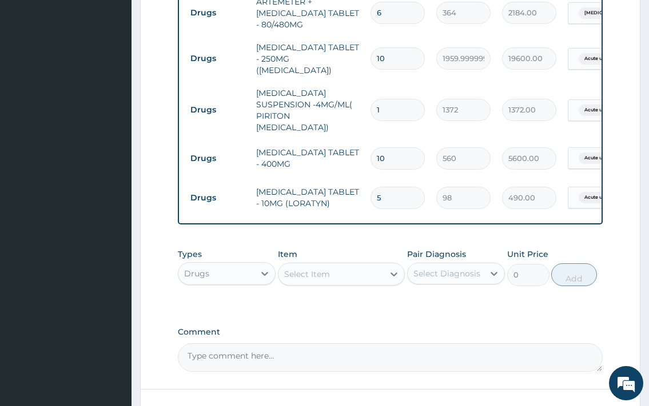
type input "5"
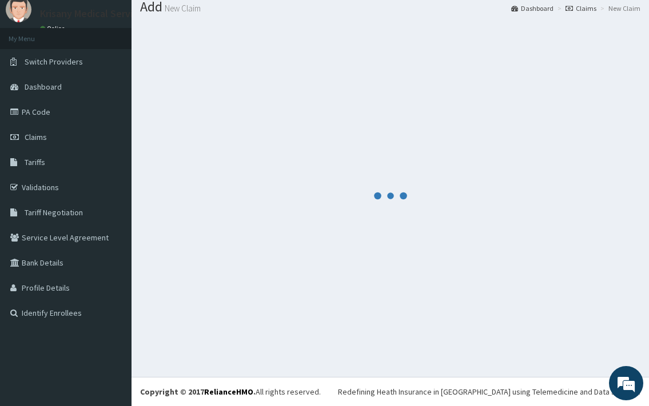
scroll to position [38, 0]
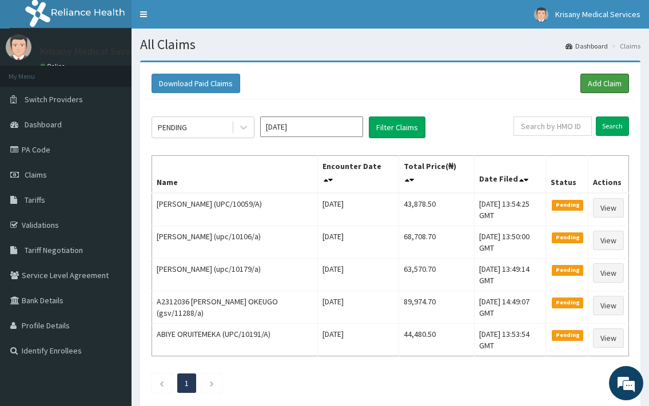
drag, startPoint x: 606, startPoint y: 85, endPoint x: 597, endPoint y: 72, distance: 15.2
click at [602, 85] on link "Add Claim" at bounding box center [604, 83] width 49 height 19
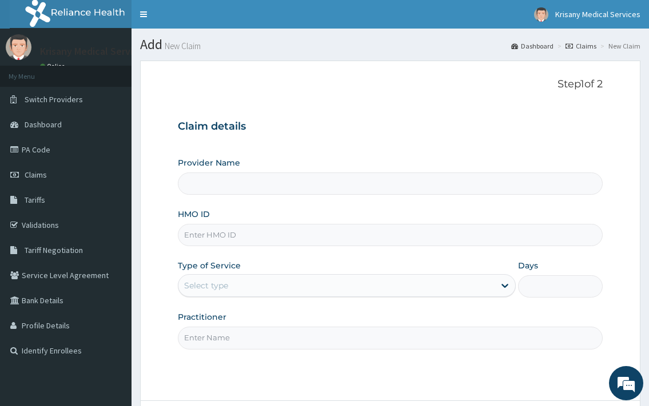
type input "Krisany Medical Services"
click at [226, 235] on input "HMO ID" at bounding box center [390, 235] width 424 height 22
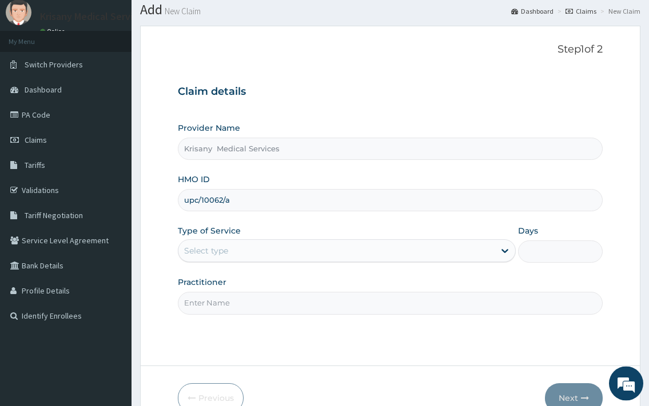
scroll to position [58, 0]
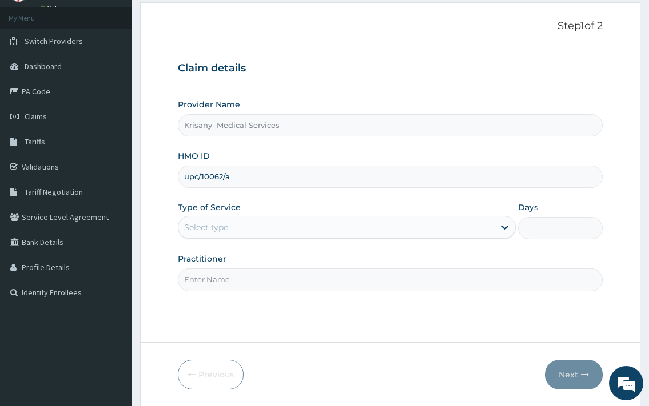
type input "upc/10062/a"
click at [275, 229] on div "Select type" at bounding box center [335, 227] width 315 height 18
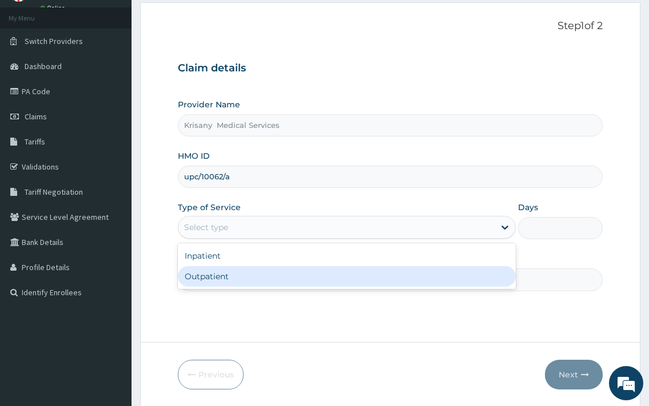
click at [272, 283] on div "Outpatient" at bounding box center [346, 276] width 337 height 21
type input "1"
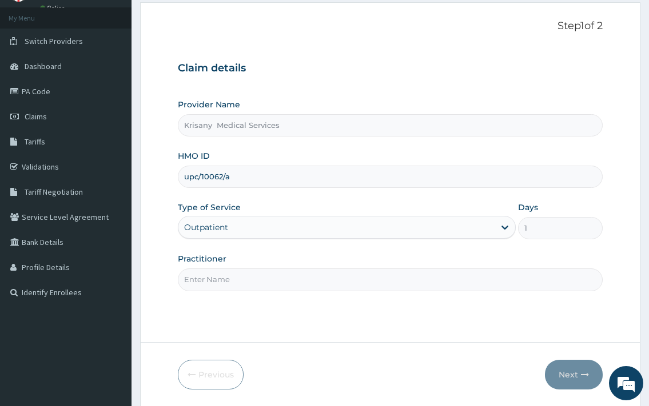
drag, startPoint x: 271, startPoint y: 285, endPoint x: 278, endPoint y: 283, distance: 7.0
click at [272, 285] on input "Practitioner" at bounding box center [390, 280] width 424 height 22
type input "d"
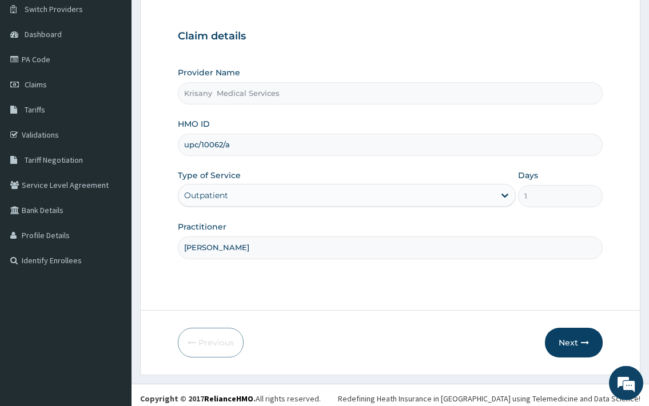
scroll to position [97, 0]
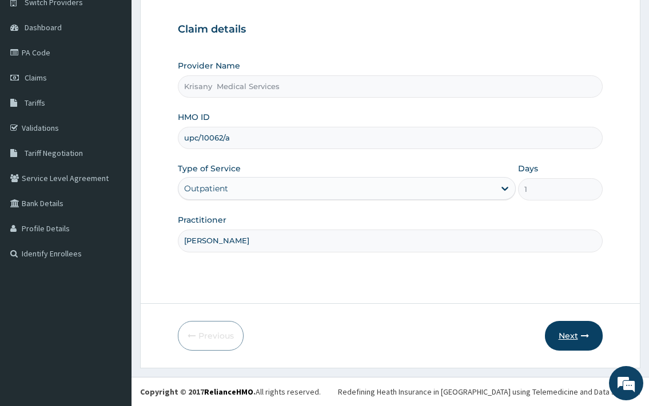
type input "[PERSON_NAME]"
click at [567, 333] on button "Next" at bounding box center [574, 336] width 58 height 30
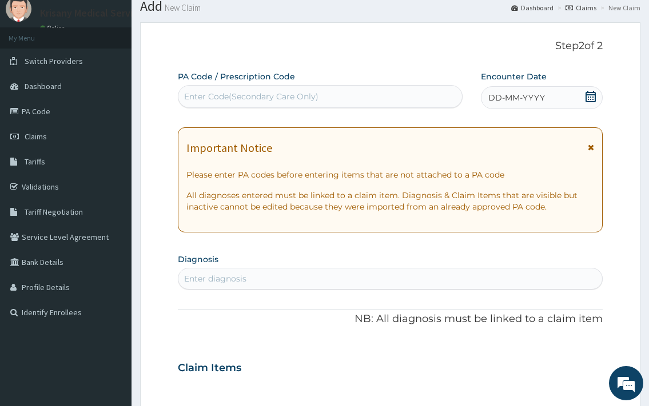
scroll to position [0, 0]
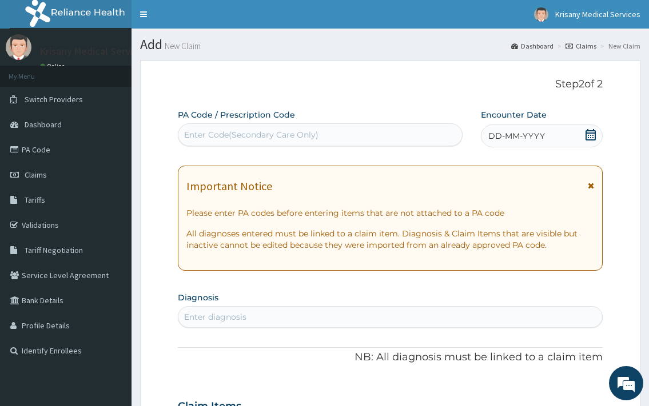
click at [590, 135] on icon at bounding box center [590, 134] width 10 height 11
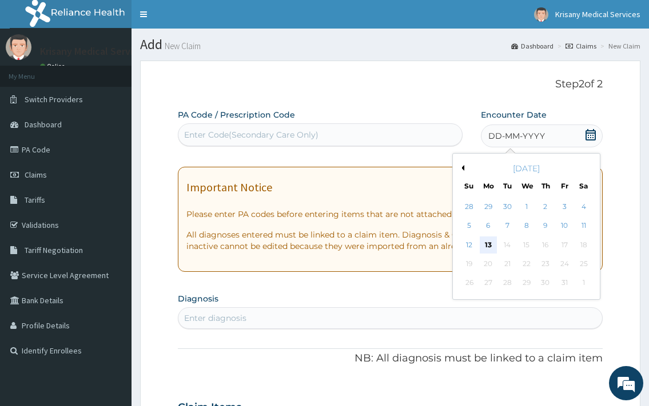
click at [488, 245] on div "13" at bounding box center [487, 245] width 17 height 17
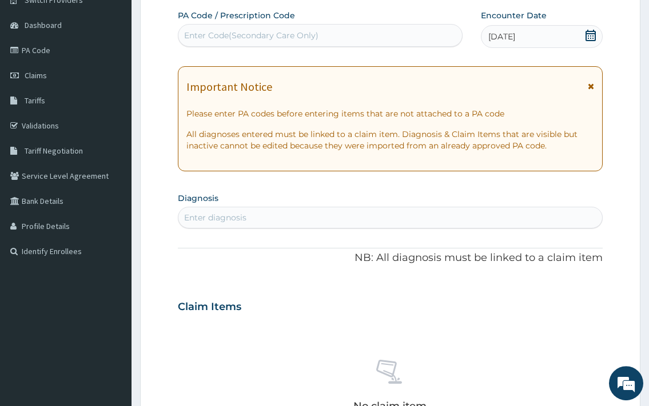
scroll to position [175, 0]
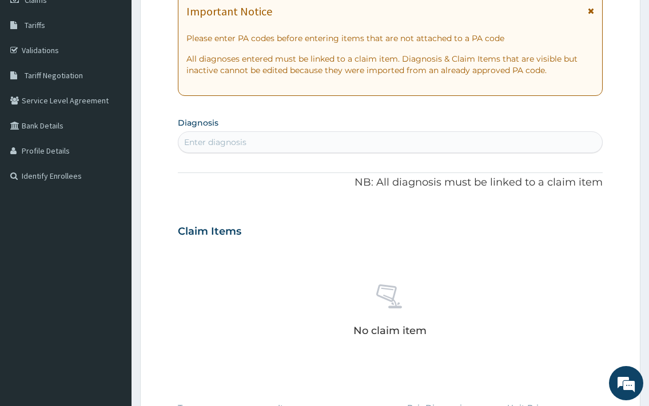
click at [221, 142] on div "Enter diagnosis" at bounding box center [215, 142] width 62 height 11
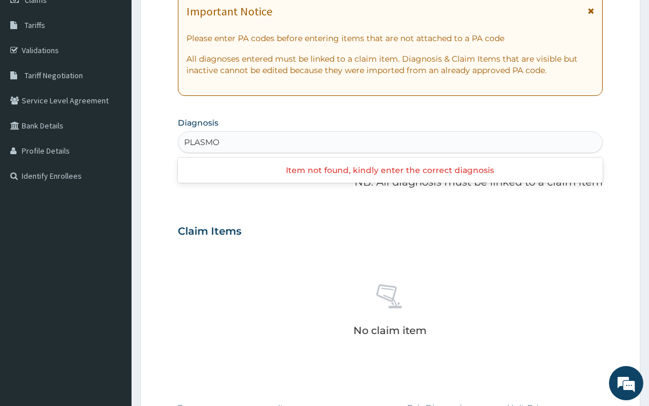
type input "[MEDICAL_DATA]"
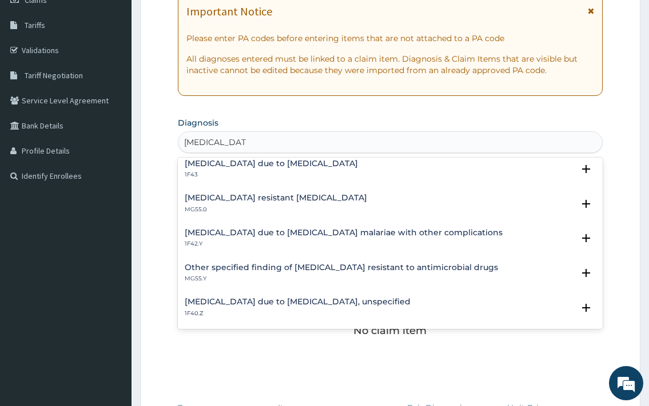
scroll to position [123, 0]
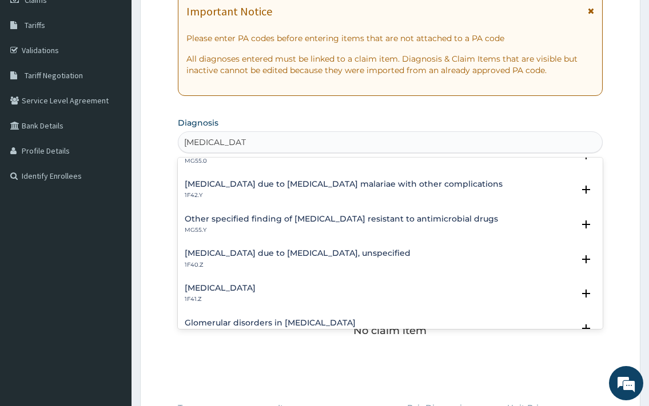
click at [261, 258] on h4 "[MEDICAL_DATA] due to [MEDICAL_DATA], unspecified" at bounding box center [298, 253] width 226 height 9
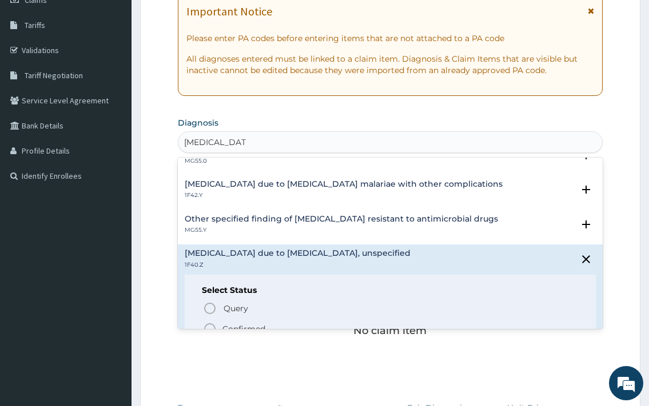
scroll to position [247, 0]
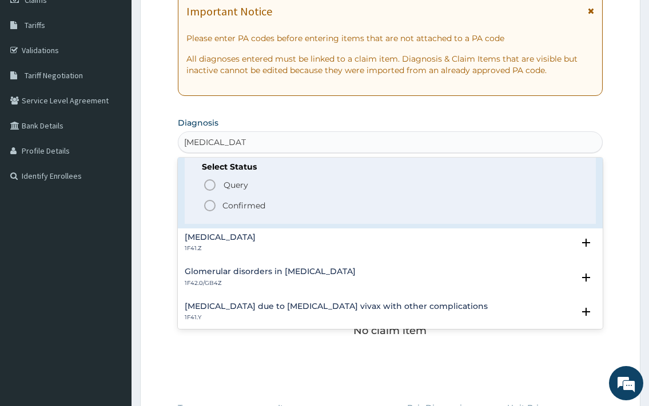
drag, startPoint x: 243, startPoint y: 199, endPoint x: 305, endPoint y: 199, distance: 61.7
click at [245, 199] on span "Confirmed" at bounding box center [390, 206] width 375 height 14
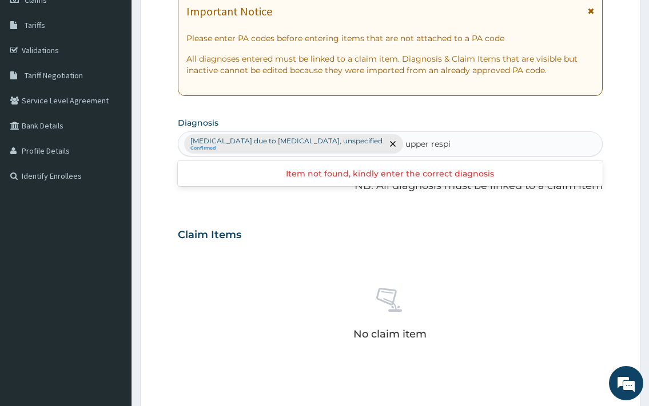
type input "upper respiratory"
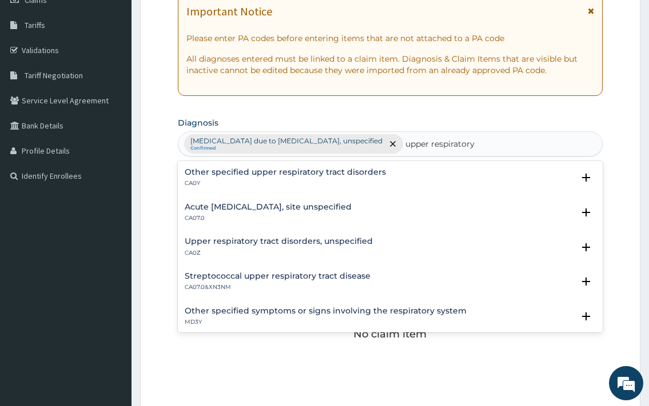
click at [264, 209] on h4 "Acute [MEDICAL_DATA], site unspecified" at bounding box center [268, 207] width 167 height 9
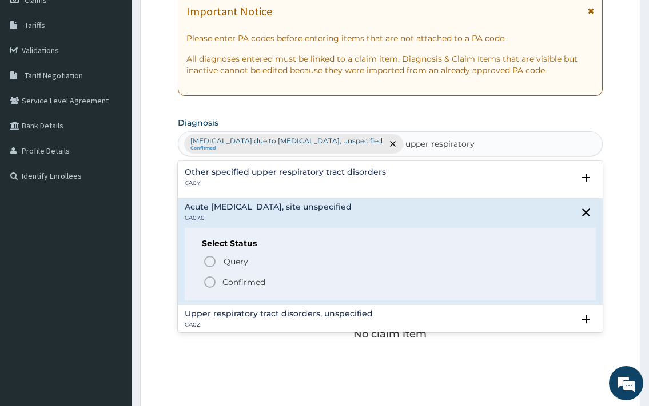
drag, startPoint x: 262, startPoint y: 280, endPoint x: 335, endPoint y: 263, distance: 75.1
click at [263, 280] on p "Confirmed" at bounding box center [243, 282] width 43 height 11
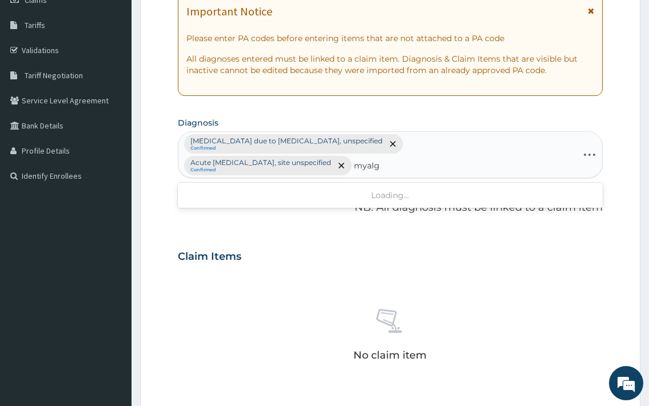
type input "myalgia"
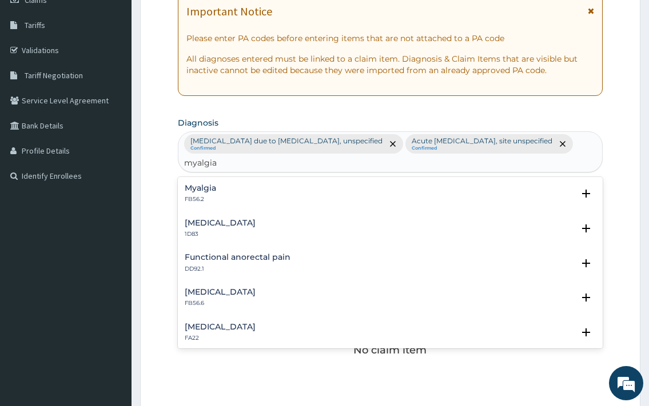
click at [211, 195] on div "Myalgia FB56.2" at bounding box center [200, 194] width 31 height 20
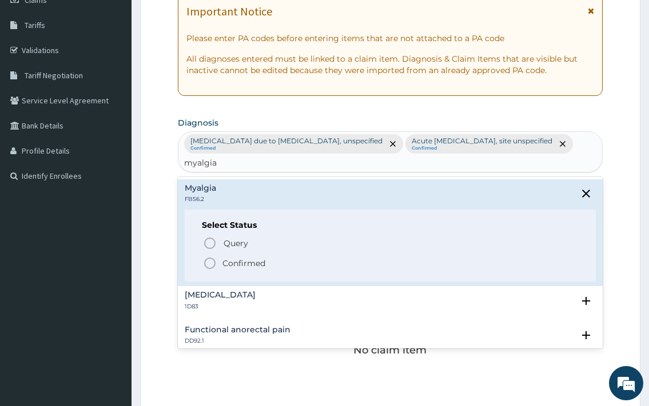
click at [261, 265] on p "Confirmed" at bounding box center [243, 263] width 43 height 11
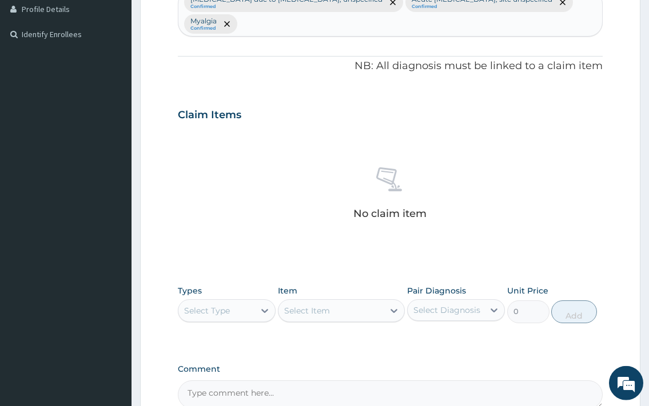
scroll to position [408, 0]
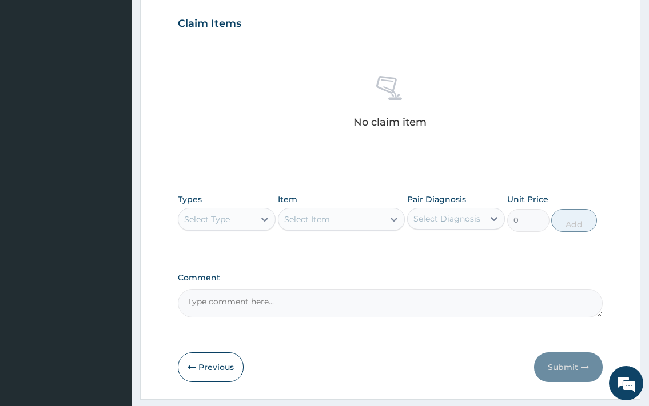
click at [254, 228] on div "Select Type" at bounding box center [216, 219] width 76 height 18
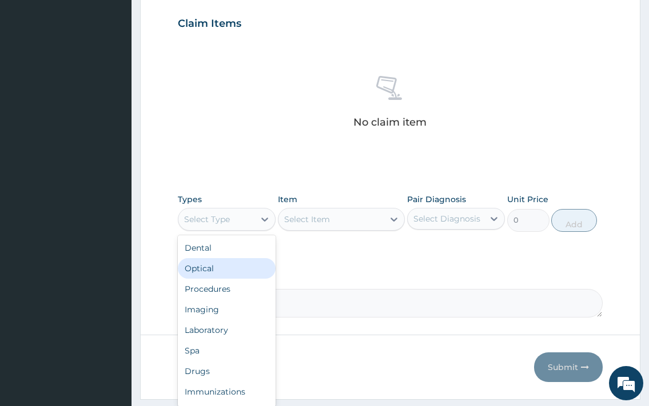
click at [207, 282] on div "Procedures" at bounding box center [227, 289] width 98 height 21
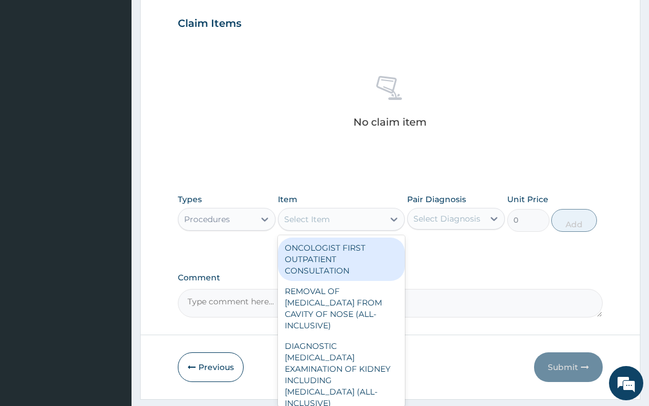
click at [300, 212] on div "Select Item" at bounding box center [331, 219] width 106 height 18
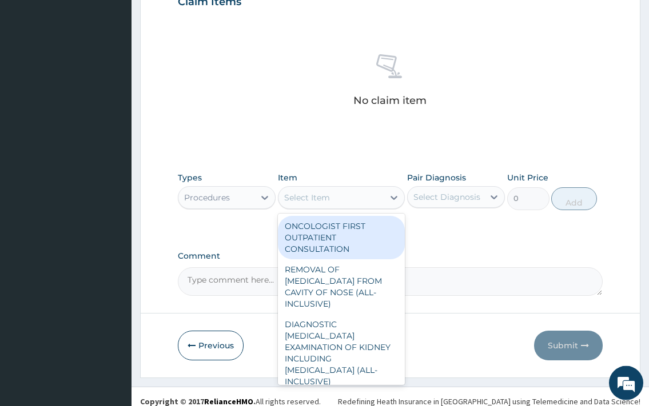
scroll to position [439, 0]
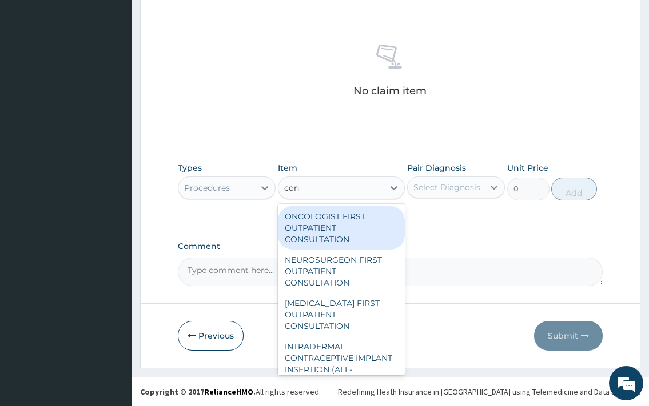
type input "cons"
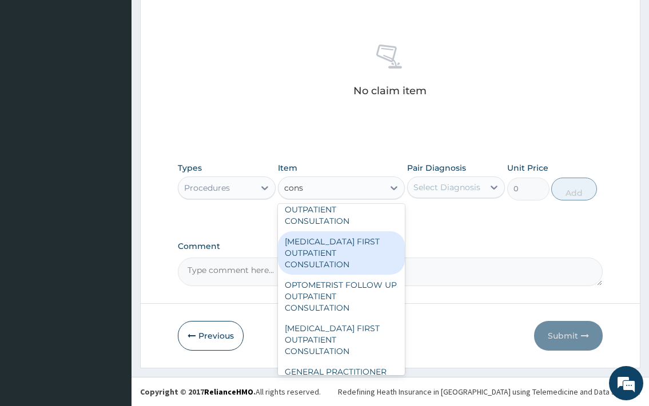
scroll to position [123, 0]
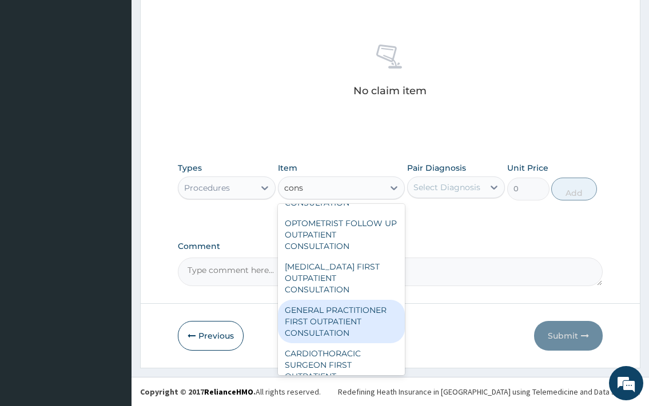
drag, startPoint x: 351, startPoint y: 314, endPoint x: 437, endPoint y: 234, distance: 117.2
click at [352, 314] on div "GENERAL PRACTITIONER FIRST OUTPATIENT CONSULTATION" at bounding box center [341, 321] width 127 height 43
type input "3750"
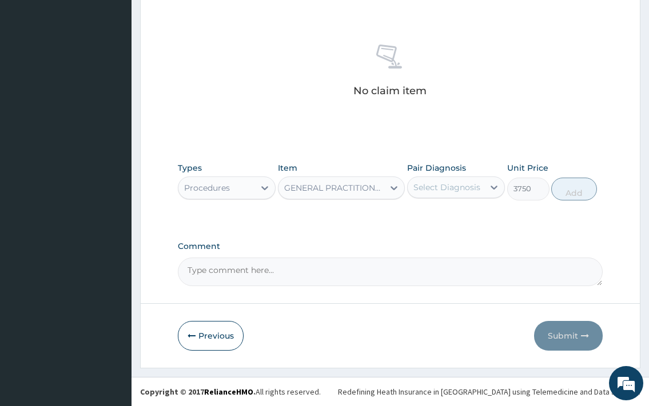
click at [458, 186] on div "Select Diagnosis" at bounding box center [446, 187] width 67 height 11
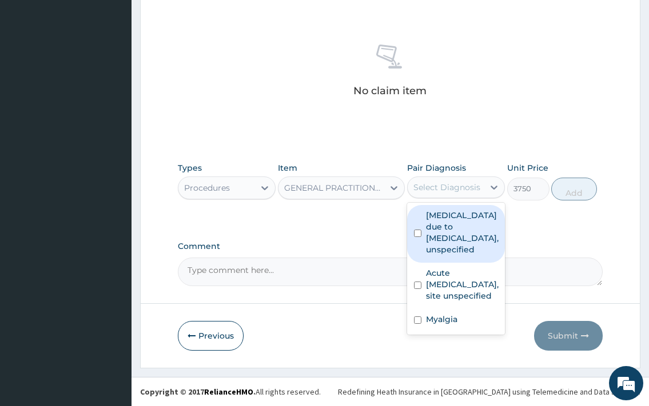
click at [446, 238] on label "[MEDICAL_DATA] due to [MEDICAL_DATA], unspecified" at bounding box center [462, 233] width 73 height 46
checkbox input "true"
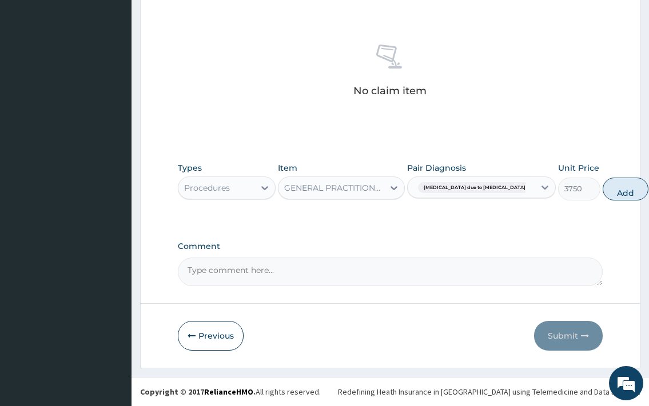
drag, startPoint x: 573, startPoint y: 198, endPoint x: 528, endPoint y: 201, distance: 45.2
click at [602, 198] on button "Add" at bounding box center [625, 189] width 46 height 23
type input "0"
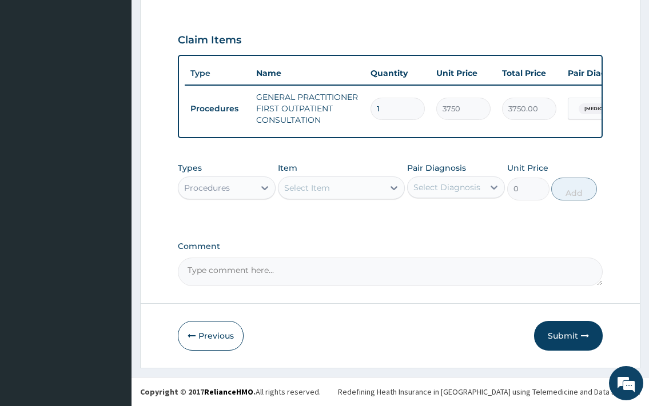
click at [238, 206] on div "Types Procedures Item Select Item Pair Diagnosis Select Diagnosis Unit Price 0 …" at bounding box center [390, 181] width 424 height 49
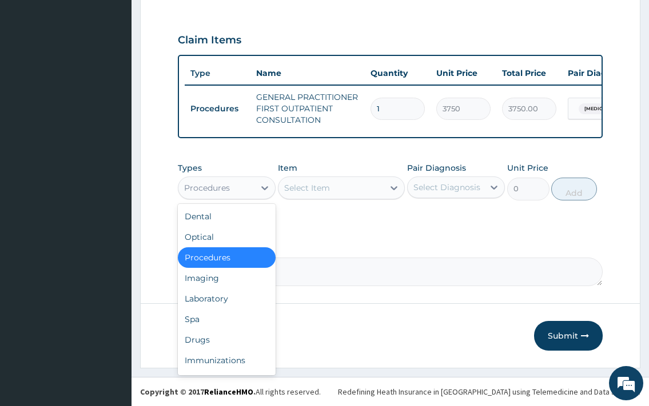
click at [236, 198] on div "Procedures" at bounding box center [227, 188] width 98 height 23
click at [230, 293] on div "Laboratory" at bounding box center [227, 299] width 98 height 21
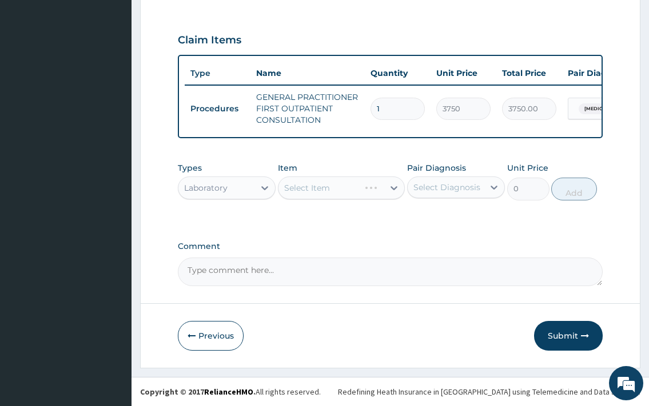
click at [331, 191] on div "Select Item" at bounding box center [341, 188] width 127 height 23
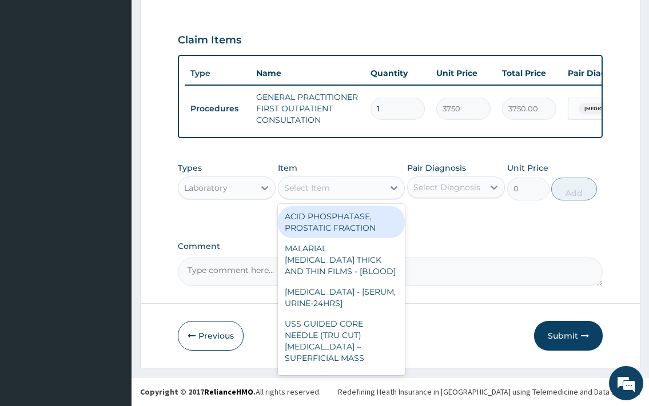
click at [325, 191] on div "Select Item" at bounding box center [307, 187] width 46 height 11
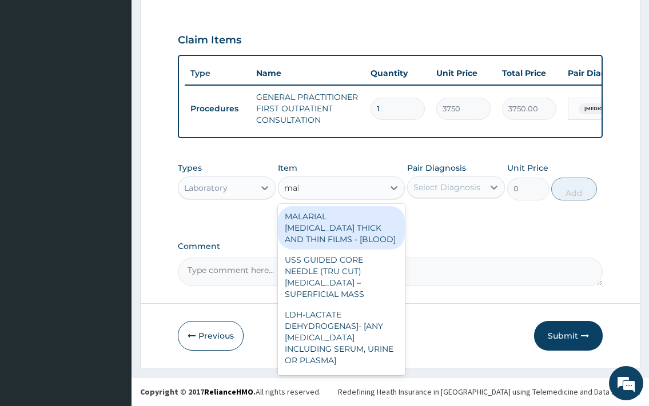
type input "mala"
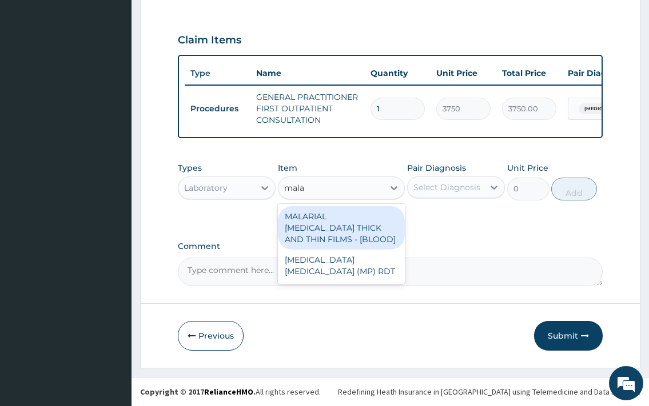
click at [374, 210] on div "MALARIAL [MEDICAL_DATA] THICK AND THIN FILMS - [BLOOD]" at bounding box center [341, 227] width 127 height 43
type input "2187.5"
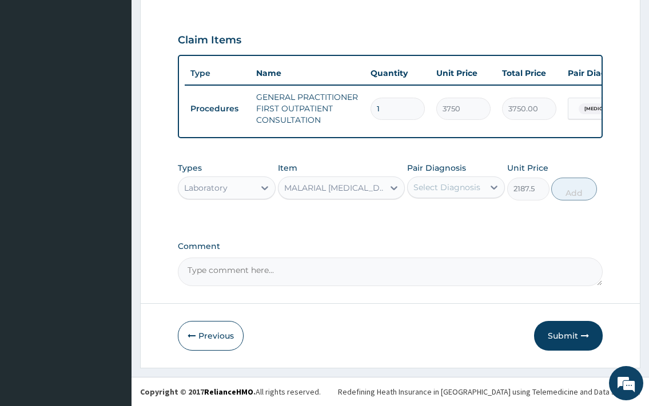
click at [474, 187] on div "Select Diagnosis" at bounding box center [446, 187] width 67 height 11
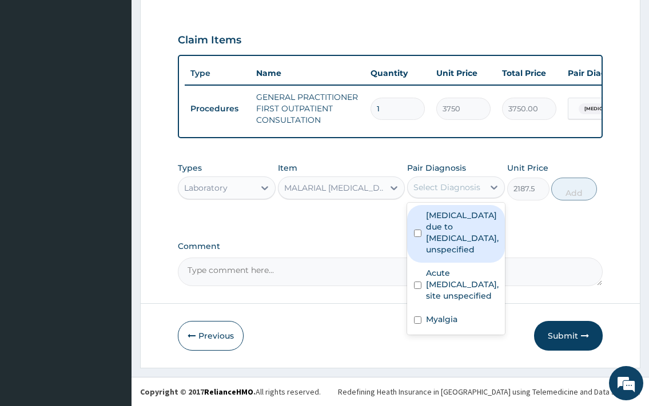
click at [472, 226] on label "[MEDICAL_DATA] due to [MEDICAL_DATA], unspecified" at bounding box center [462, 233] width 73 height 46
checkbox input "true"
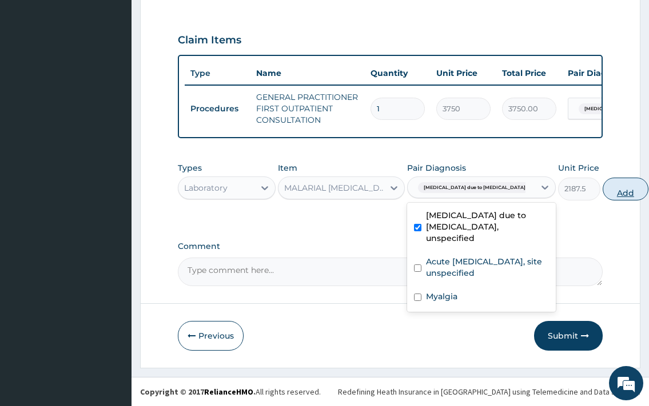
click at [602, 193] on button "Add" at bounding box center [625, 189] width 46 height 23
type input "0"
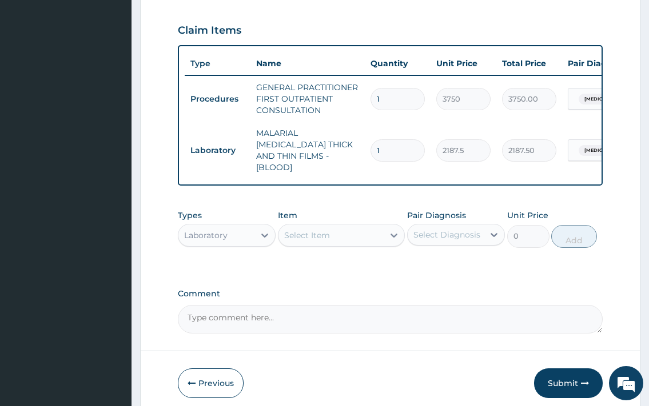
click at [322, 230] on div "Select Item" at bounding box center [307, 235] width 46 height 11
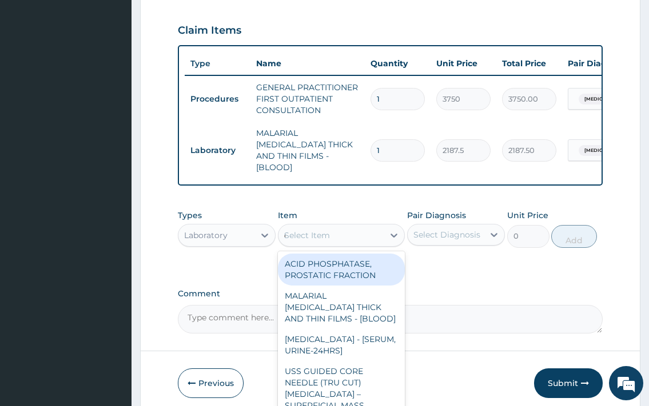
type input "cbc"
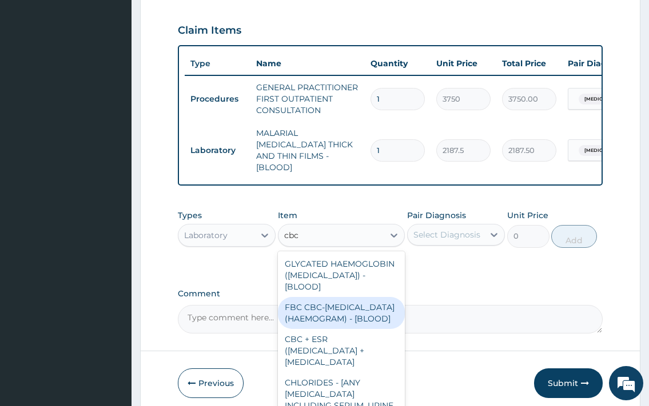
click at [335, 326] on div "FBC CBC-[MEDICAL_DATA] (HAEMOGRAM) - [BLOOD]" at bounding box center [341, 313] width 127 height 32
type input "5000"
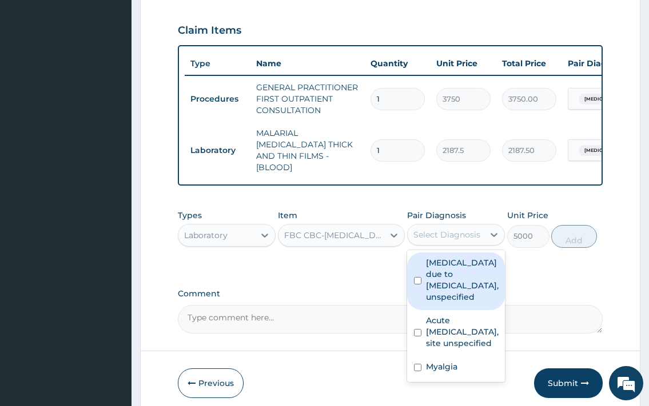
click at [442, 241] on div "Select Diagnosis" at bounding box center [445, 235] width 76 height 18
click at [455, 283] on label "[MEDICAL_DATA] due to [MEDICAL_DATA], unspecified" at bounding box center [462, 280] width 73 height 46
checkbox input "true"
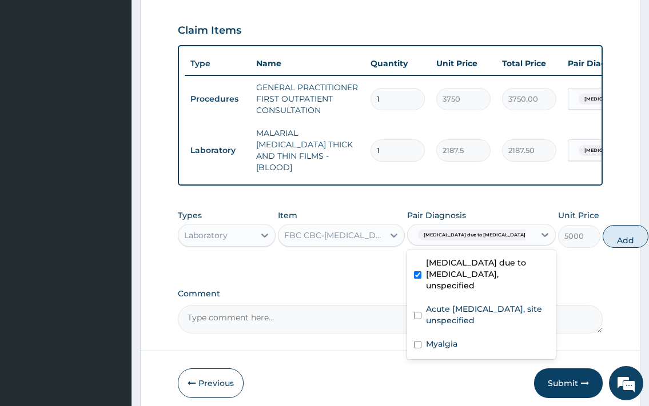
click at [602, 238] on button "Add" at bounding box center [625, 236] width 46 height 23
type input "0"
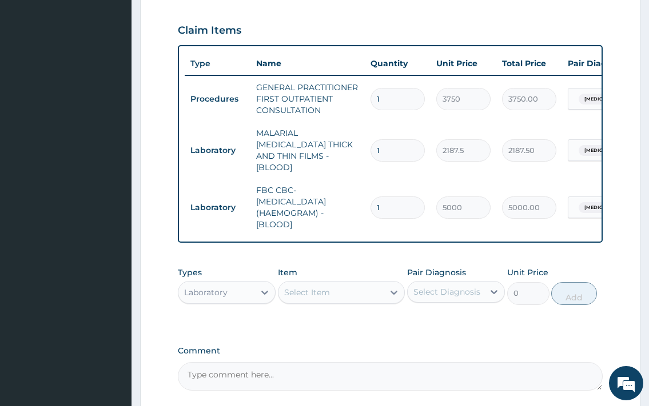
scroll to position [504, 0]
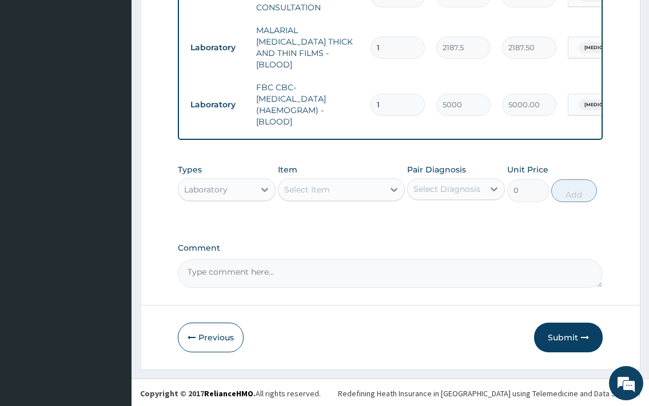
click at [312, 191] on div "Select Item" at bounding box center [307, 189] width 46 height 11
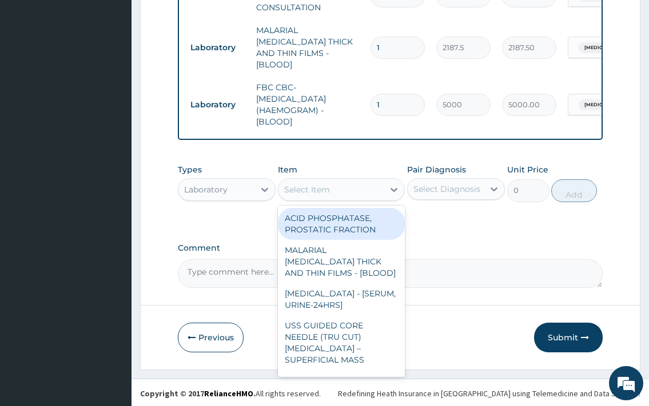
click at [224, 193] on div "Laboratory" at bounding box center [216, 190] width 76 height 18
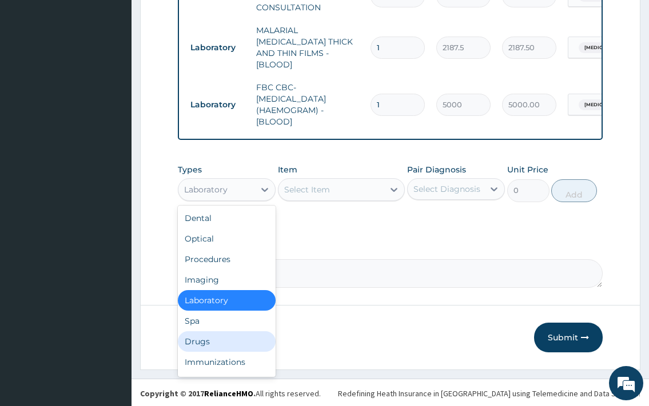
click at [225, 333] on div "Drugs" at bounding box center [227, 341] width 98 height 21
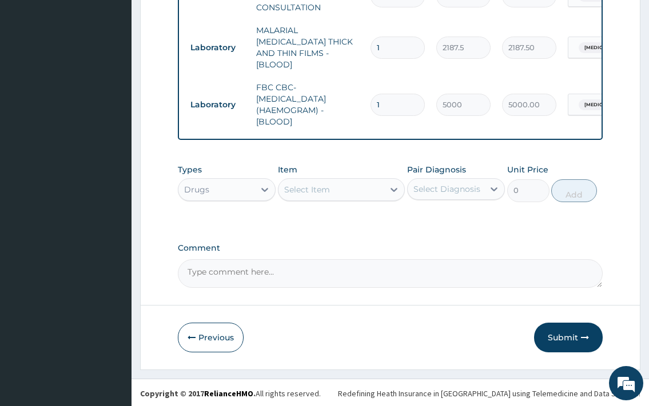
click at [344, 196] on div "Select Item" at bounding box center [331, 190] width 106 height 18
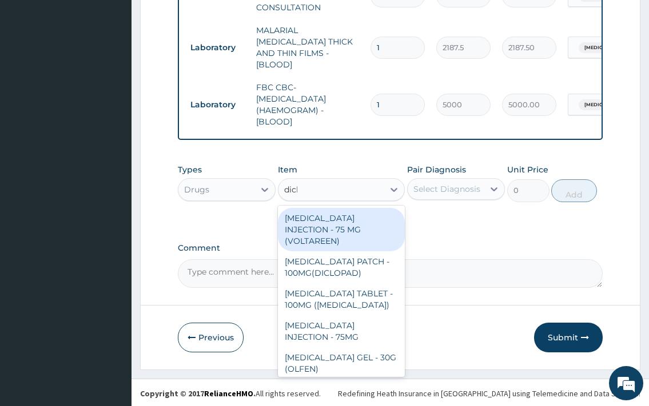
type input "diclo"
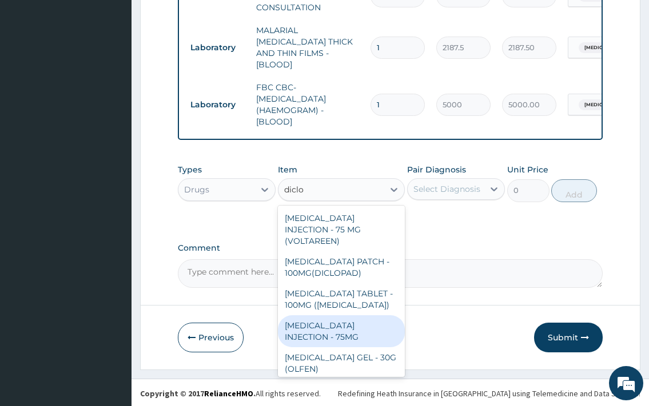
click at [359, 324] on div "[MEDICAL_DATA] INJECTION - 75MG" at bounding box center [341, 331] width 127 height 32
type input "420"
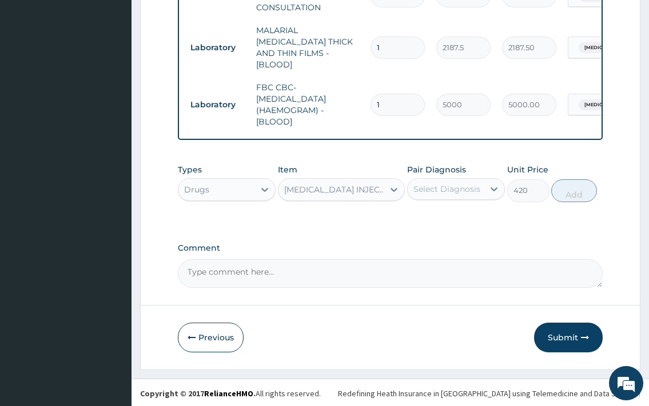
click at [462, 193] on div "Select Diagnosis" at bounding box center [446, 188] width 67 height 11
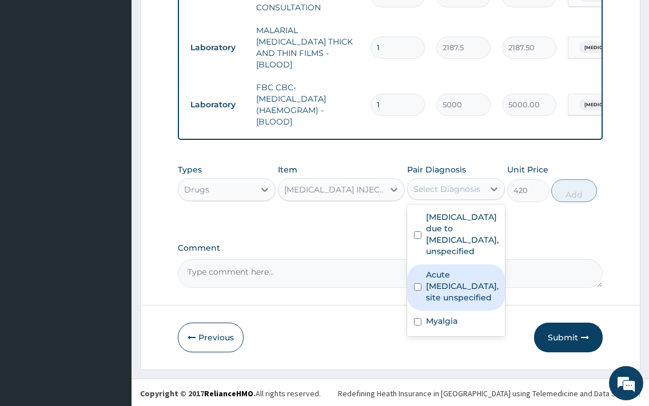
click at [458, 300] on label "Acute [MEDICAL_DATA], site unspecified" at bounding box center [462, 286] width 73 height 34
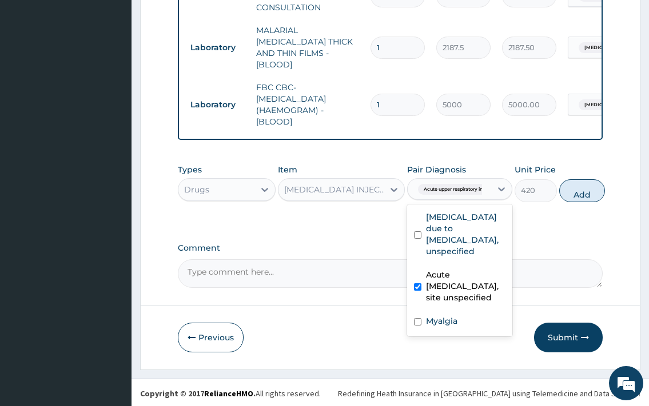
click at [461, 290] on label "Acute [MEDICAL_DATA], site unspecified" at bounding box center [465, 286] width 79 height 34
checkbox input "false"
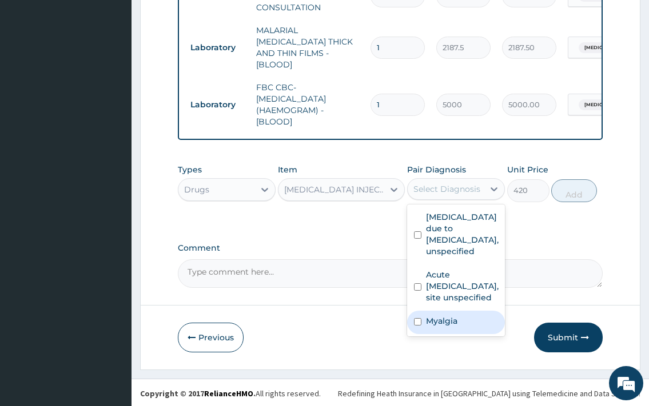
click at [452, 334] on div "Myalgia" at bounding box center [456, 322] width 98 height 23
checkbox input "true"
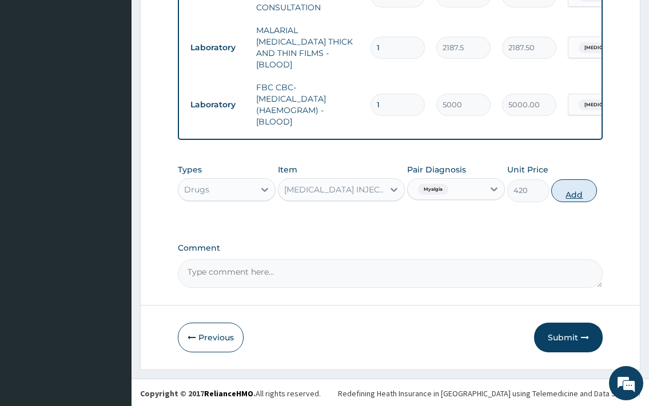
click at [576, 190] on button "Add" at bounding box center [574, 190] width 46 height 23
type input "0"
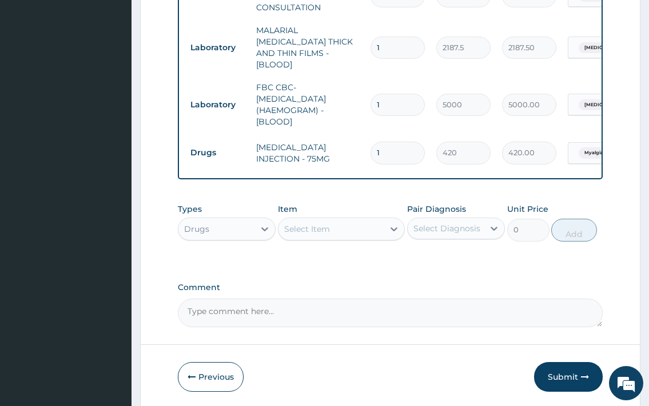
click at [335, 230] on div "Select Item" at bounding box center [331, 229] width 106 height 18
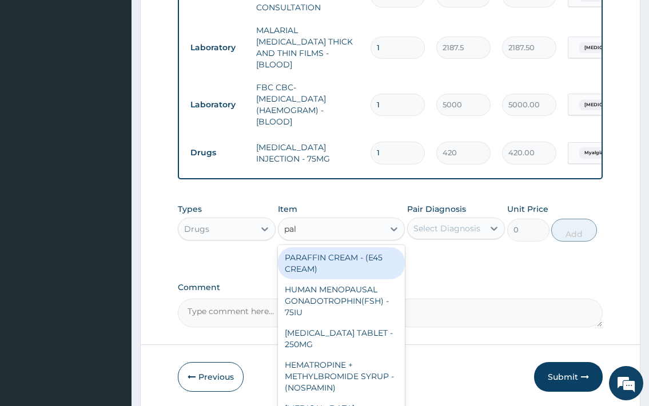
type input "palu"
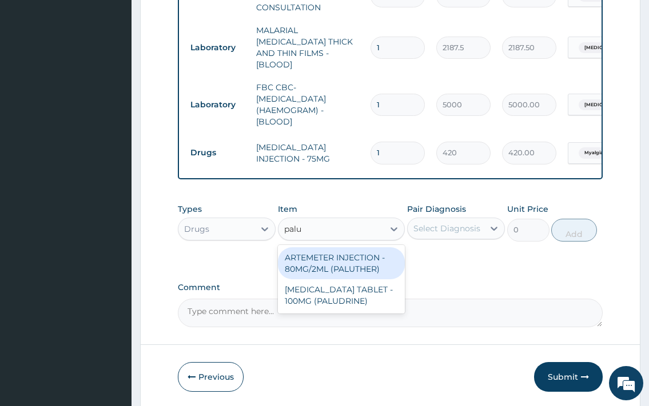
drag, startPoint x: 369, startPoint y: 266, endPoint x: 433, endPoint y: 234, distance: 71.3
click at [370, 265] on div "ARTEMETER INJECTION - 80MG/2ML (PALUTHER)" at bounding box center [341, 263] width 127 height 32
type input "700"
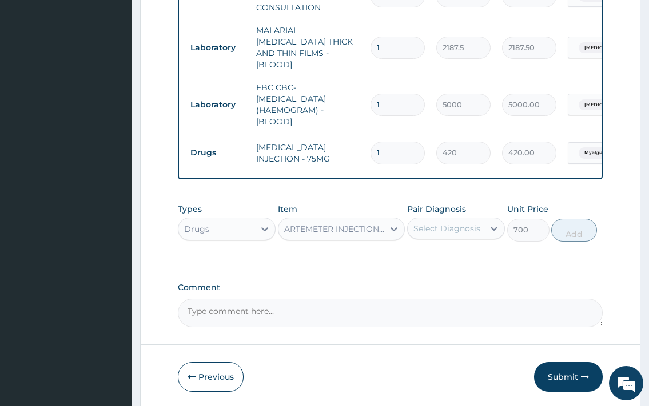
drag, startPoint x: 435, startPoint y: 234, endPoint x: 441, endPoint y: 235, distance: 6.0
click at [438, 234] on div "Select Diagnosis" at bounding box center [445, 228] width 76 height 18
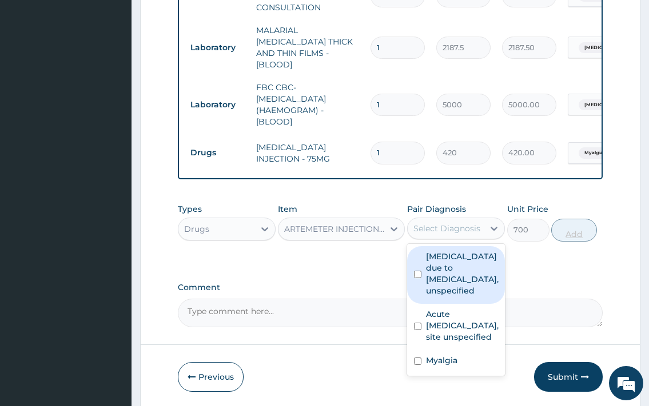
drag, startPoint x: 463, startPoint y: 266, endPoint x: 572, endPoint y: 236, distance: 113.1
click at [464, 266] on label "[MEDICAL_DATA] due to [MEDICAL_DATA], unspecified" at bounding box center [462, 274] width 73 height 46
checkbox input "true"
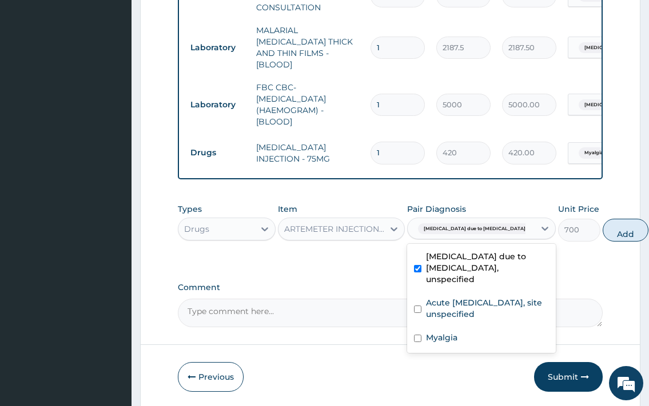
click at [602, 231] on button "Add" at bounding box center [625, 230] width 46 height 23
type input "0"
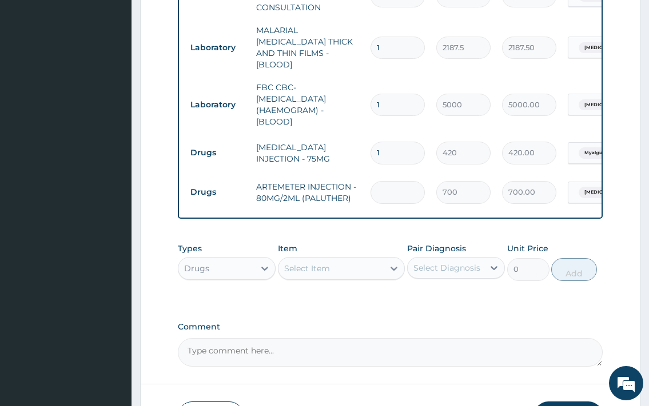
type input "0.00"
type input "2"
type input "1400.00"
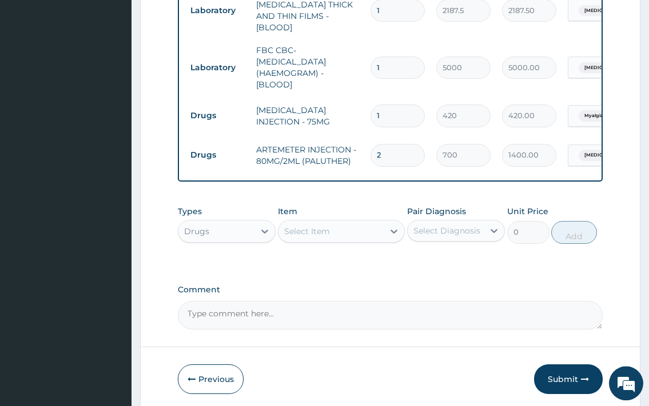
scroll to position [562, 0]
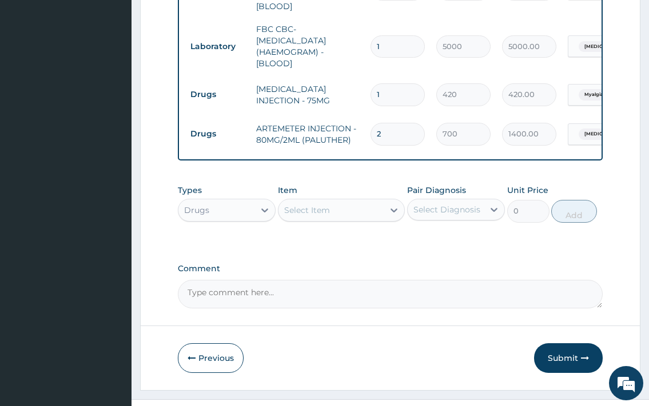
type input "2"
click at [337, 214] on div "Select Item" at bounding box center [331, 210] width 106 height 18
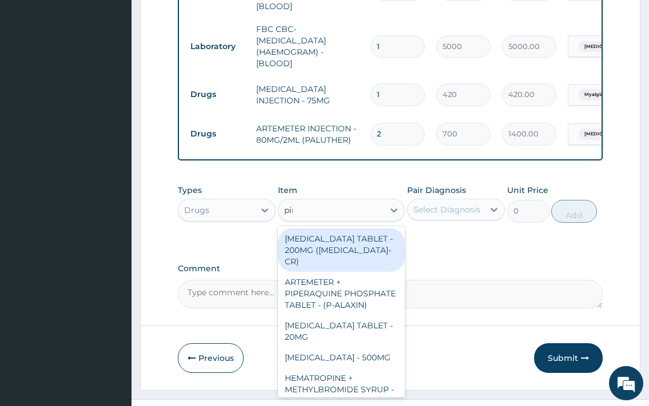
type input "piri"
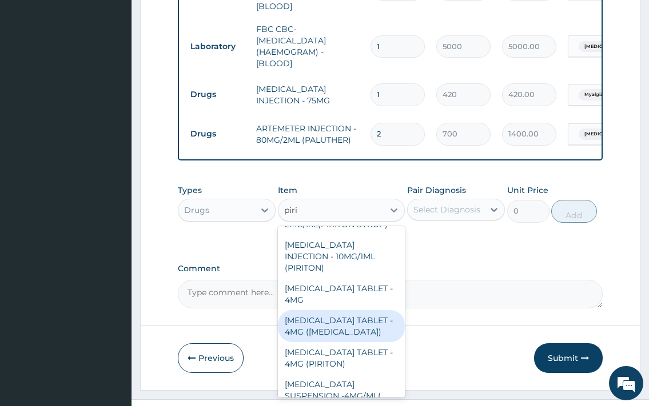
scroll to position [123, 0]
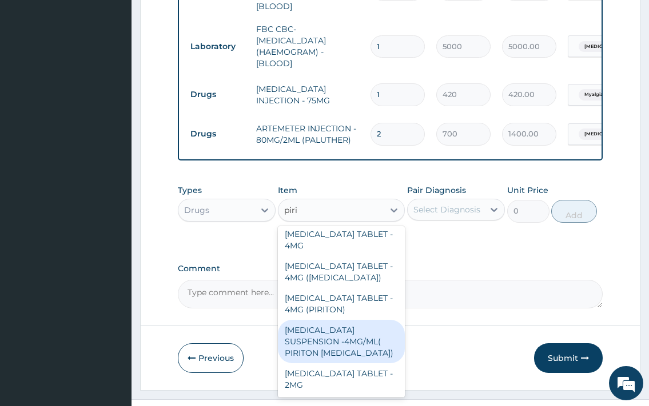
drag, startPoint x: 359, startPoint y: 342, endPoint x: 380, endPoint y: 314, distance: 34.7
click at [363, 338] on div "[MEDICAL_DATA] SUSPENSION -4MG/ML( PIRITON [MEDICAL_DATA])" at bounding box center [341, 341] width 127 height 43
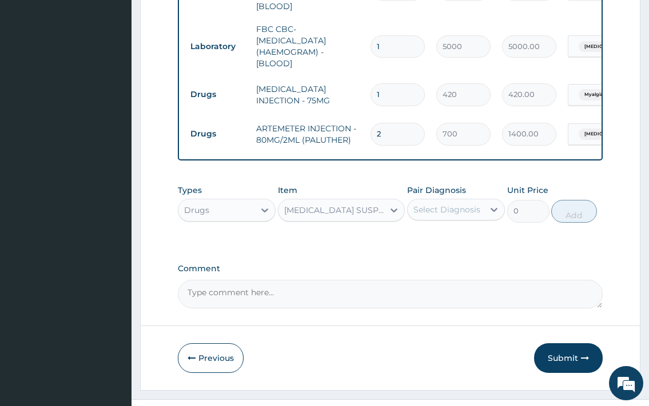
type input "1372"
drag, startPoint x: 445, startPoint y: 207, endPoint x: 449, endPoint y: 212, distance: 6.2
click at [446, 207] on div "Select Diagnosis" at bounding box center [446, 209] width 67 height 11
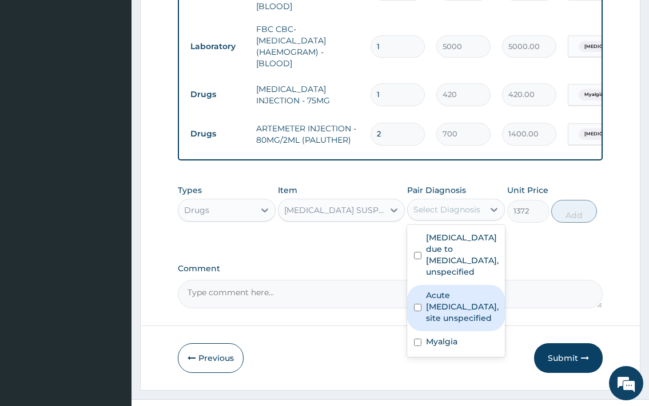
drag, startPoint x: 457, startPoint y: 222, endPoint x: 483, endPoint y: 293, distance: 76.1
click at [481, 293] on label "Acute [MEDICAL_DATA], site unspecified" at bounding box center [462, 307] width 73 height 34
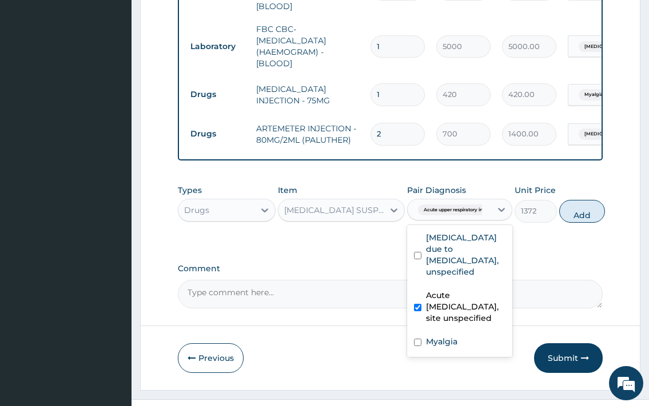
checkbox input "true"
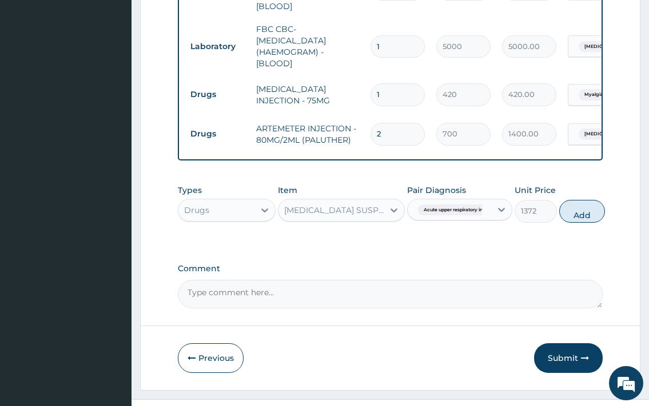
drag, startPoint x: 578, startPoint y: 205, endPoint x: 468, endPoint y: 241, distance: 116.0
click at [578, 205] on button "Add" at bounding box center [582, 211] width 46 height 23
type input "0"
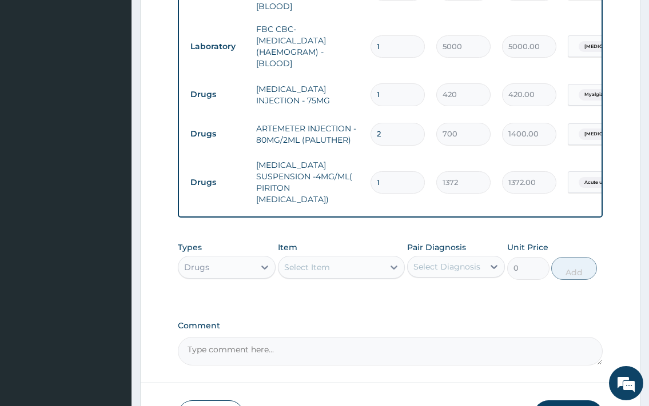
drag, startPoint x: 339, startPoint y: 267, endPoint x: 343, endPoint y: 257, distance: 11.0
click at [339, 265] on div "Types Drugs Item Select Item Pair Diagnosis Select Diagnosis Unit Price 0 Add" at bounding box center [390, 260] width 424 height 49
click at [342, 262] on div "Select Item" at bounding box center [331, 267] width 106 height 18
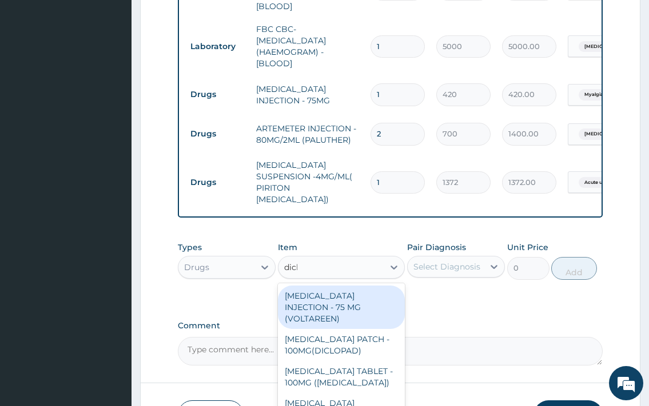
type input "diclo"
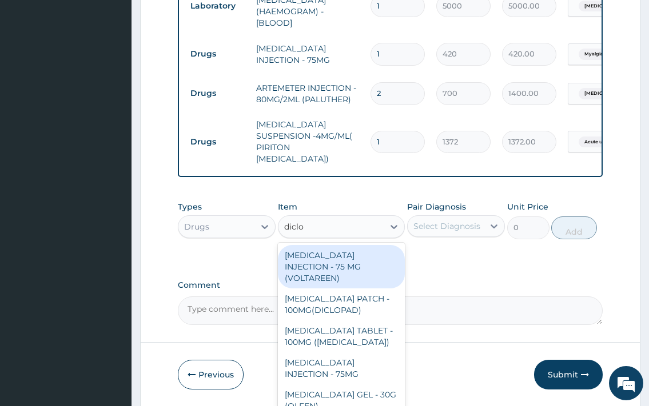
scroll to position [629, 0]
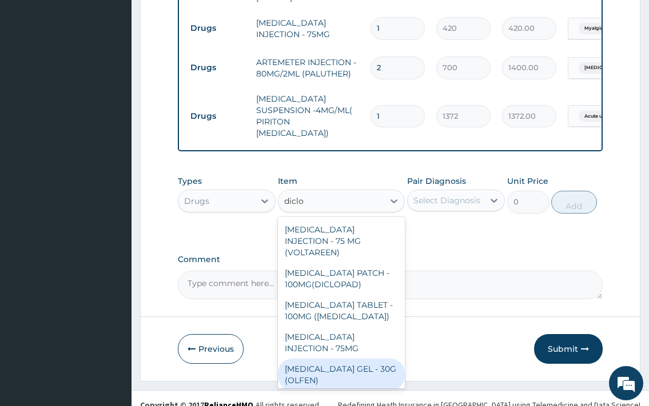
drag, startPoint x: 329, startPoint y: 358, endPoint x: 399, endPoint y: 267, distance: 114.5
click at [334, 359] on div "[MEDICAL_DATA] GEL - 30G (OLFEN)" at bounding box center [341, 375] width 127 height 32
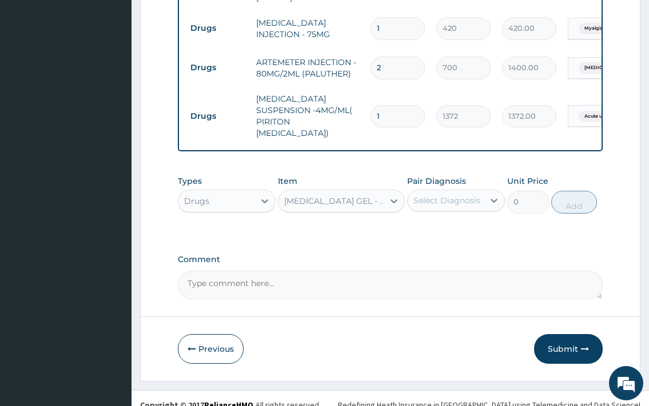
type input "1120"
click at [443, 195] on div "Select Diagnosis" at bounding box center [446, 200] width 67 height 11
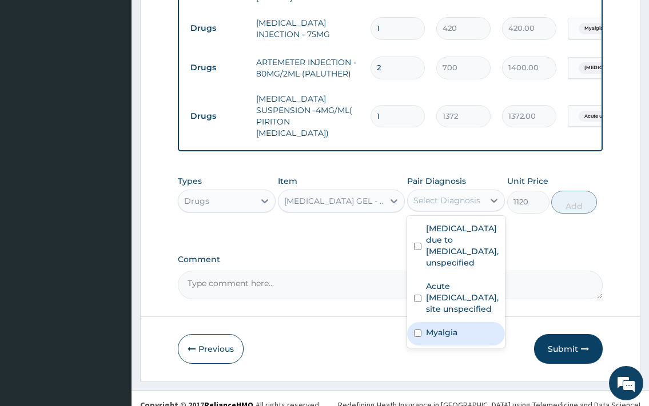
click at [453, 328] on label "Myalgia" at bounding box center [441, 332] width 31 height 11
checkbox input "true"
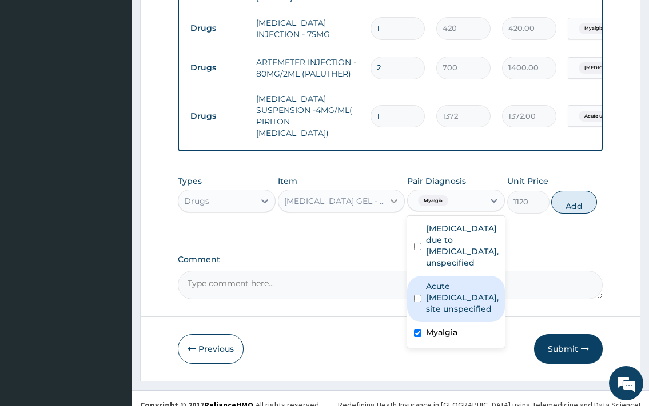
click at [577, 191] on button "Add" at bounding box center [574, 202] width 46 height 23
type input "0"
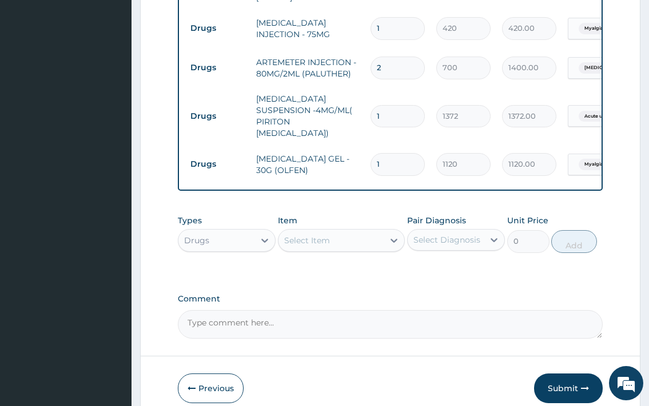
click at [355, 234] on div "Select Item" at bounding box center [331, 240] width 106 height 18
type input "art"
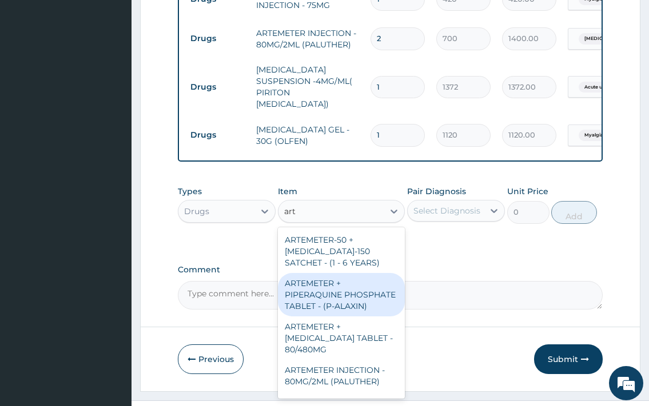
scroll to position [668, 0]
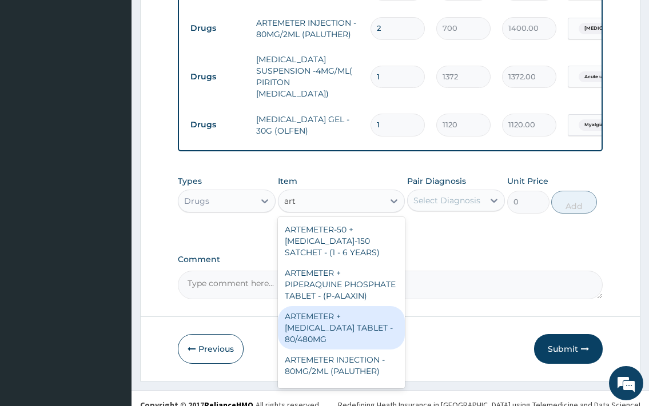
click at [335, 315] on div "ARTEMETER + [MEDICAL_DATA] TABLET - 80/480MG" at bounding box center [341, 327] width 127 height 43
type input "364"
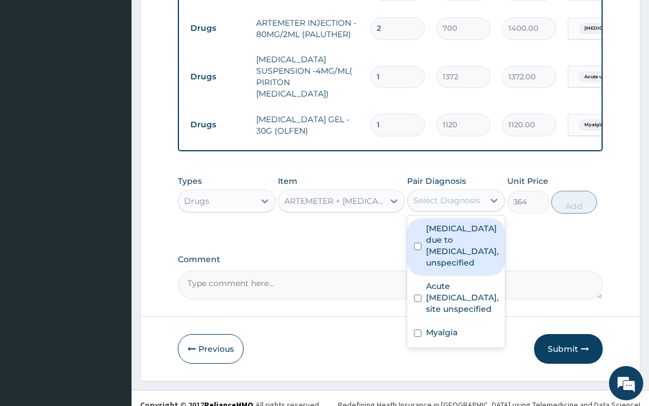
click at [477, 195] on div "Select Diagnosis" at bounding box center [446, 200] width 67 height 11
click at [454, 232] on label "[MEDICAL_DATA] due to [MEDICAL_DATA], unspecified" at bounding box center [462, 246] width 73 height 46
checkbox input "true"
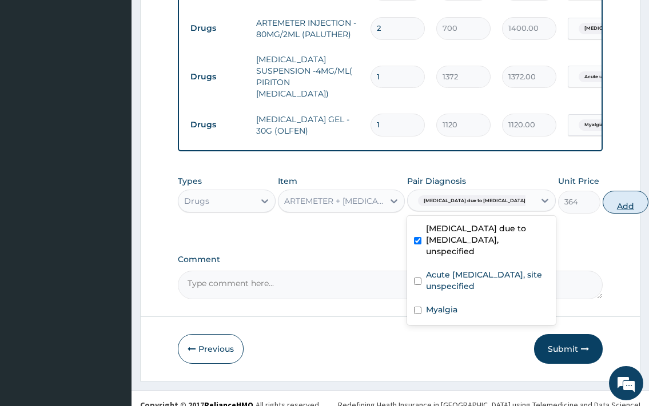
click at [602, 198] on button "Add" at bounding box center [625, 202] width 46 height 23
type input "0"
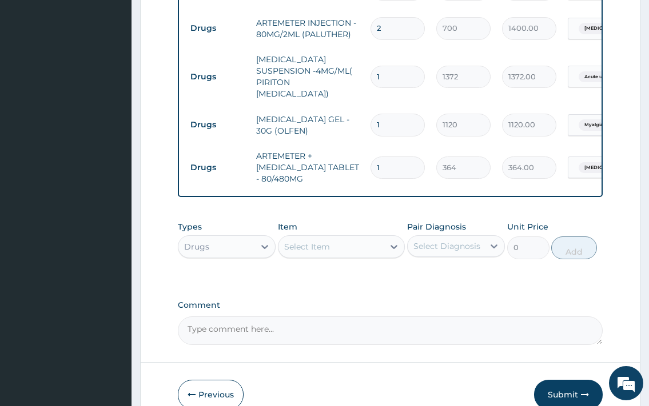
type input "0.00"
type input "6"
type input "2184.00"
type input "6"
drag, startPoint x: 315, startPoint y: 246, endPoint x: 314, endPoint y: 235, distance: 10.9
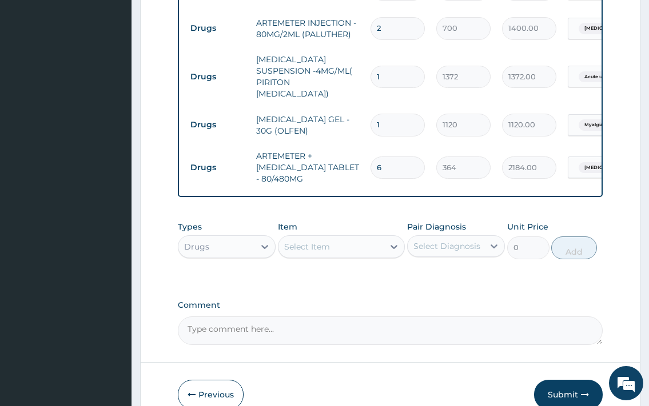
click at [314, 241] on div "Item Select Item" at bounding box center [341, 240] width 127 height 38
click at [314, 241] on div "Select Item" at bounding box center [307, 246] width 46 height 11
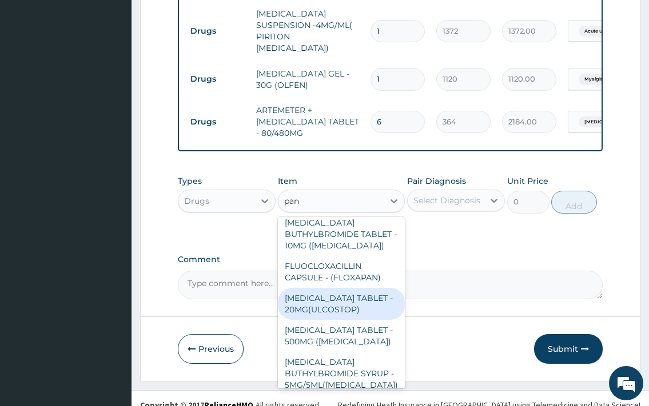
scroll to position [114, 0]
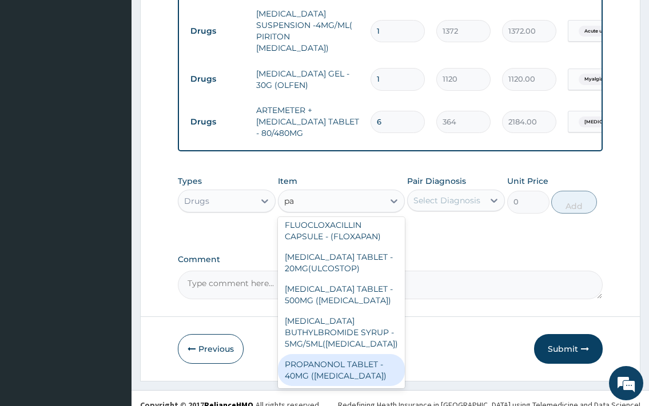
type input "p"
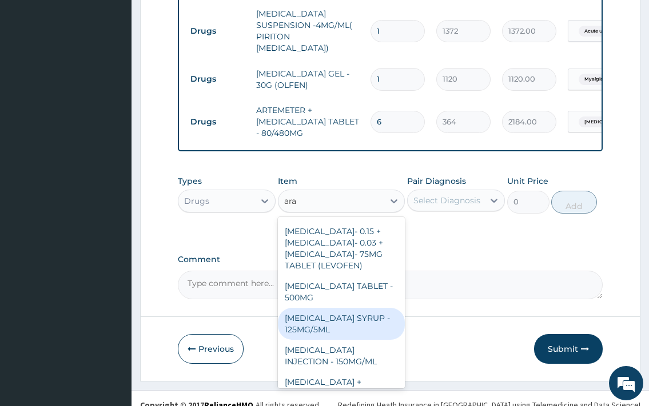
scroll to position [0, 0]
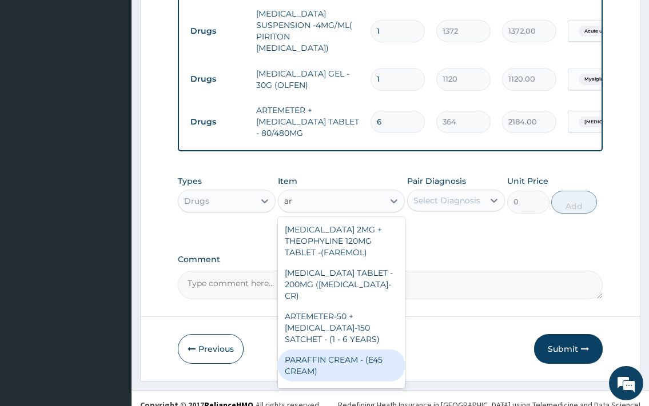
type input "a"
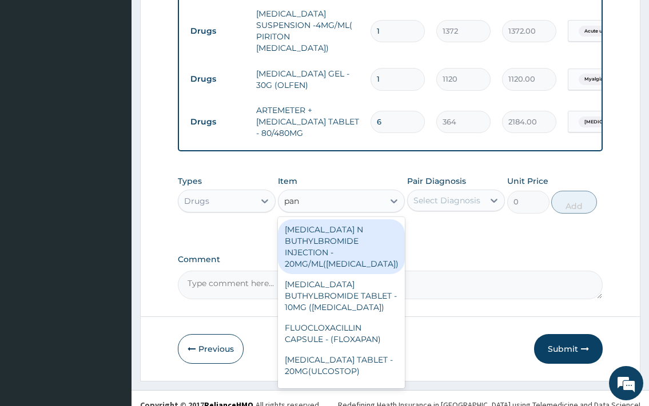
type input "pana"
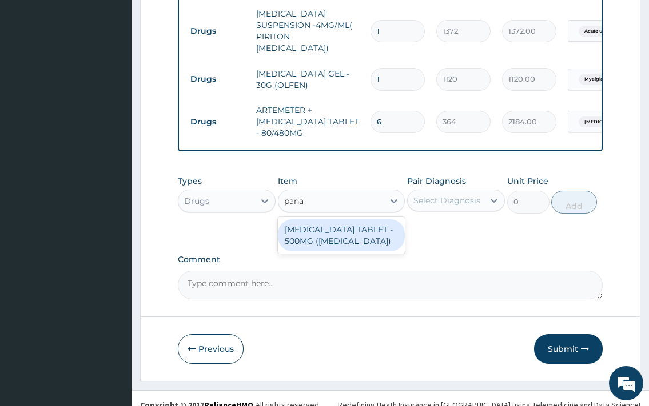
drag, startPoint x: 351, startPoint y: 227, endPoint x: 383, endPoint y: 214, distance: 34.4
click at [350, 227] on div "[MEDICAL_DATA] TABLET - 500MG ([MEDICAL_DATA])" at bounding box center [341, 235] width 127 height 32
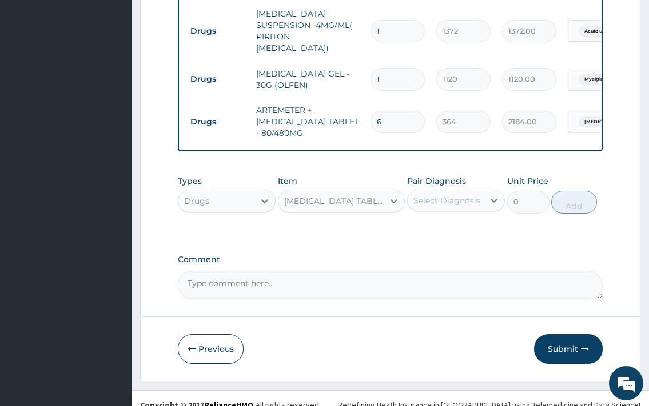
type input "42"
click at [434, 191] on div "Select Diagnosis" at bounding box center [445, 200] width 76 height 18
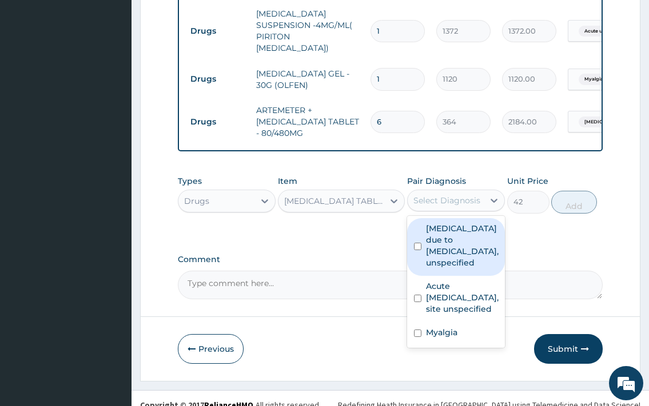
drag, startPoint x: 466, startPoint y: 230, endPoint x: 488, endPoint y: 222, distance: 23.3
click at [468, 230] on label "[MEDICAL_DATA] due to [MEDICAL_DATA], unspecified" at bounding box center [462, 246] width 73 height 46
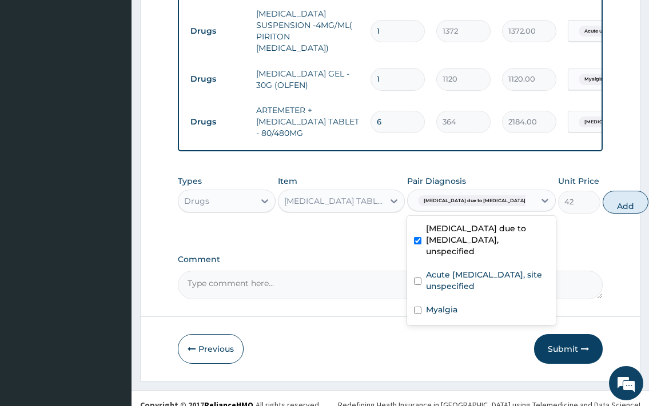
checkbox input "true"
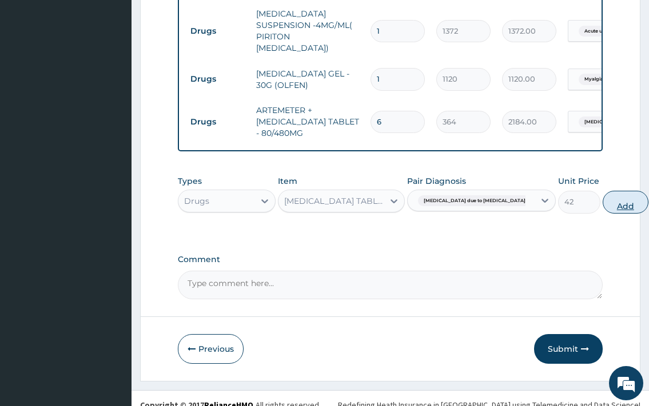
click at [602, 192] on button "Add" at bounding box center [625, 202] width 46 height 23
type input "0"
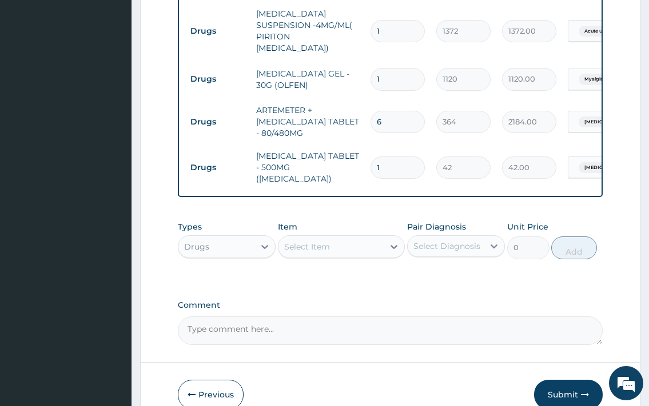
type input "18"
type input "756.00"
type input "18"
drag, startPoint x: 352, startPoint y: 238, endPoint x: 364, endPoint y: 238, distance: 12.0
click at [350, 238] on div "Select Item" at bounding box center [341, 246] width 127 height 23
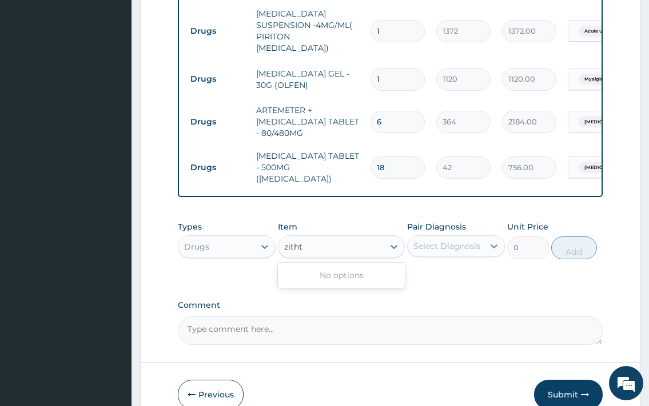
type input "zith"
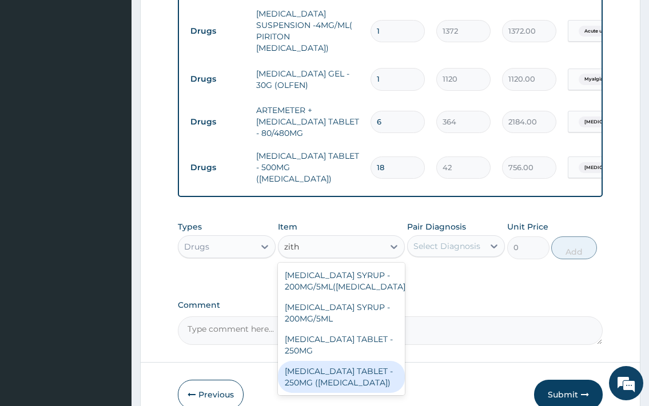
click at [362, 361] on div "[MEDICAL_DATA] TABLET - 250MG ([MEDICAL_DATA])" at bounding box center [341, 377] width 127 height 32
type input "1959.9999999999998"
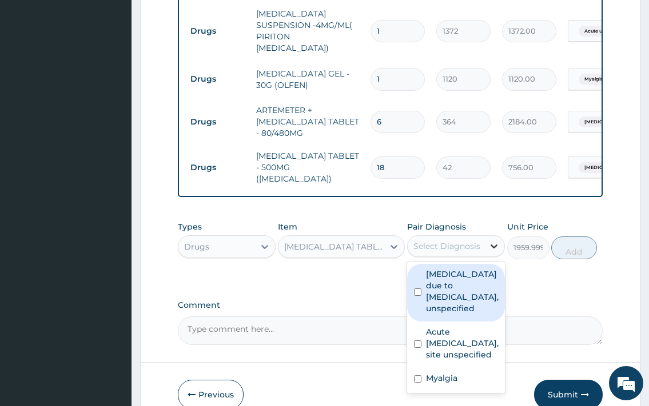
click at [495, 236] on div at bounding box center [494, 246] width 21 height 21
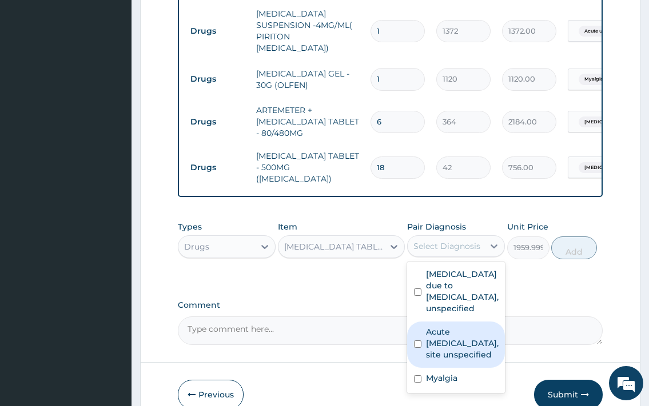
click at [494, 326] on label "Acute [MEDICAL_DATA], site unspecified" at bounding box center [462, 343] width 73 height 34
checkbox input "true"
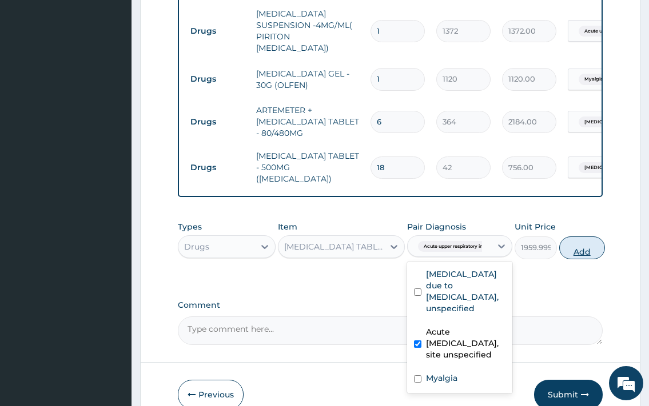
click at [589, 237] on button "Add" at bounding box center [582, 248] width 46 height 23
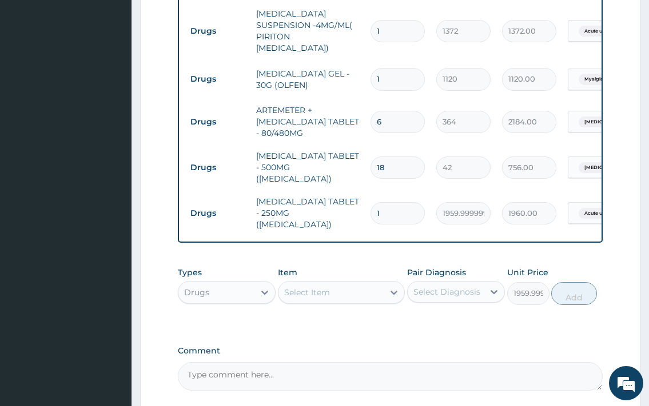
type input "0"
type input "10"
type input "19600.00"
type input "10"
click at [359, 283] on div "Select Item" at bounding box center [331, 292] width 106 height 18
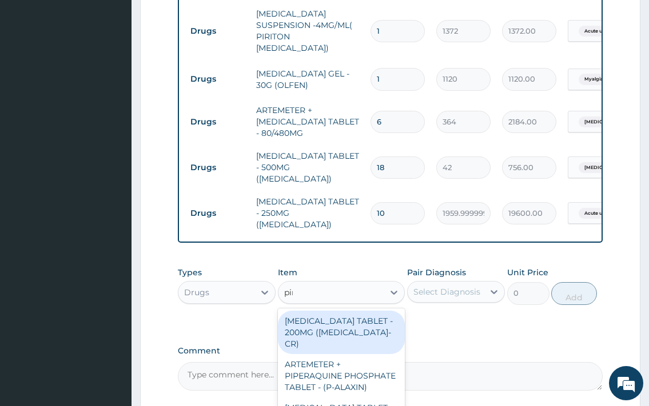
type input "piri"
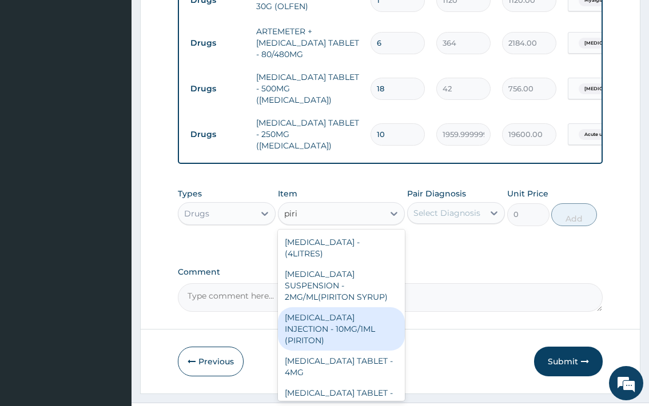
drag, startPoint x: 348, startPoint y: 310, endPoint x: 446, endPoint y: 251, distance: 113.8
click at [349, 310] on div "[MEDICAL_DATA] INJECTION - 10MG/1ML (PIRITON)" at bounding box center [341, 328] width 127 height 43
type input "364"
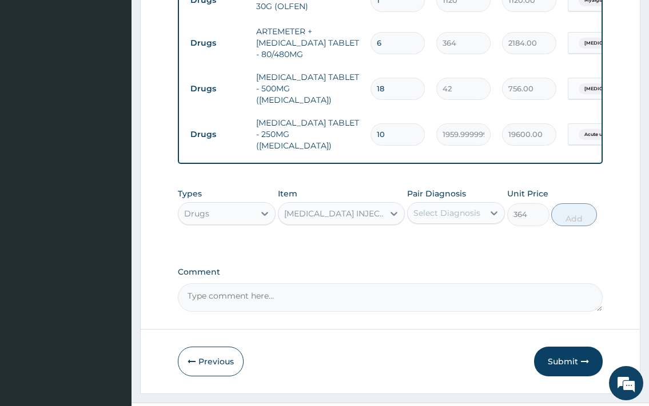
click at [451, 204] on div "Select Diagnosis" at bounding box center [445, 213] width 76 height 18
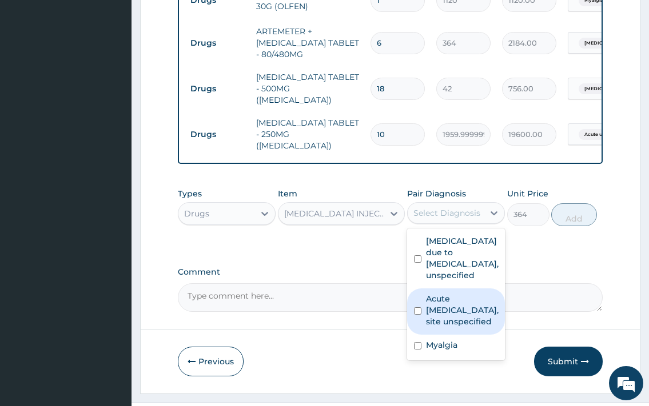
click at [447, 309] on label "Acute [MEDICAL_DATA], site unspecified" at bounding box center [462, 310] width 73 height 34
checkbox input "true"
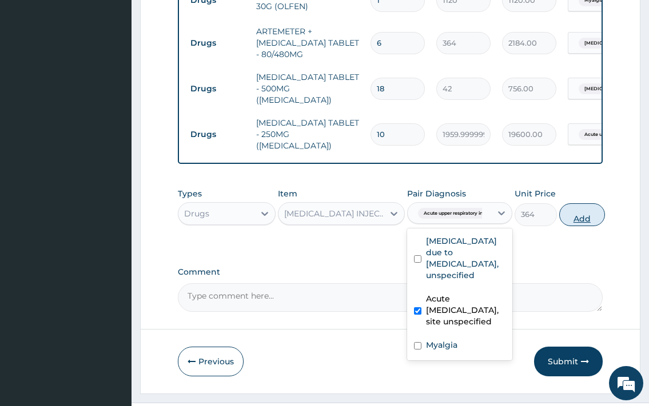
click at [580, 203] on button "Add" at bounding box center [582, 214] width 46 height 23
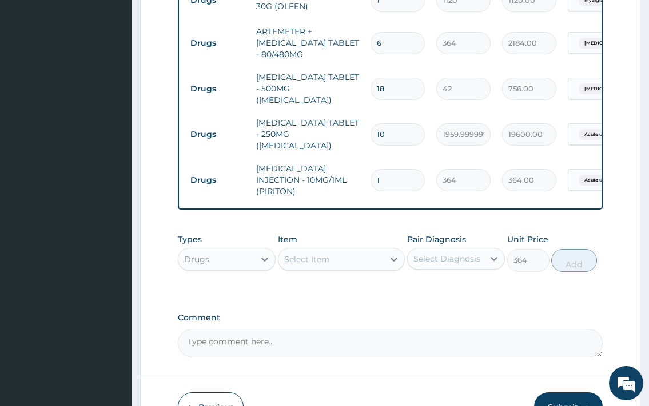
type input "0"
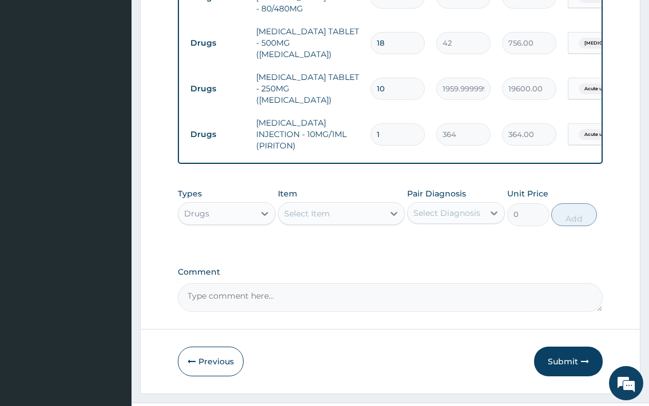
click at [562, 347] on button "Submit" at bounding box center [568, 362] width 69 height 30
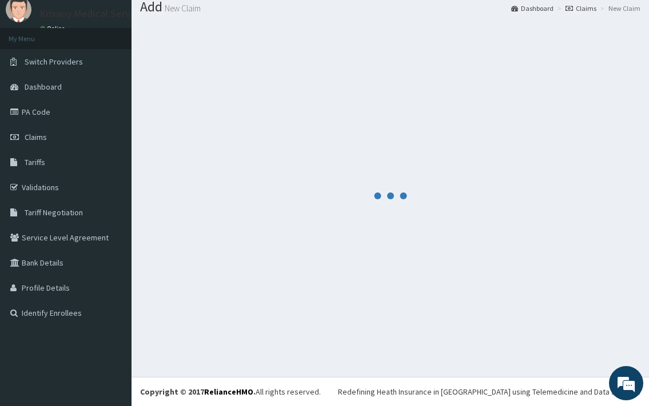
scroll to position [38, 0]
